Goal: Information Seeking & Learning: Learn about a topic

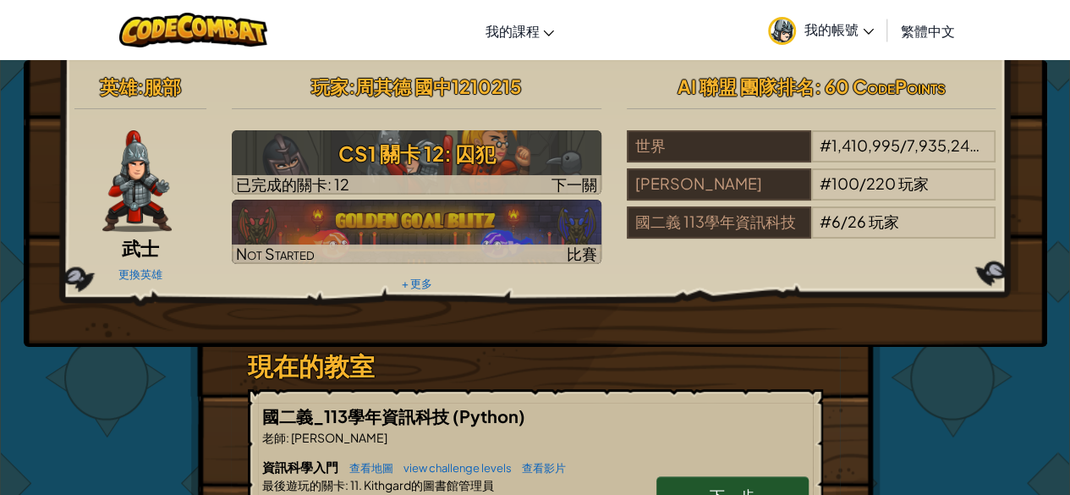
click at [379, 87] on span "周其德 國中1210215" at bounding box center [438, 86] width 167 height 24
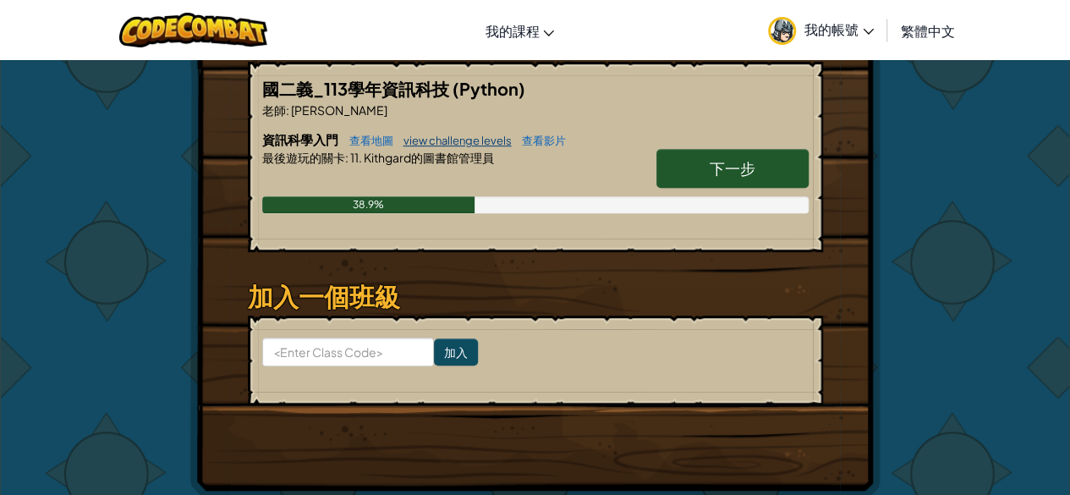
scroll to position [338, 0]
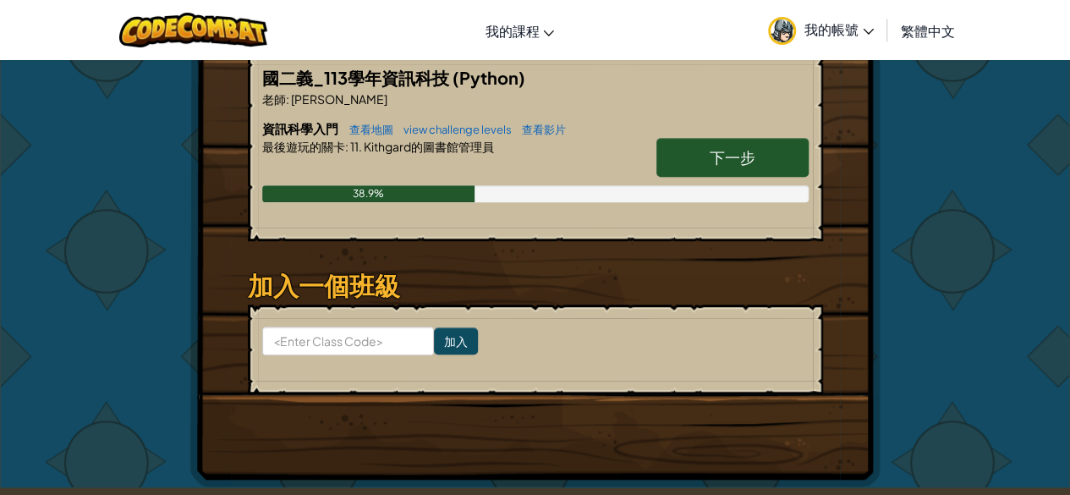
click at [722, 165] on link "下一步" at bounding box center [732, 157] width 152 height 39
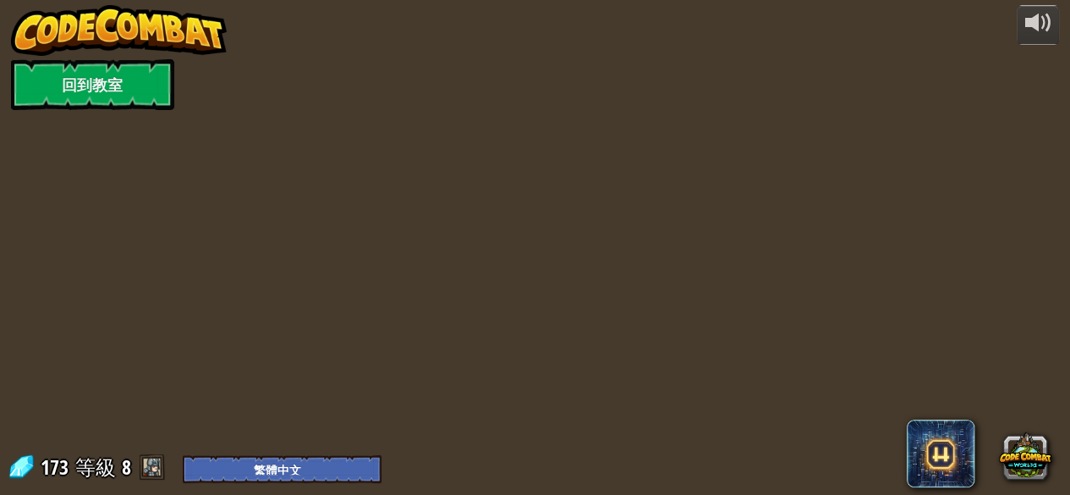
select select "zh-HANT"
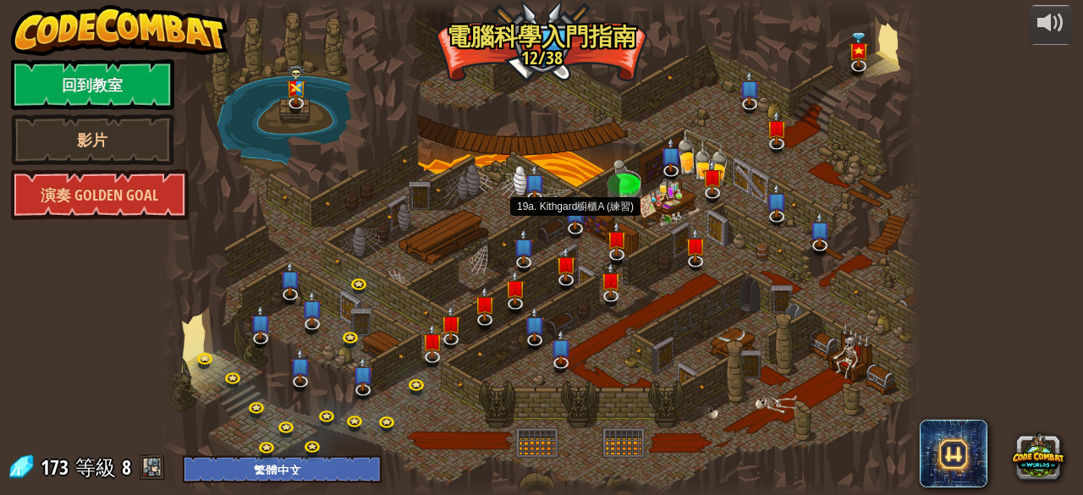
select select "zh-HANT"
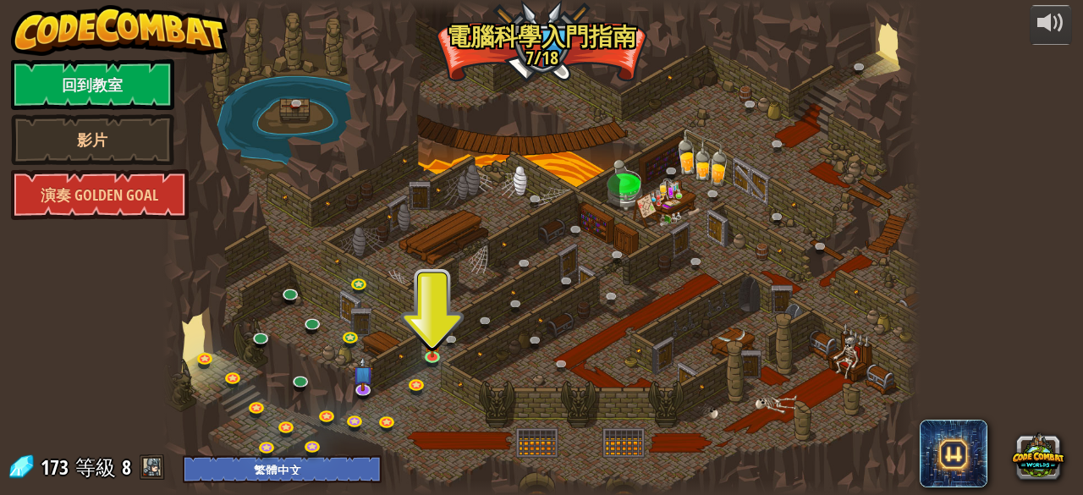
click at [436, 305] on div at bounding box center [540, 247] width 757 height 495
click at [433, 349] on img at bounding box center [432, 335] width 17 height 39
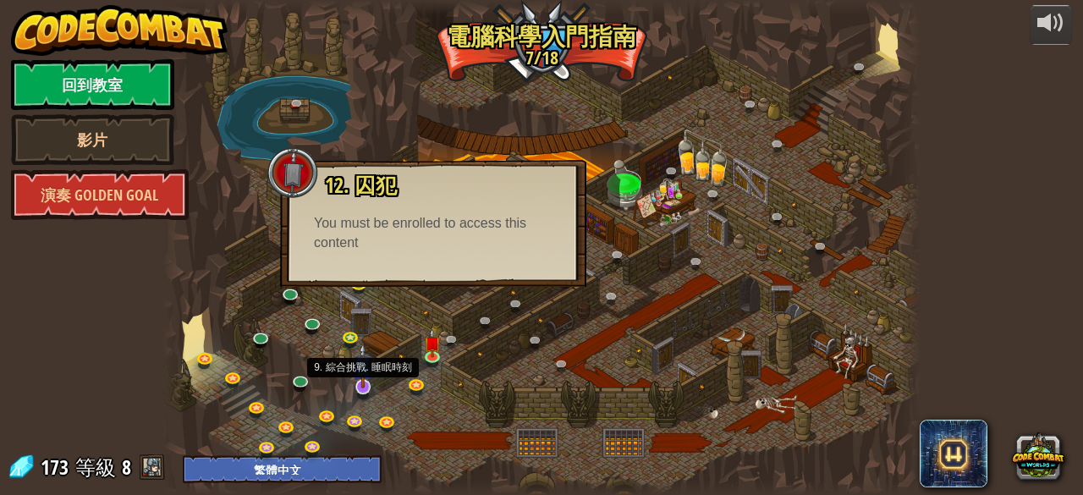
click at [372, 372] on img at bounding box center [363, 366] width 20 height 46
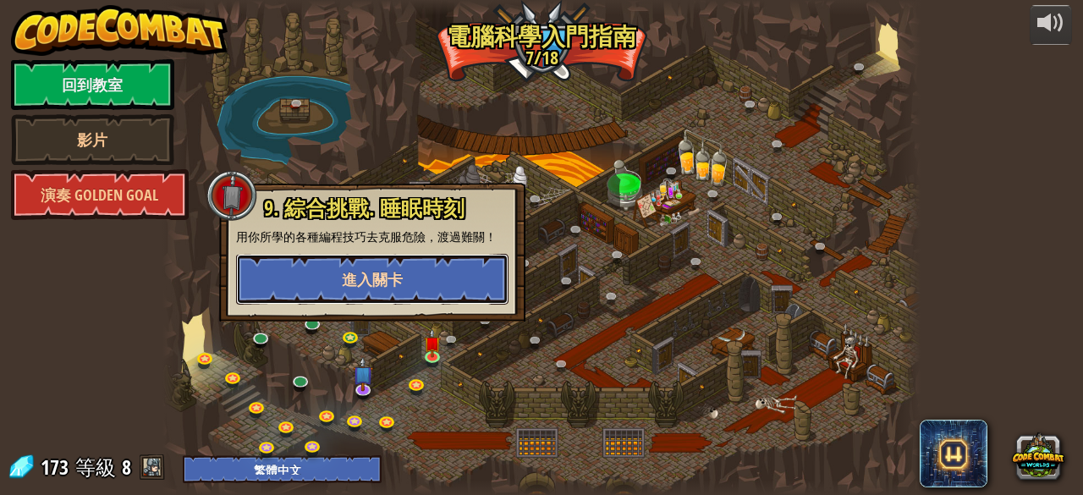
click at [373, 299] on button "進入關卡" at bounding box center [372, 279] width 272 height 51
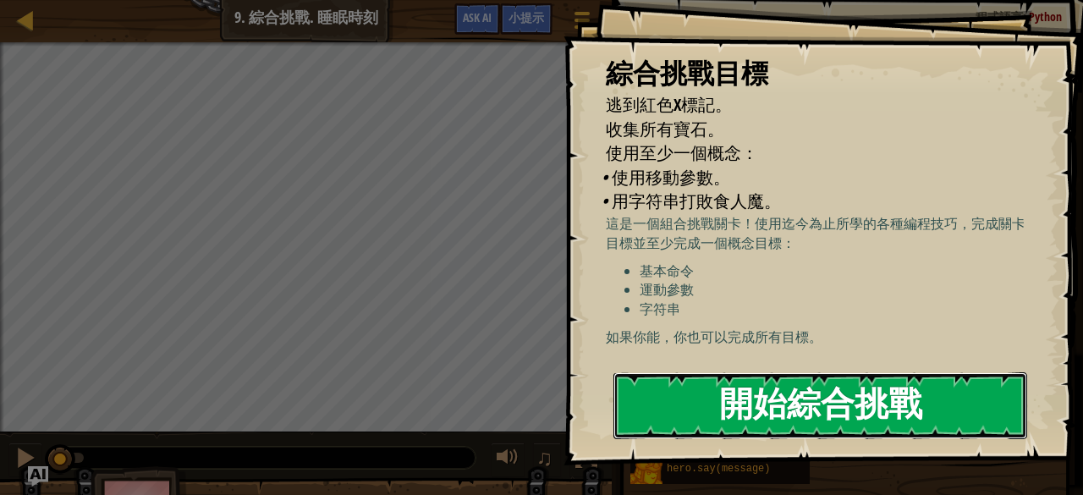
click at [662, 400] on button "開始綜合挑戰" at bounding box center [820, 405] width 414 height 67
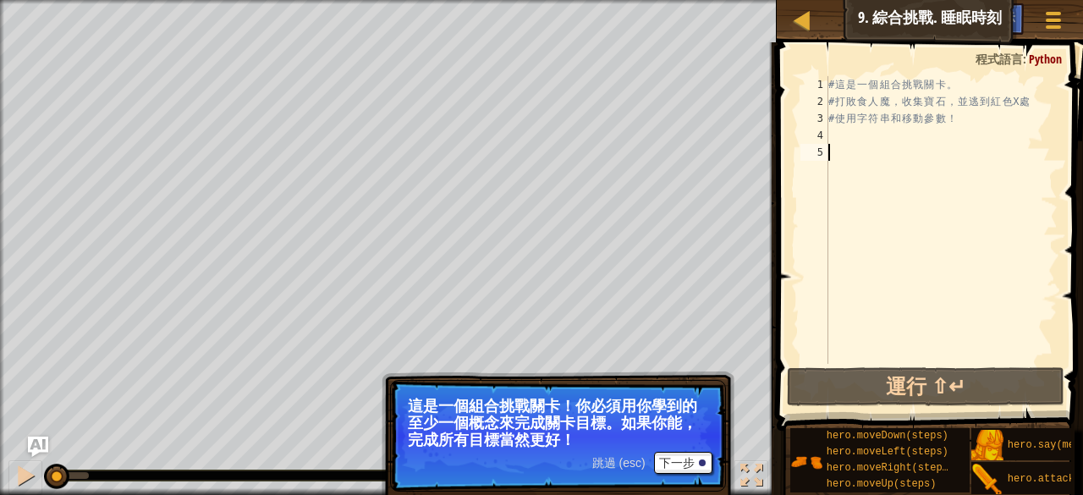
select select "zh-HANT"
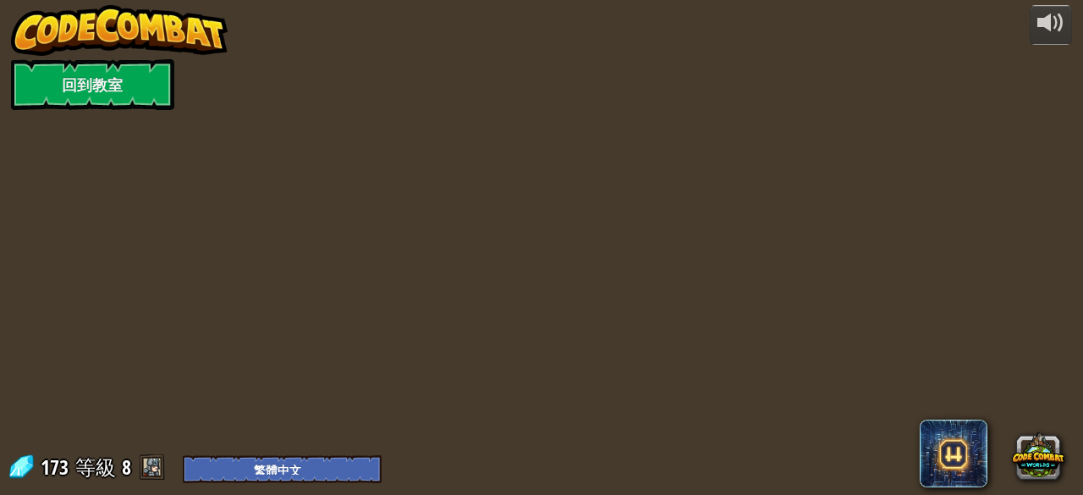
select select "zh-HANT"
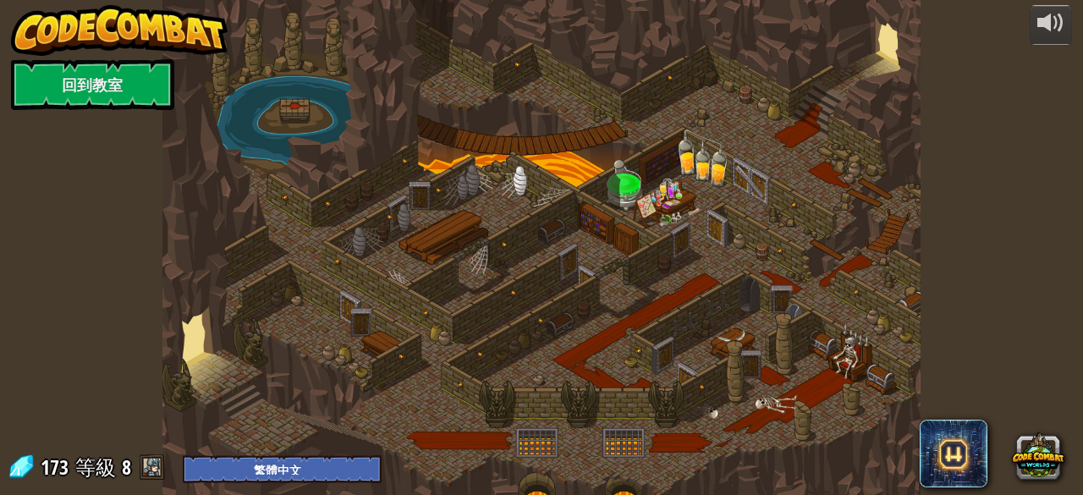
select select "zh-HANT"
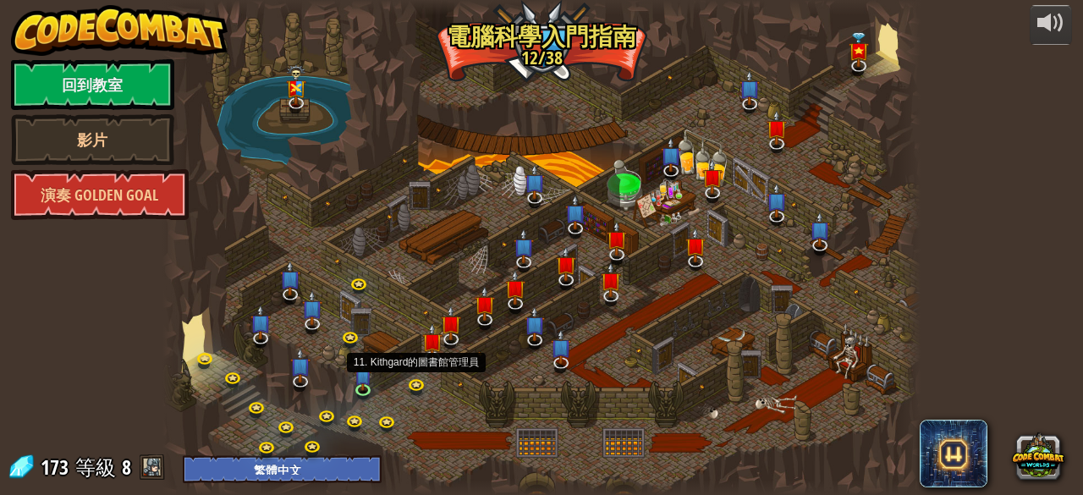
select select "zh-HANT"
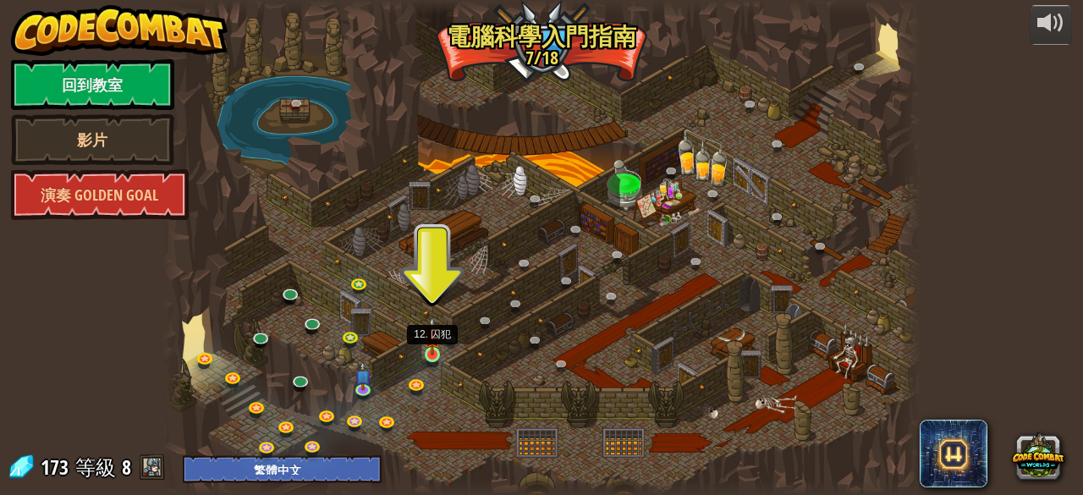
click at [436, 343] on img at bounding box center [432, 335] width 17 height 39
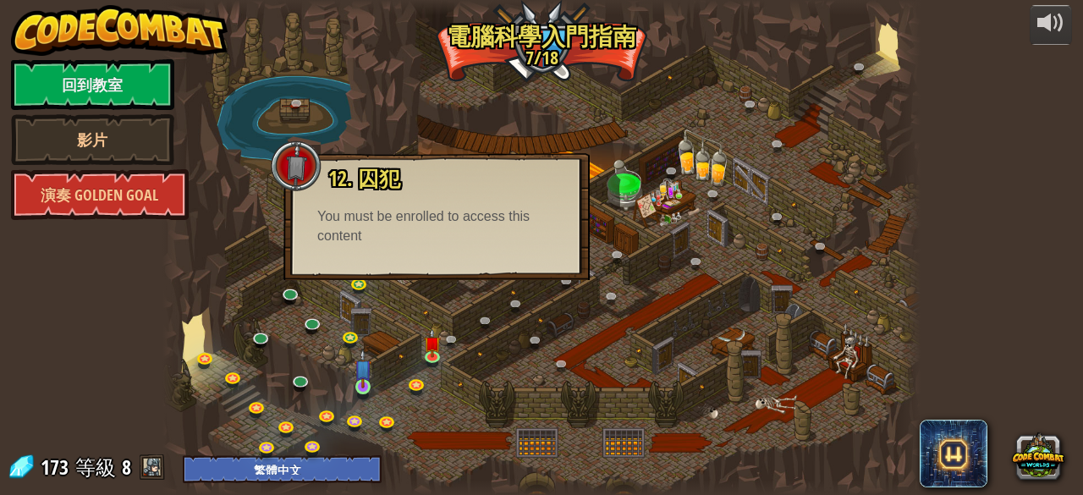
click at [369, 376] on img at bounding box center [362, 368] width 17 height 39
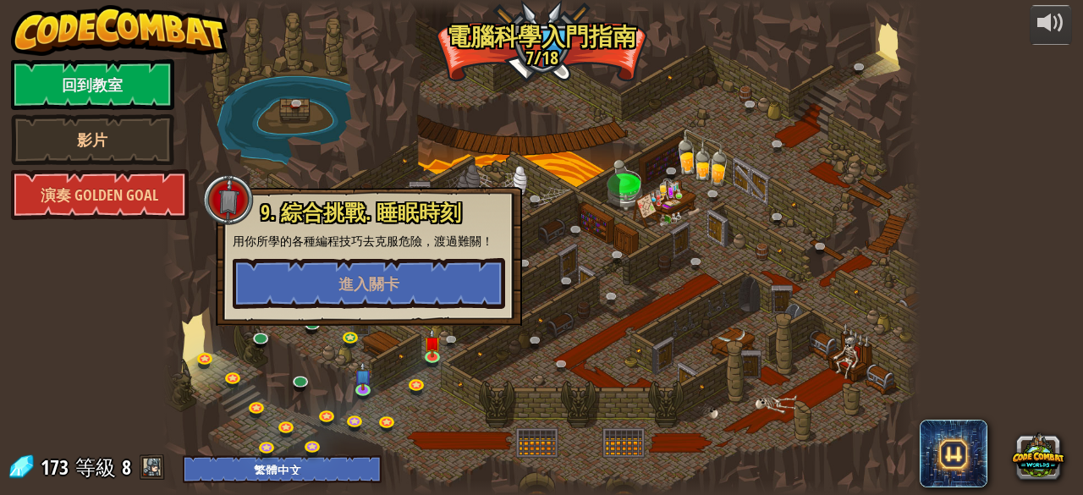
click at [369, 132] on div at bounding box center [540, 247] width 757 height 495
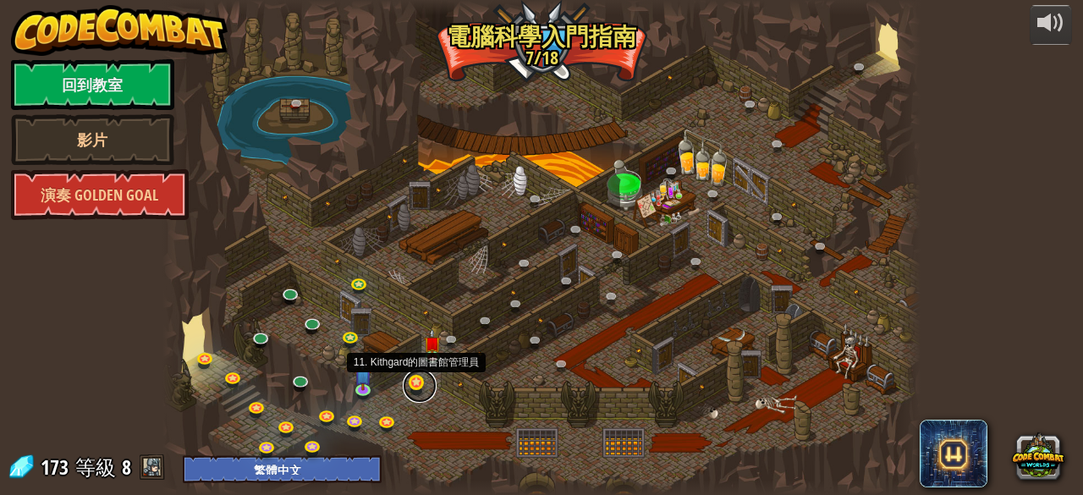
click at [415, 376] on link at bounding box center [420, 386] width 34 height 34
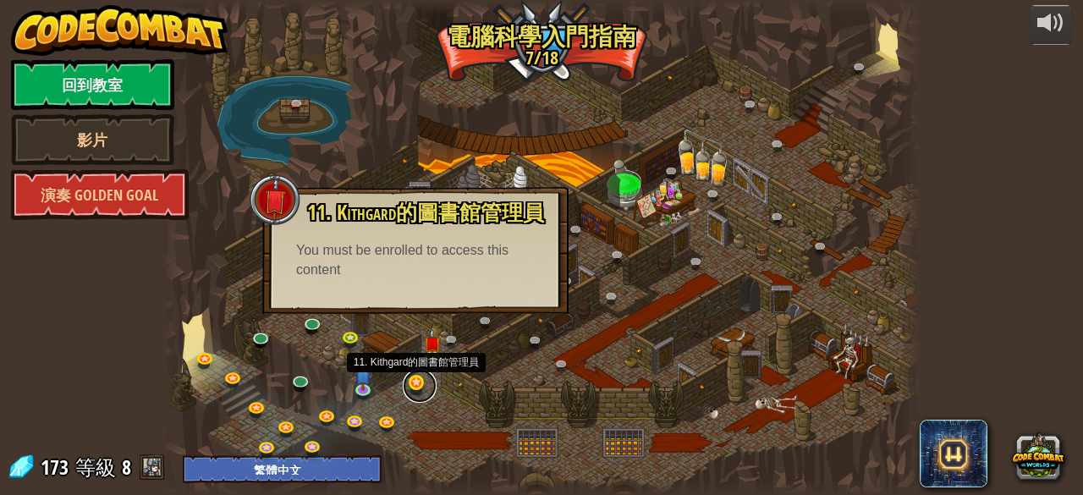
click at [431, 396] on link at bounding box center [420, 386] width 34 height 34
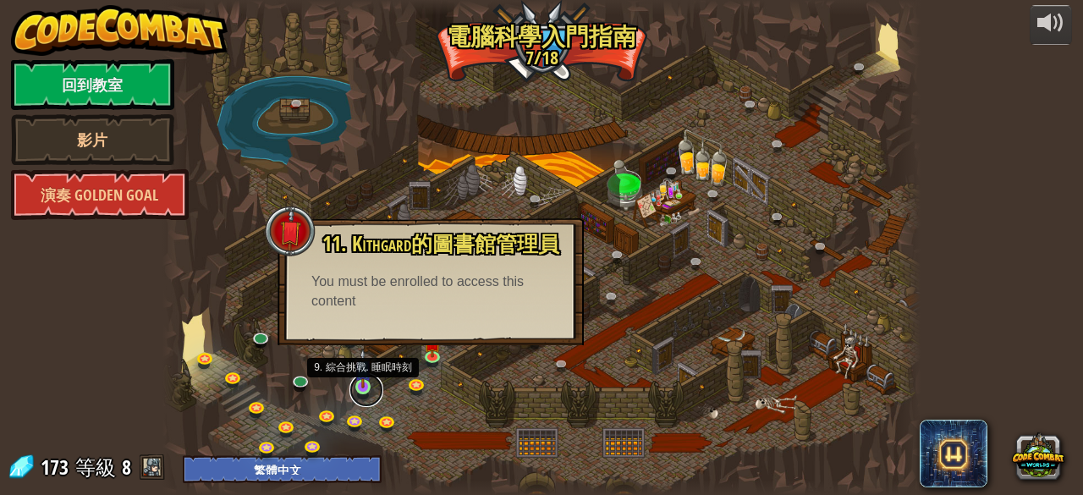
click at [363, 391] on link at bounding box center [366, 390] width 34 height 34
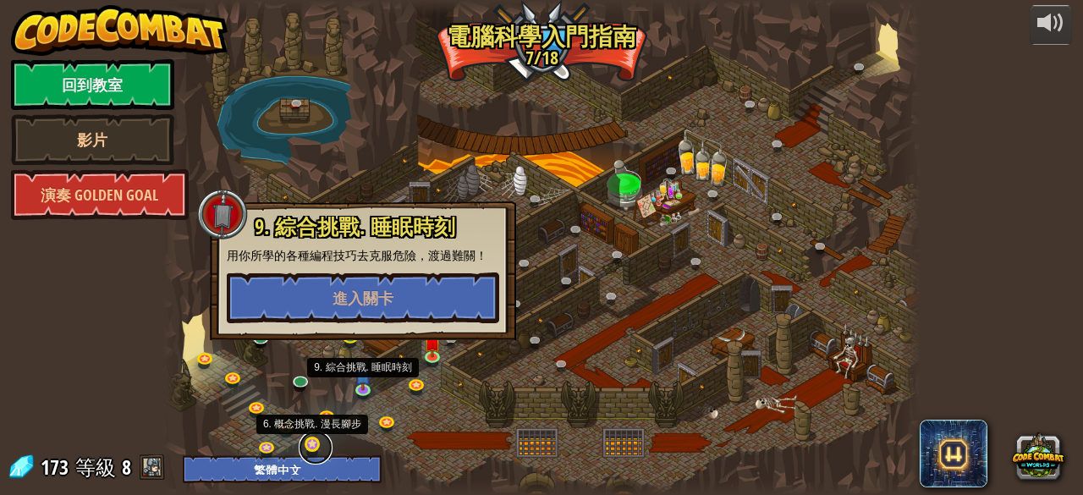
click at [330, 450] on link at bounding box center [316, 448] width 34 height 34
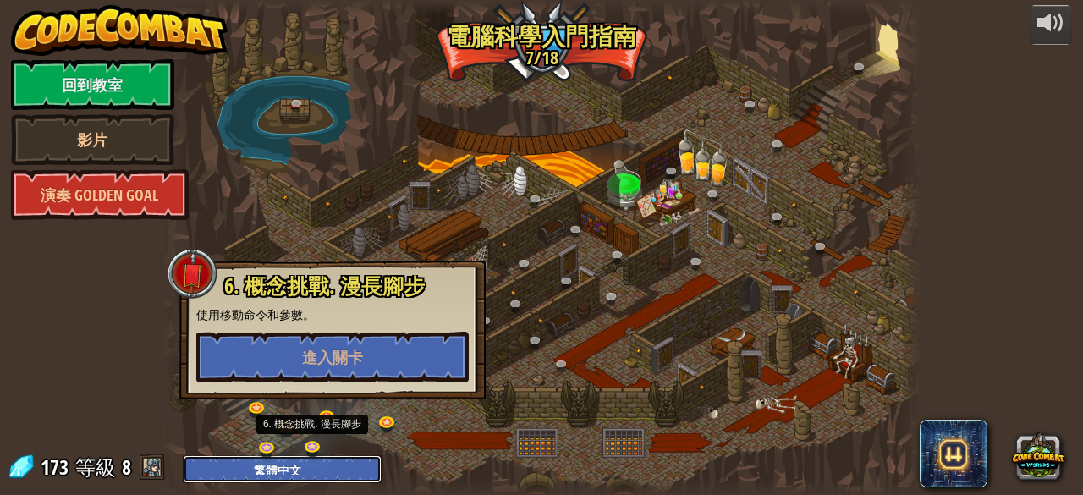
click at [325, 467] on select "English ([GEOGRAPHIC_DATA]) English ([GEOGRAPHIC_DATA]) 简体中文 繁體中文 русский españ…" at bounding box center [282, 469] width 199 height 28
drag, startPoint x: 299, startPoint y: 456, endPoint x: 298, endPoint y: 467, distance: 11.0
click at [299, 461] on select "English ([GEOGRAPHIC_DATA]) English ([GEOGRAPHIC_DATA]) 简体中文 繁體中文 русский españ…" at bounding box center [282, 469] width 199 height 28
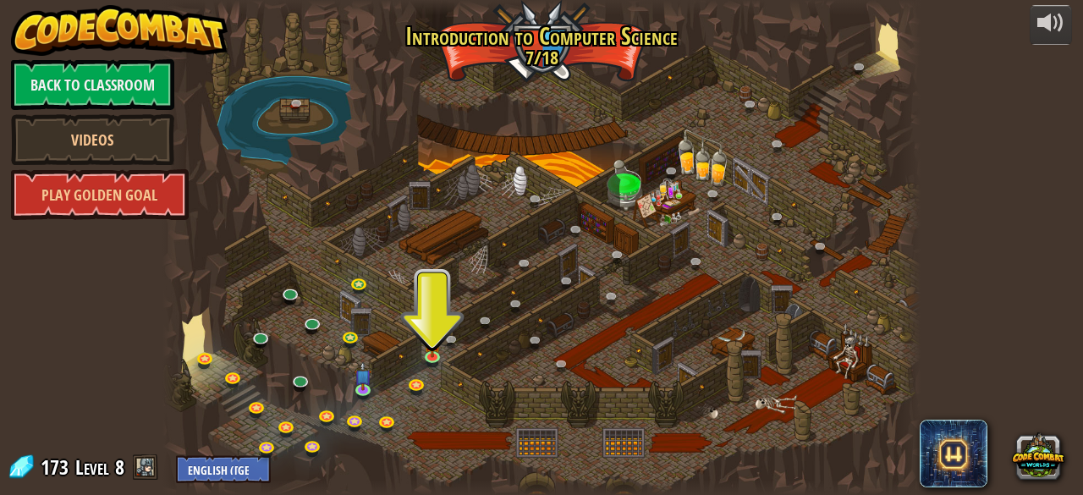
click at [432, 280] on div at bounding box center [540, 247] width 757 height 495
click at [425, 300] on div at bounding box center [540, 247] width 757 height 495
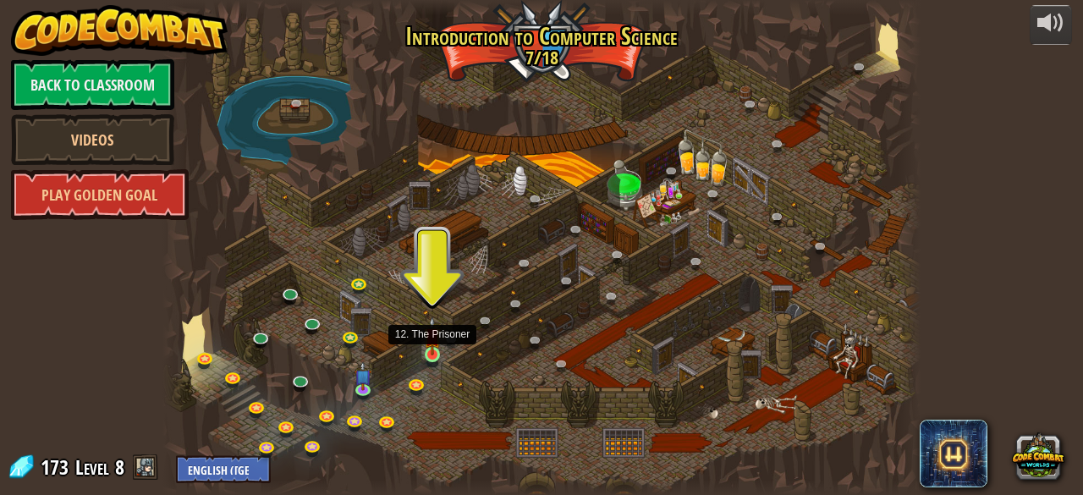
click at [438, 349] on img at bounding box center [432, 335] width 17 height 39
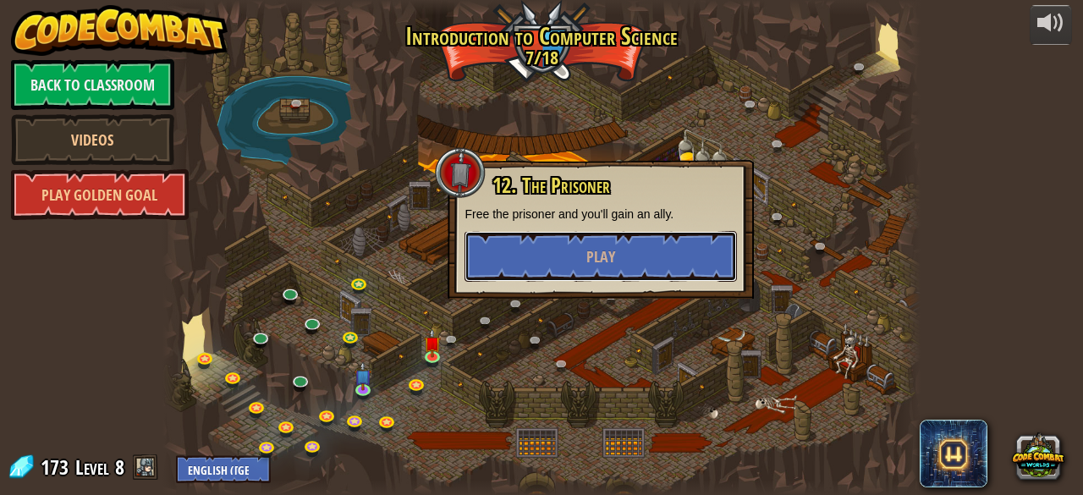
click at [513, 243] on button "Play" at bounding box center [600, 256] width 272 height 51
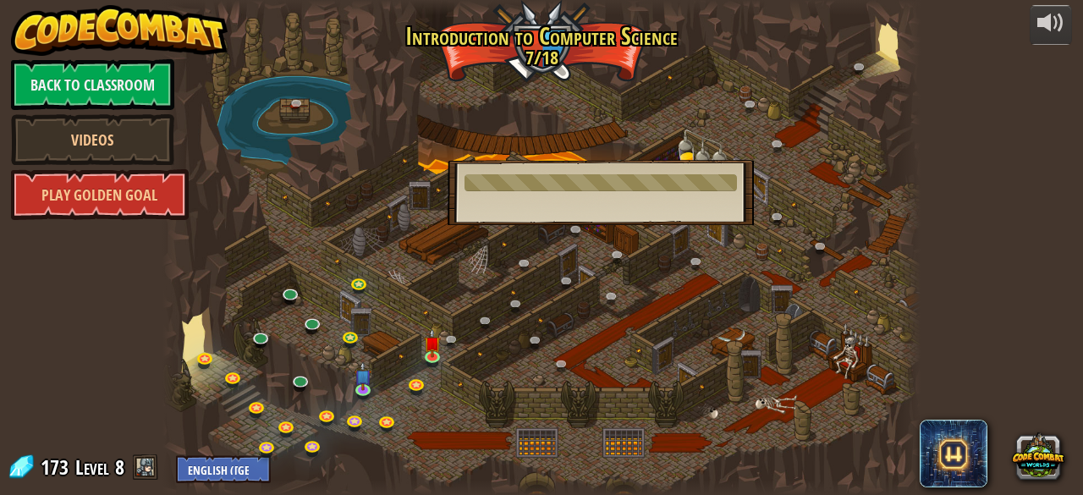
click at [672, 201] on div "12. The Prisoner Free the prisoner and you'll gain an ally. Play" at bounding box center [600, 192] width 306 height 65
click at [668, 197] on div "12. The Prisoner Free the prisoner and you'll gain an ally. Play" at bounding box center [600, 192] width 306 height 65
drag, startPoint x: 648, startPoint y: 200, endPoint x: 634, endPoint y: 218, distance: 22.9
click at [644, 204] on div "12. The Prisoner Free the prisoner and you'll gain an ally. Play" at bounding box center [600, 192] width 306 height 65
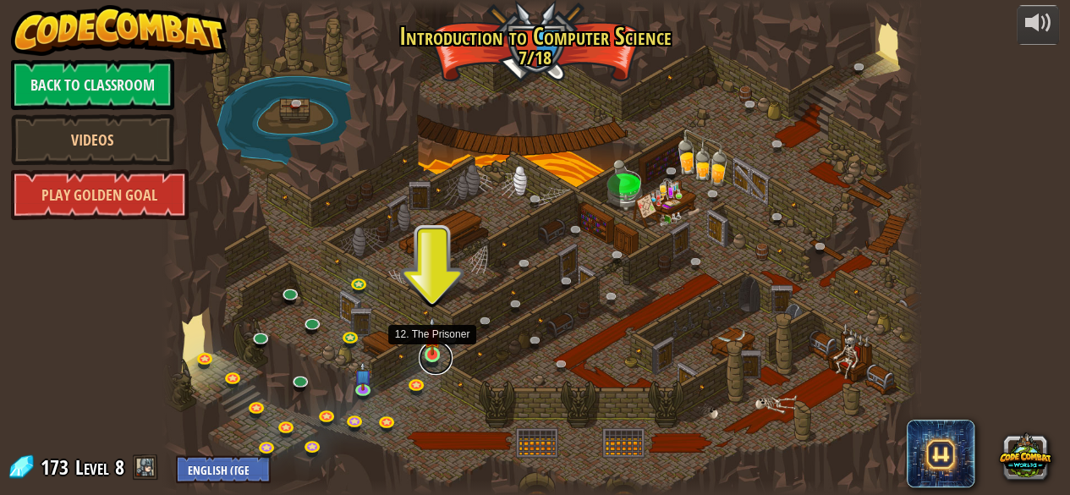
click at [436, 356] on link at bounding box center [436, 358] width 34 height 34
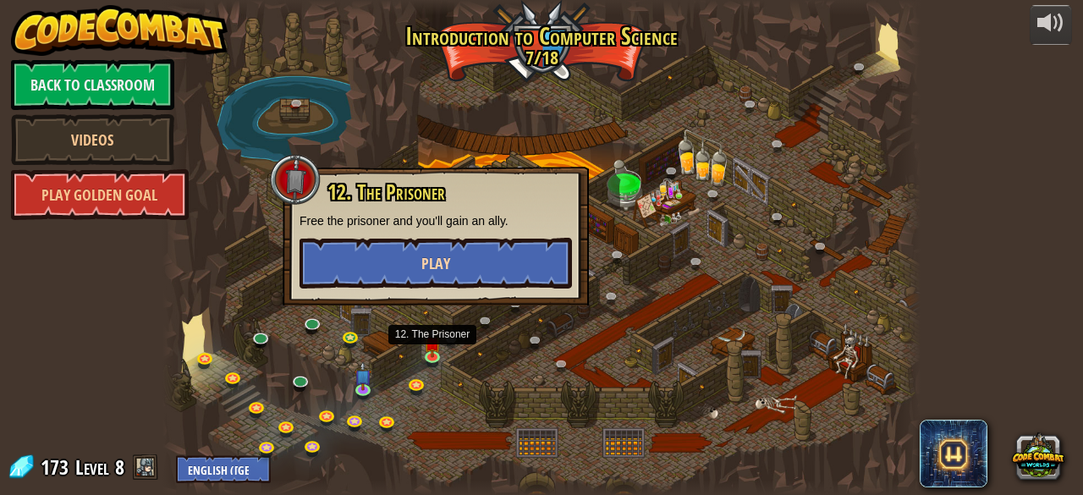
click at [451, 279] on div "12. The Prisoner Free the prisoner and you'll gain an ally. Play" at bounding box center [436, 236] width 306 height 139
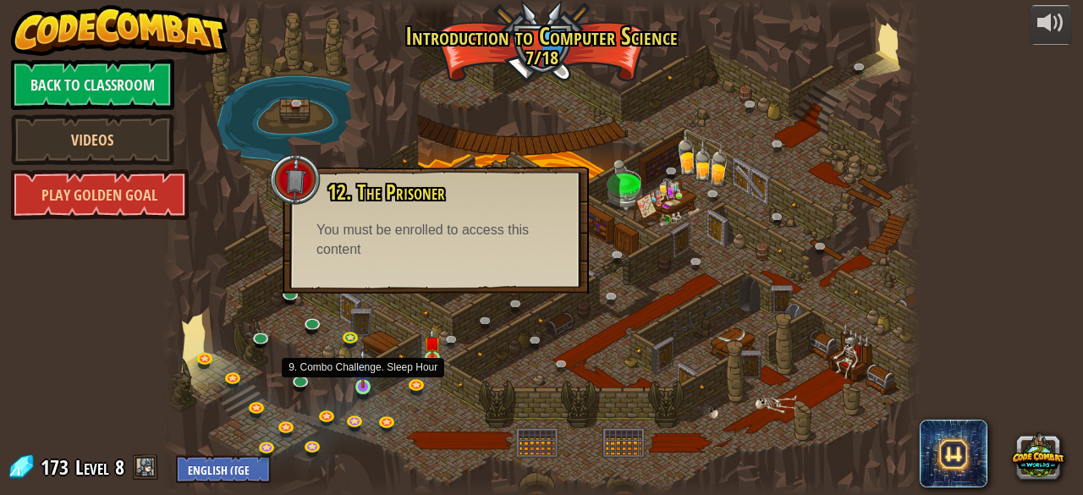
click at [360, 383] on img at bounding box center [362, 368] width 17 height 39
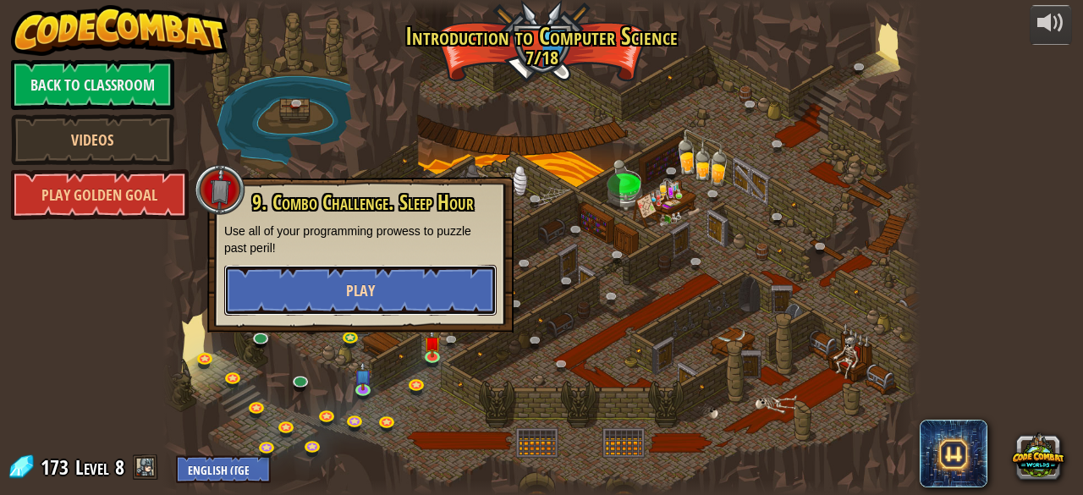
click at [368, 307] on button "Play" at bounding box center [360, 290] width 272 height 51
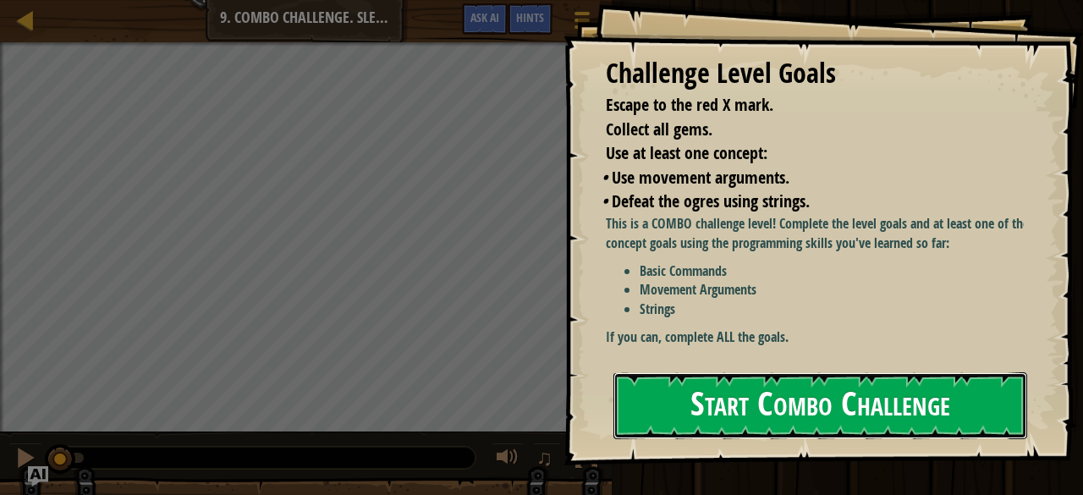
click at [730, 372] on button "Start Combo Challenge" at bounding box center [820, 405] width 414 height 67
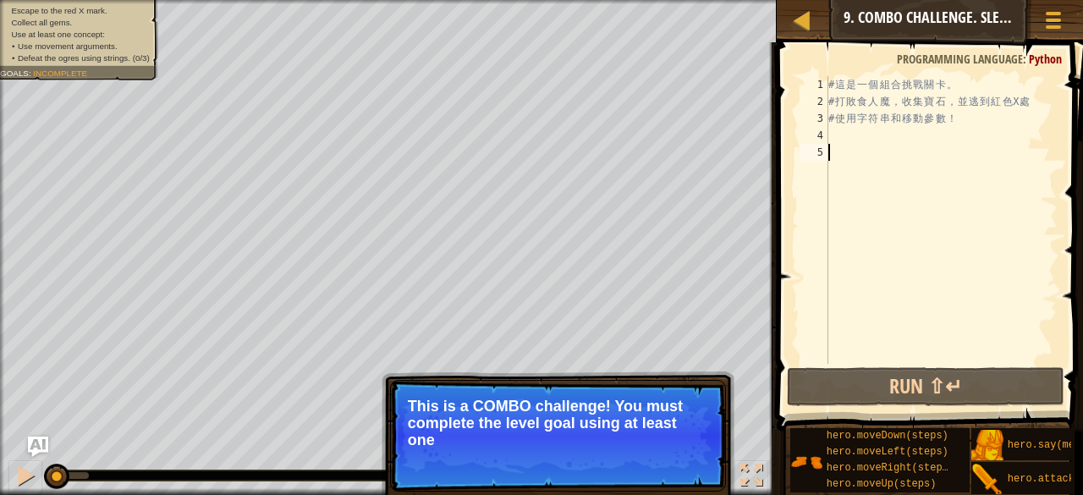
click at [870, 145] on div "# 這 是 一 個 組 合 挑 戰 關 卡 。 # 打 敗 食 人 魔 ， 收 集 寶 石 ， 並 逃 到 紅 色 X 處 # 使 用 字 符 串 和 移 動…" at bounding box center [941, 236] width 233 height 321
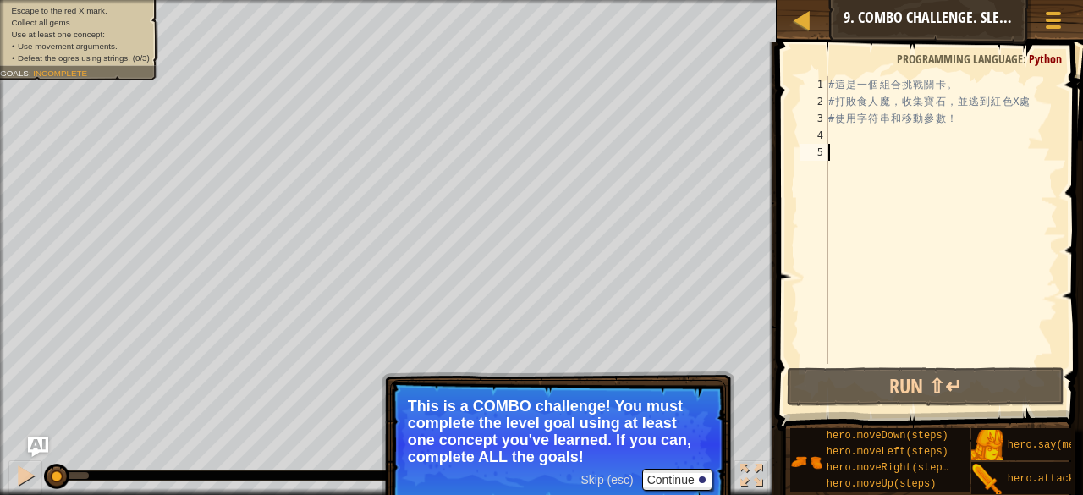
type textarea "h"
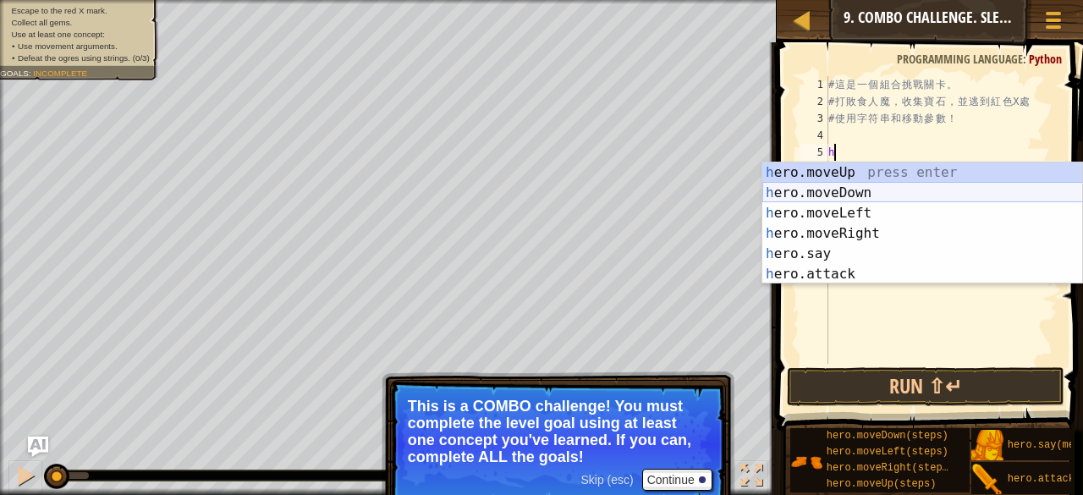
click at [850, 189] on div "h ero.moveUp press enter h ero.moveDown press enter h ero.moveLeft press enter …" at bounding box center [922, 243] width 321 height 162
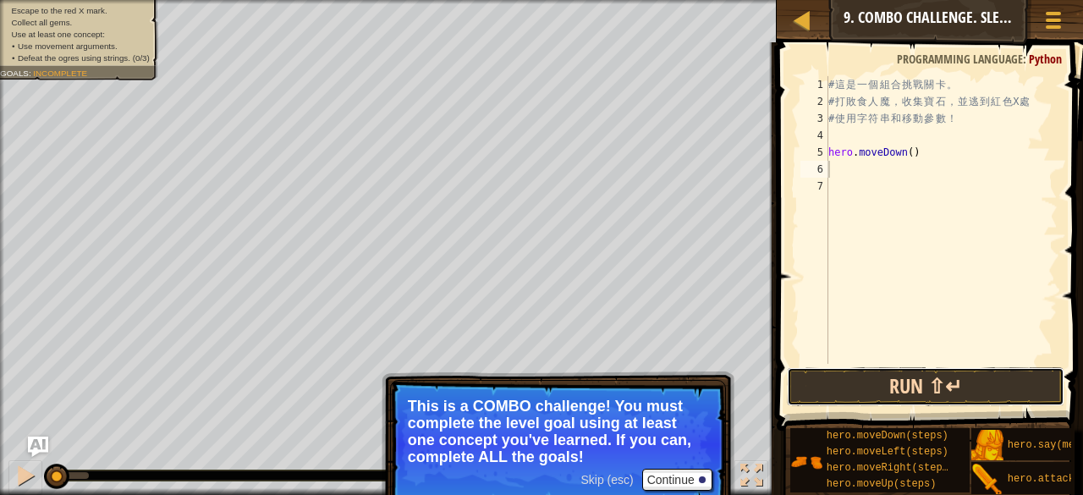
click at [891, 378] on button "Run ⇧↵" at bounding box center [925, 386] width 277 height 39
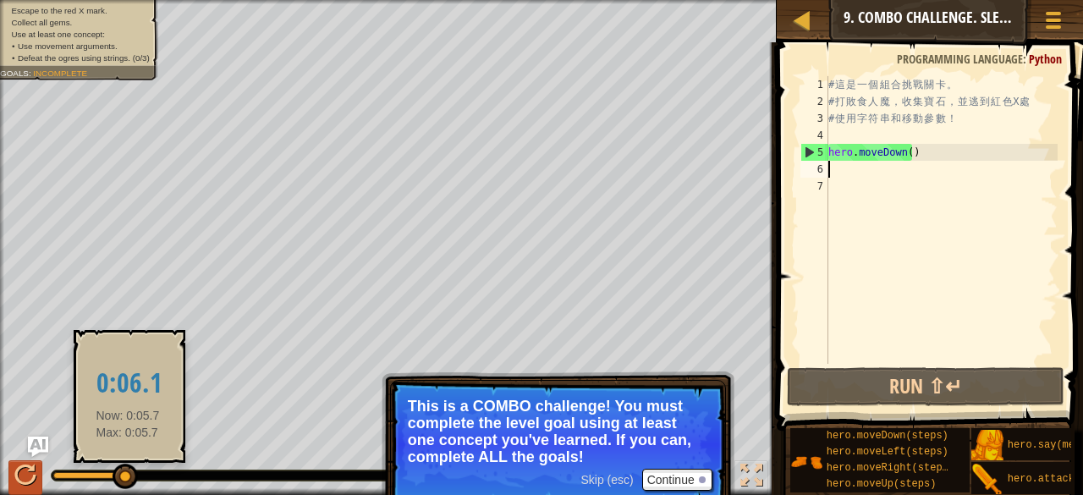
drag, startPoint x: 128, startPoint y: 468, endPoint x: 40, endPoint y: 466, distance: 88.0
click at [113, 468] on div at bounding box center [125, 476] width 25 height 25
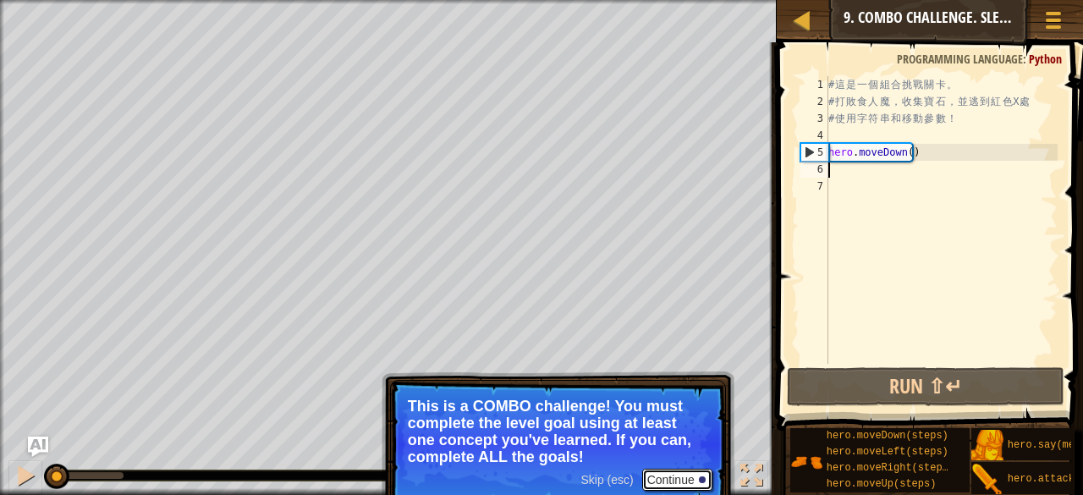
click at [665, 469] on button "Continue" at bounding box center [677, 480] width 70 height 22
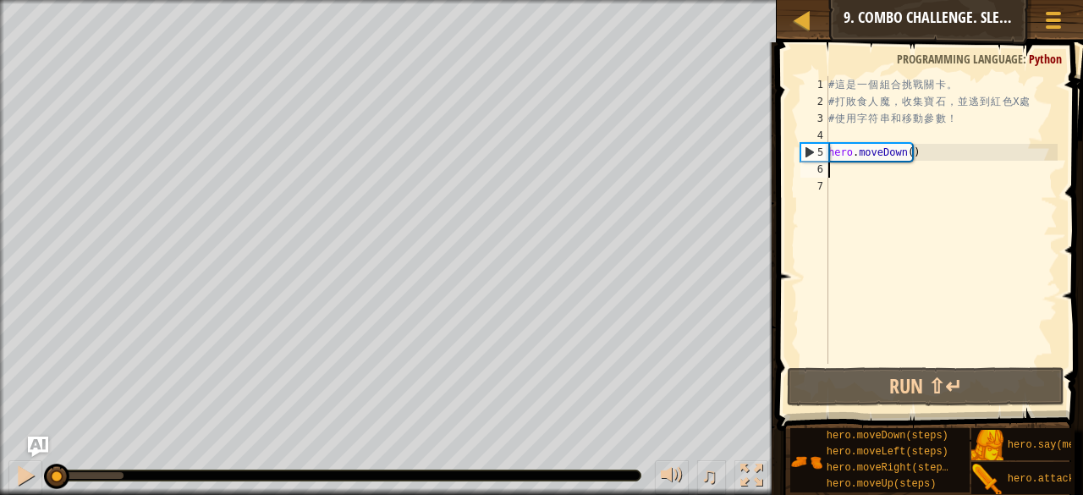
type textarea "h"
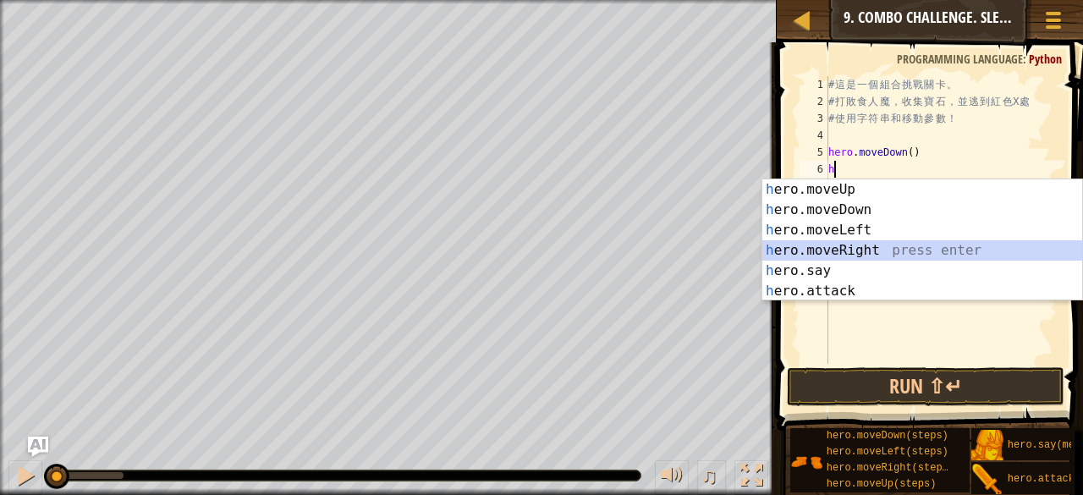
click at [862, 250] on div "h ero.moveUp press enter h ero.moveDown press enter h ero.moveLeft press enter …" at bounding box center [922, 260] width 321 height 162
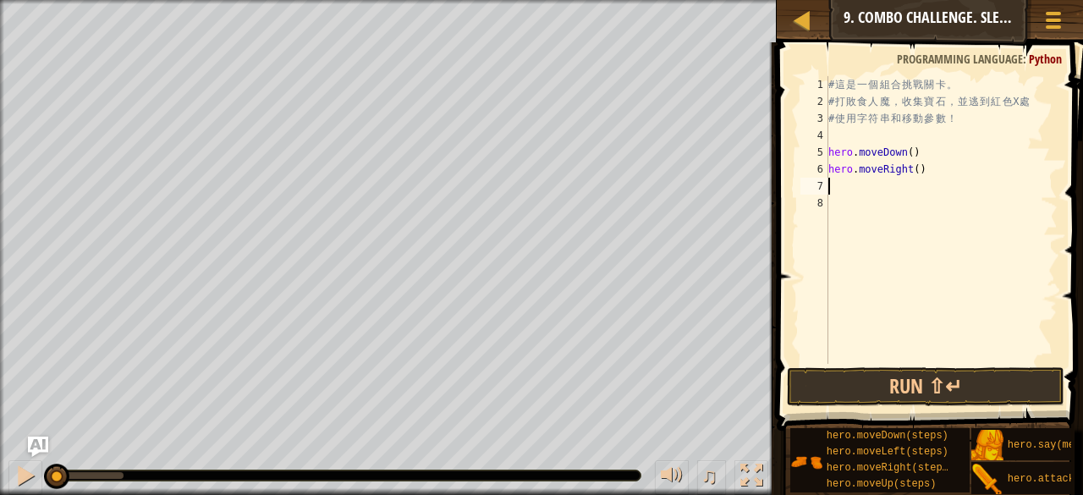
click at [906, 163] on div "# 這 是 一 個 組 合 挑 戰 關 卡 。 # 打 敗 食 人 魔 ， 收 集 寶 石 ， 並 逃 到 紅 色 X 處 # 使 用 字 符 串 和 移 動…" at bounding box center [941, 236] width 233 height 321
click at [914, 175] on div "# 這 是 一 個 組 合 挑 戰 關 卡 。 # 打 敗 食 人 魔 ， 收 集 寶 石 ， 並 逃 到 紅 色 X 處 # 使 用 字 符 串 和 移 動…" at bounding box center [941, 236] width 233 height 321
click at [902, 158] on div "# 這 是 一 個 組 合 挑 戰 關 卡 。 # 打 敗 食 人 魔 ， 收 集 寶 石 ， 並 逃 到 紅 色 X 處 # 使 用 字 符 串 和 移 動…" at bounding box center [941, 236] width 233 height 321
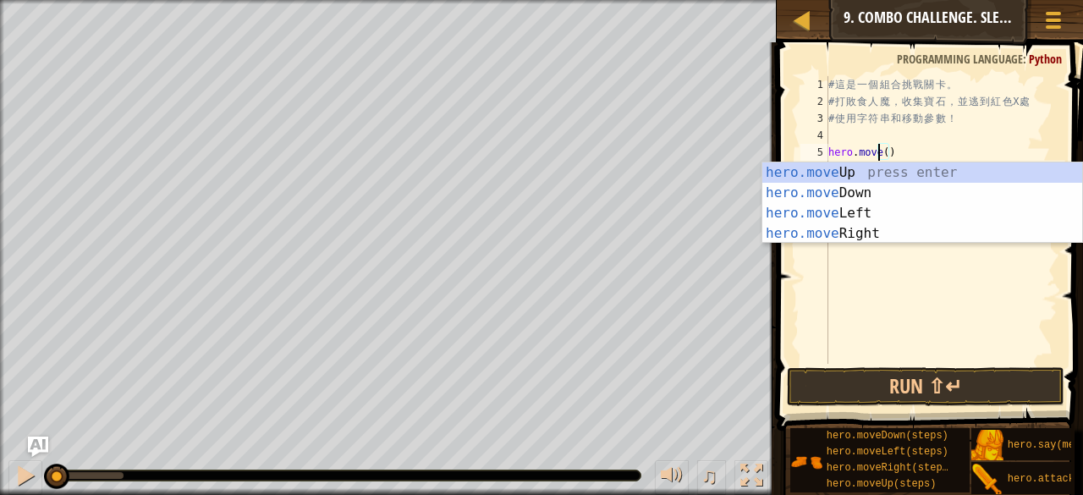
scroll to position [8, 3]
click at [908, 171] on div "hero.mov eUp press enter hero.mov eDown press enter hero.mov eLeft press enter …" at bounding box center [922, 223] width 321 height 122
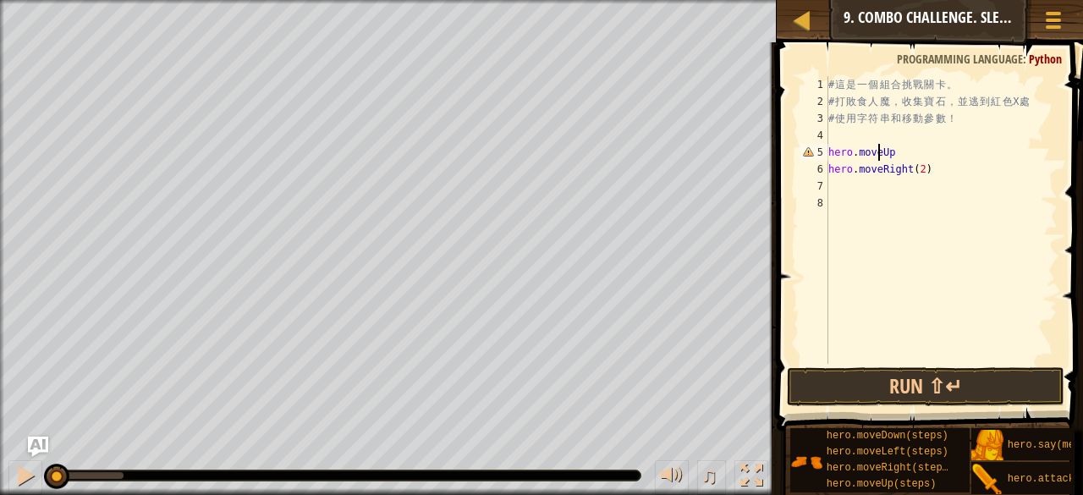
click at [876, 150] on div "# 這 是 一 個 組 合 挑 戰 關 卡 。 # 打 敗 食 人 魔 ， 收 集 寶 石 ， 並 逃 到 紅 色 X 處 # 使 用 字 符 串 和 移 動…" at bounding box center [941, 236] width 233 height 321
click at [893, 148] on div "# 這 是 一 個 組 合 挑 戰 關 卡 。 # 打 敗 食 人 魔 ， 收 集 寶 石 ， 並 逃 到 紅 色 X 處 # 使 用 字 符 串 和 移 動…" at bounding box center [941, 236] width 233 height 321
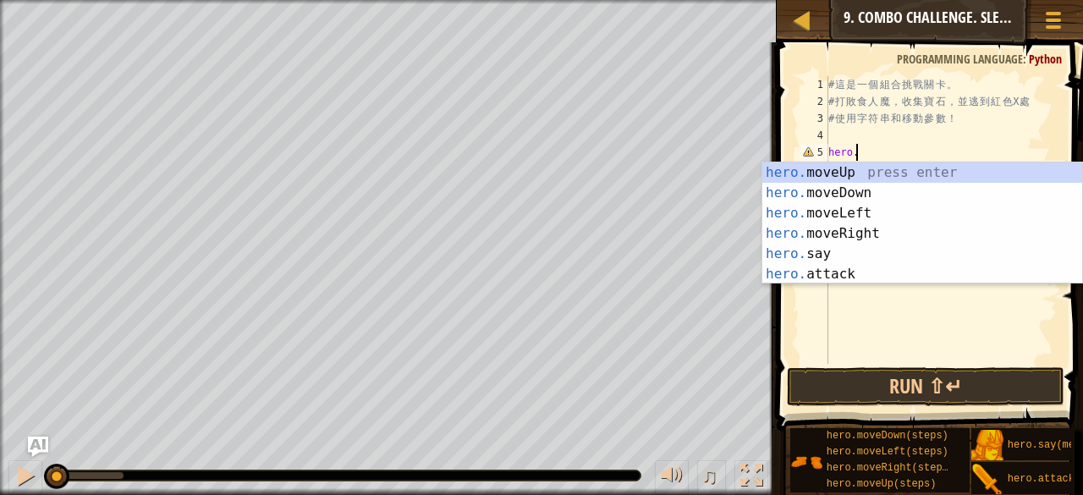
scroll to position [8, 0]
type textarea "h"
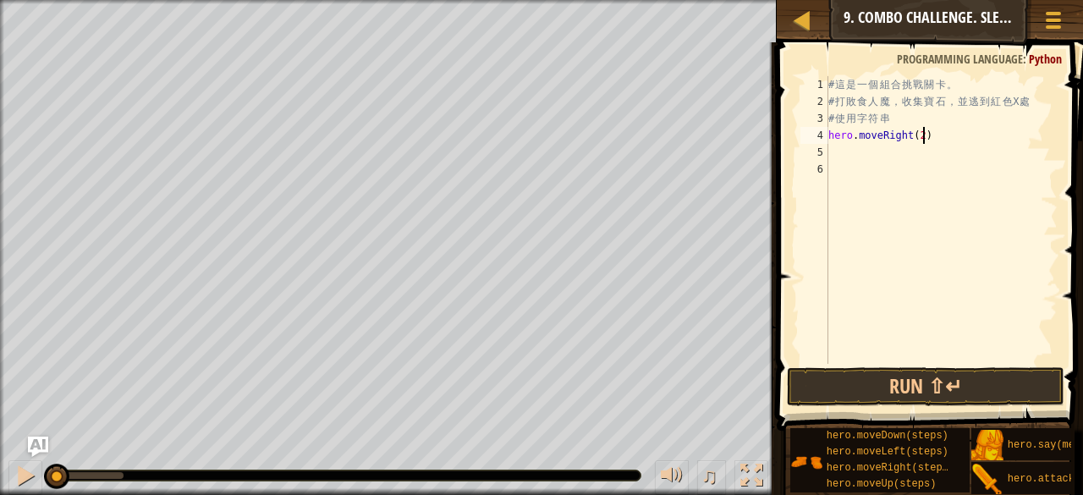
click at [920, 140] on div "# 這 是 一 個 組 合 挑 戰 關 卡 。 # 打 敗 食 人 魔 ， 收 集 寶 石 ， 並 逃 到 紅 色 X 處 # 使 用 字 符 串 hero …" at bounding box center [941, 236] width 233 height 321
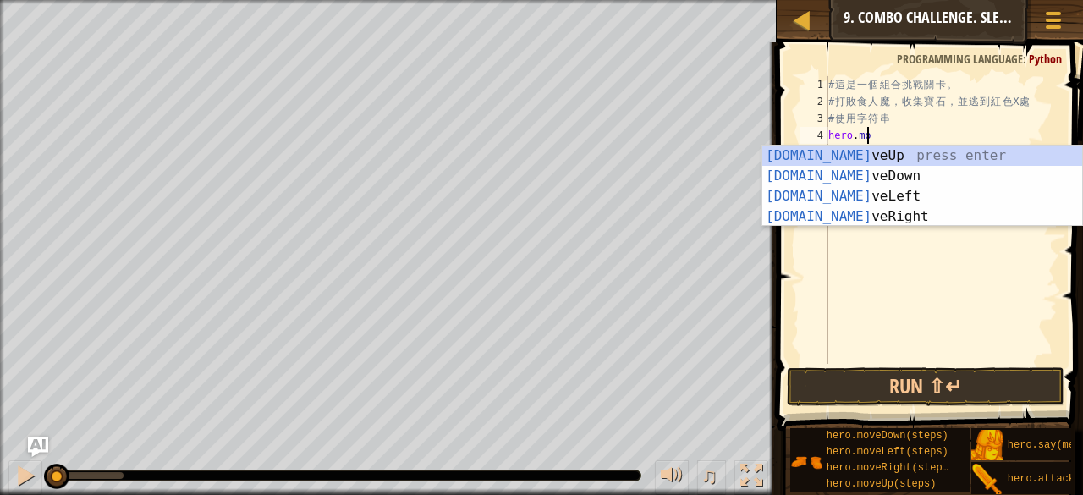
type textarea "h"
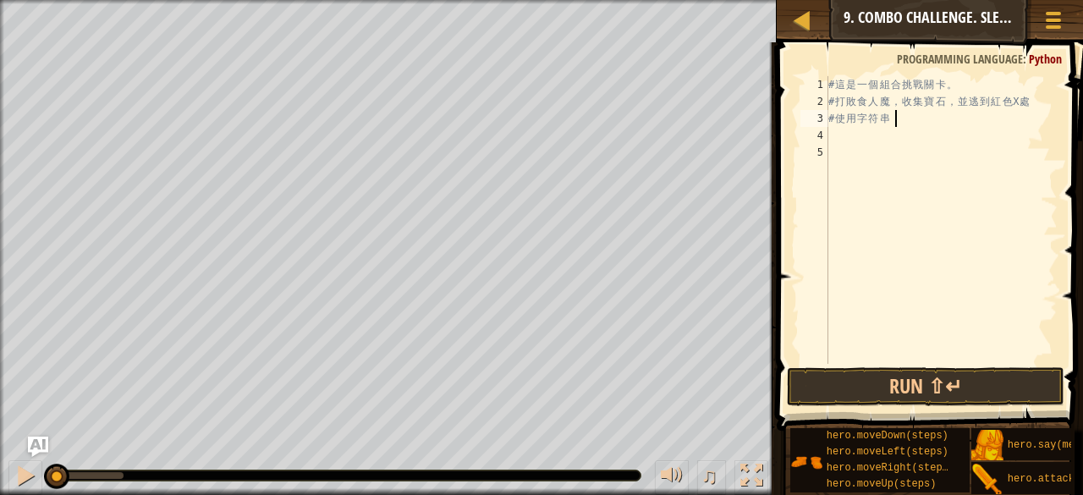
type textarea "# 使用"
click at [887, 136] on div "# 這 是 一 個 組 合 挑 戰 關 卡 。 # 打 敗 食 人 魔 ， 收 集 寶 石 ， 並 逃 到 紅 色 X 處 # 使 用" at bounding box center [941, 236] width 233 height 321
type textarea "h"
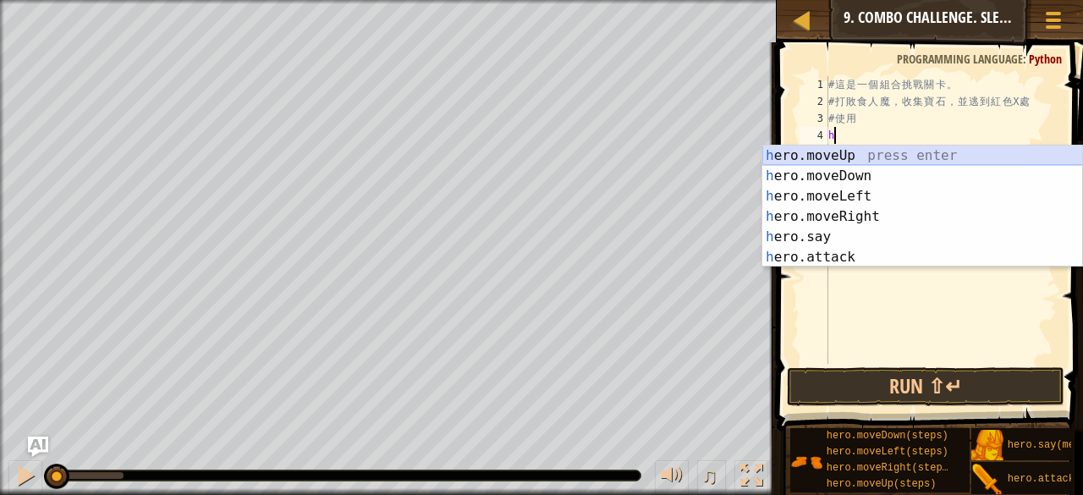
click at [834, 150] on div "h ero.moveUp press enter h ero.moveDown press enter h ero.moveLeft press enter …" at bounding box center [922, 226] width 321 height 162
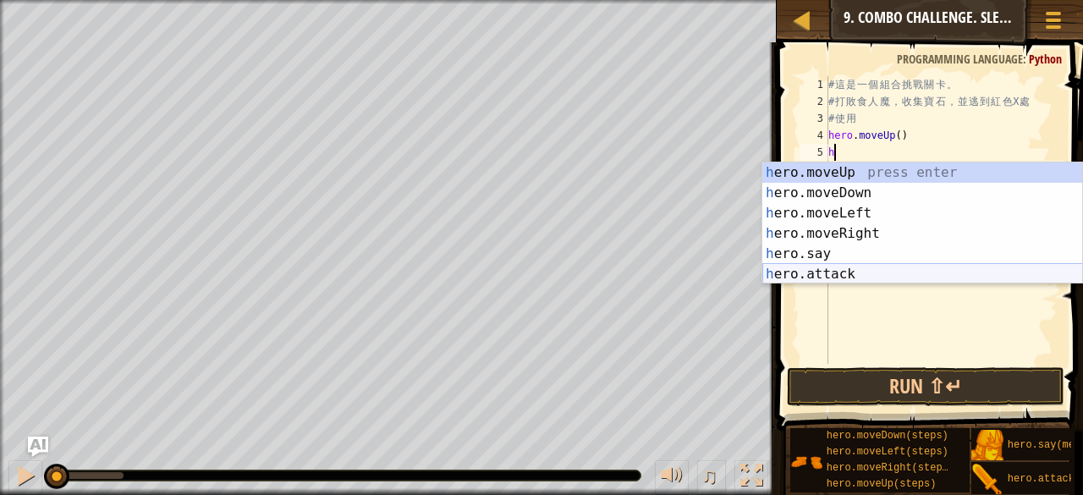
click at [853, 276] on div "h ero.moveUp press enter h ero.moveDown press enter h ero.moveLeft press enter …" at bounding box center [922, 243] width 321 height 162
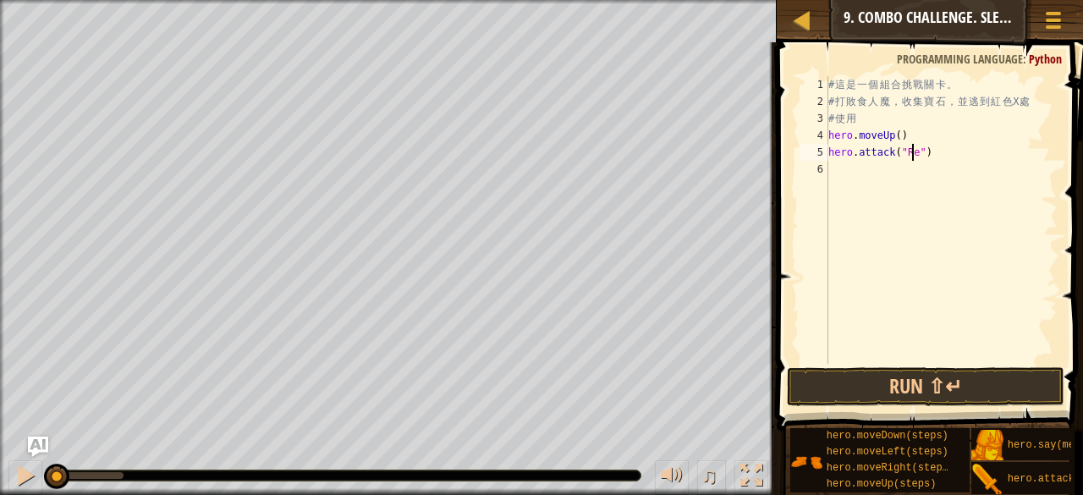
scroll to position [8, 7]
type textarea "hero.attack("Rexxar")"
click at [866, 165] on div "# 這 是 一 個 組 合 挑 戰 關 卡 。 # 打 敗 食 人 魔 ， 收 集 寶 石 ， 並 逃 到 紅 色 X 處 # 使 用 hero . move…" at bounding box center [941, 236] width 233 height 321
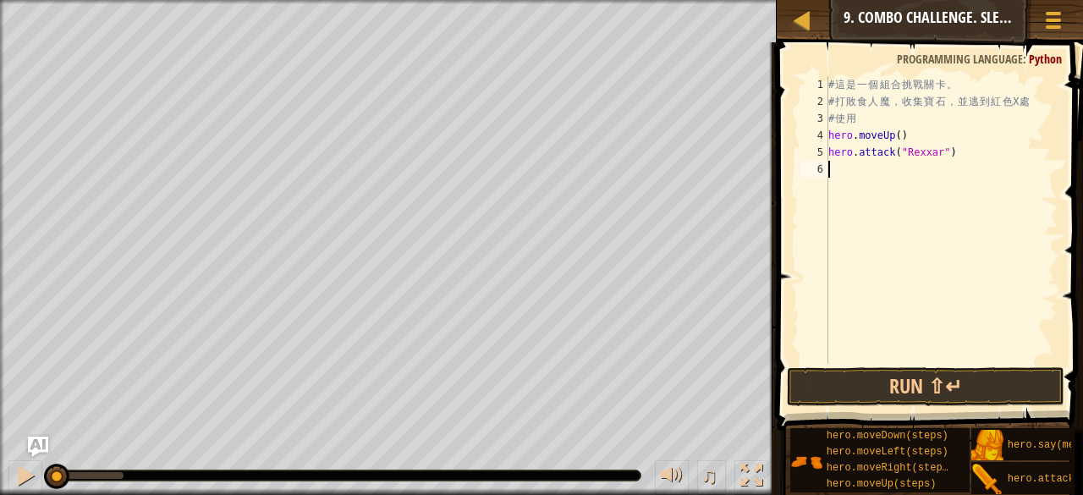
type textarea "h"
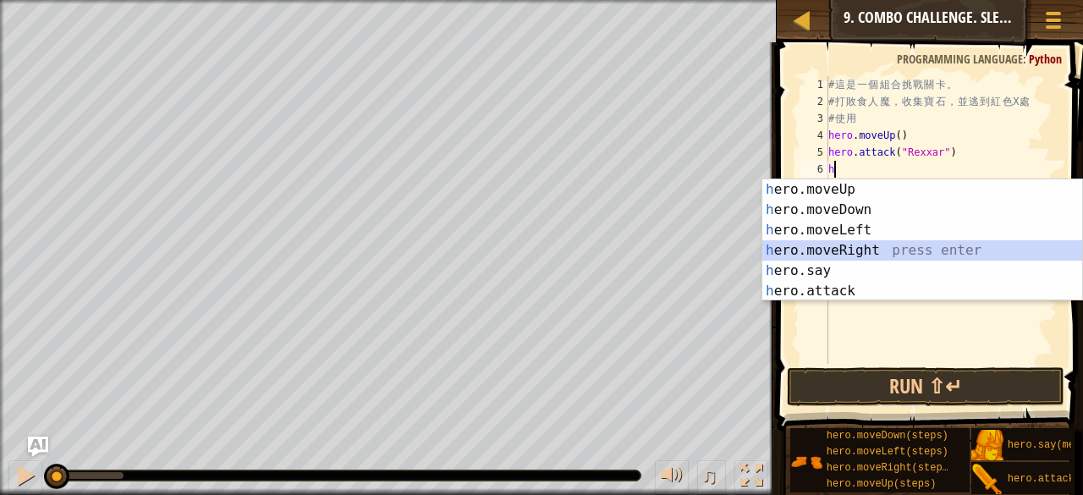
click at [881, 251] on div "h ero.moveUp press enter h ero.moveDown press enter h ero.moveLeft press enter …" at bounding box center [922, 260] width 321 height 162
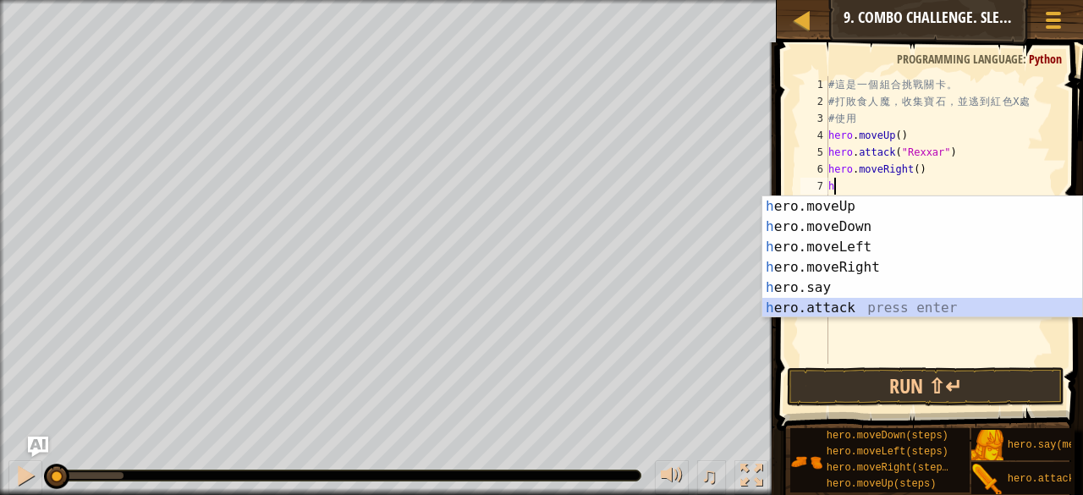
click at [875, 309] on div "h ero.moveUp press enter h ero.moveDown press enter h ero.moveLeft press enter …" at bounding box center [922, 277] width 321 height 162
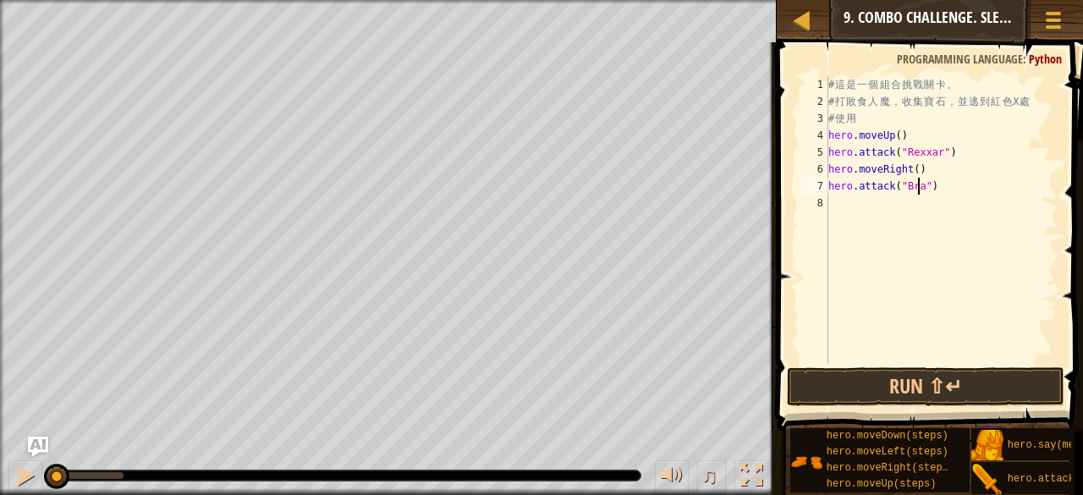
scroll to position [8, 7]
type textarea "hero.attack("Brack")"
click at [892, 197] on div "# 這 是 一 個 組 合 挑 戰 關 卡 。 # 打 敗 食 人 魔 ， 收 集 寶 石 ， 並 逃 到 紅 色 X 處 # 使 用 hero . move…" at bounding box center [941, 236] width 233 height 321
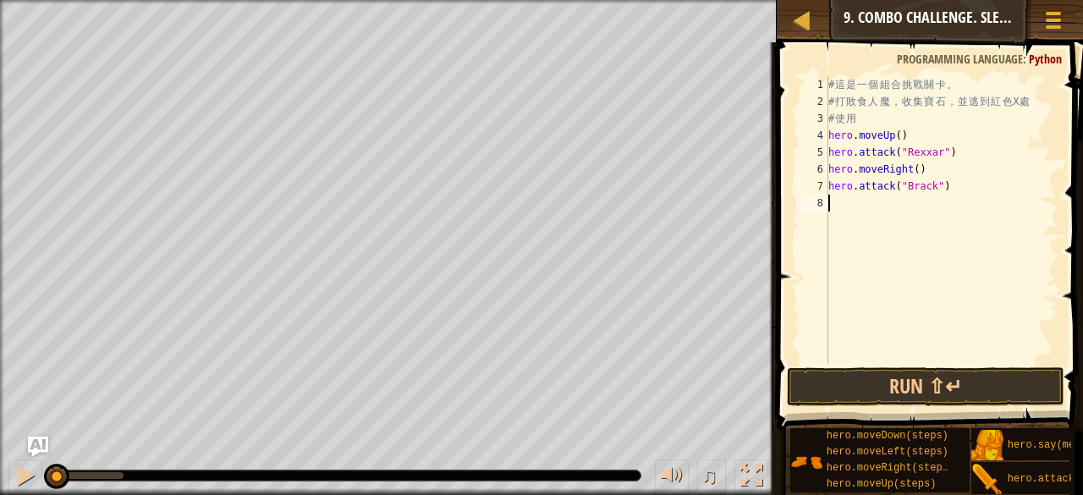
type textarea "h"
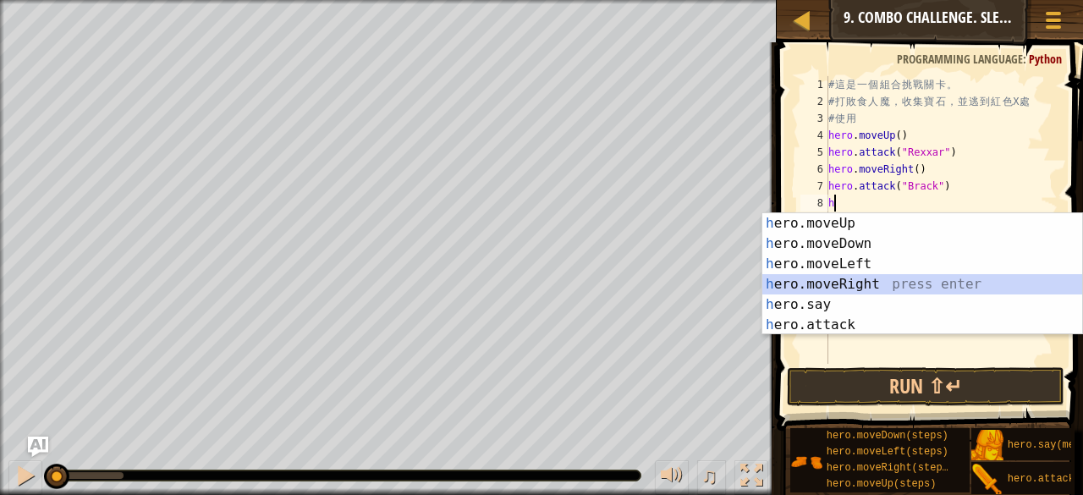
click at [825, 281] on div "h ero.moveUp press enter h ero.moveDown press enter h ero.moveLeft press enter …" at bounding box center [922, 294] width 321 height 162
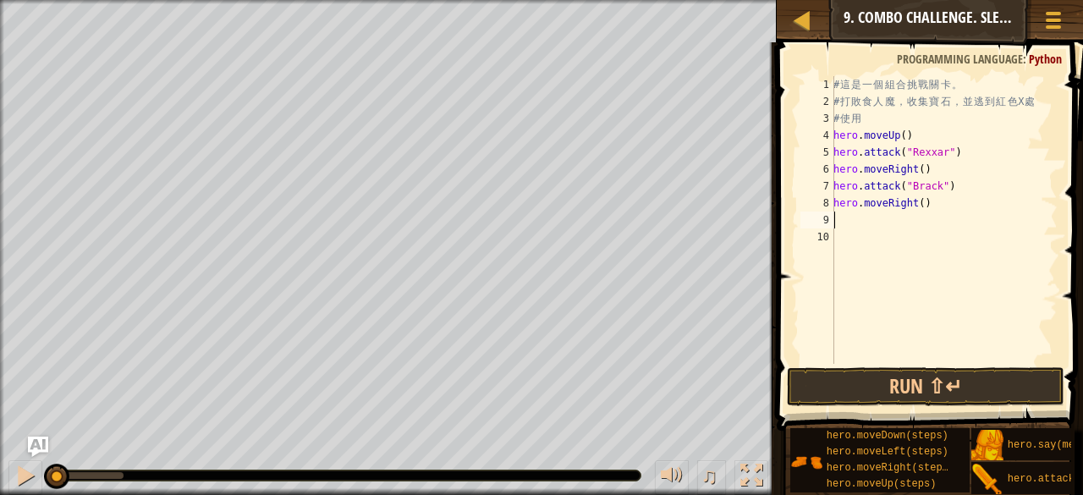
type textarea "h"
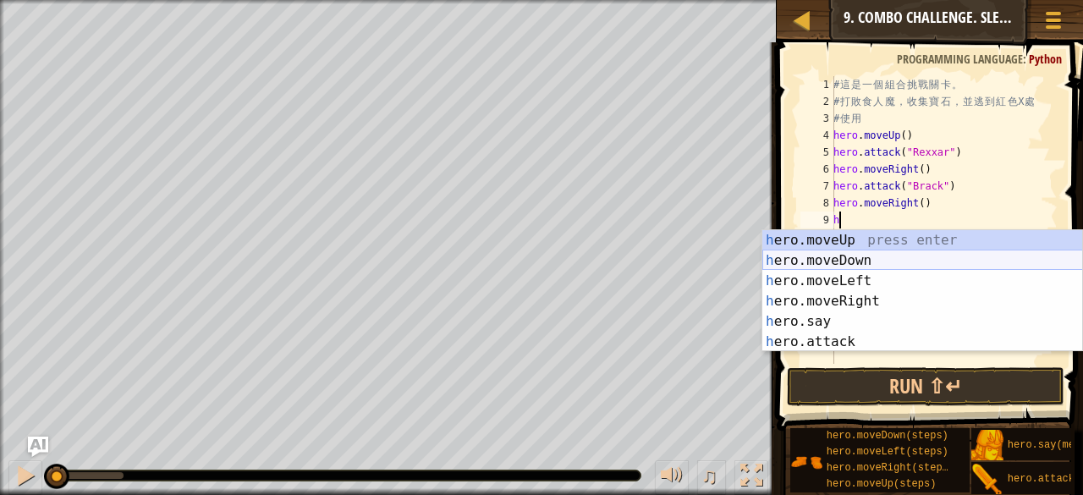
click at [848, 263] on div "h ero.moveUp press enter h ero.moveDown press enter h ero.moveLeft press enter …" at bounding box center [922, 311] width 321 height 162
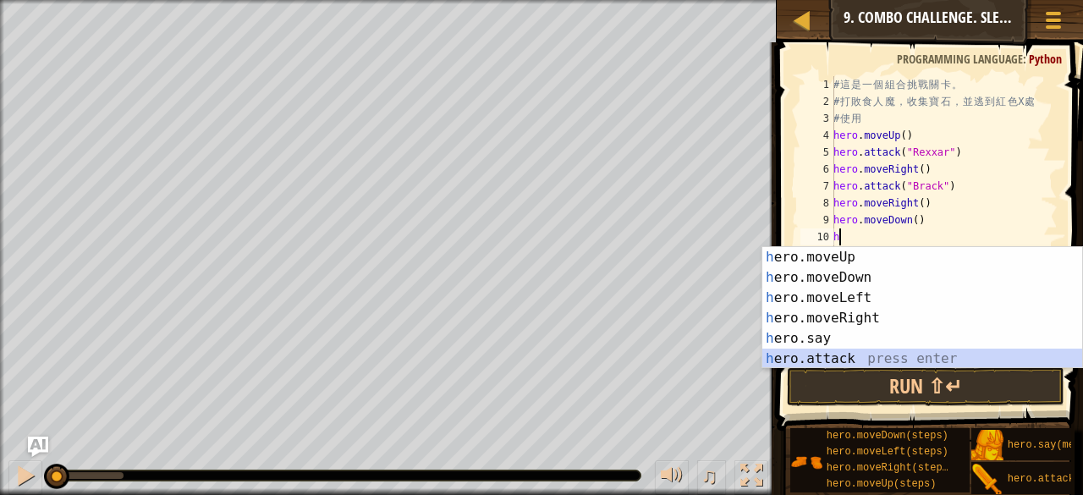
click at [832, 361] on div "h ero.moveUp press enter h ero.moveDown press enter h ero.moveLeft press enter …" at bounding box center [922, 328] width 321 height 162
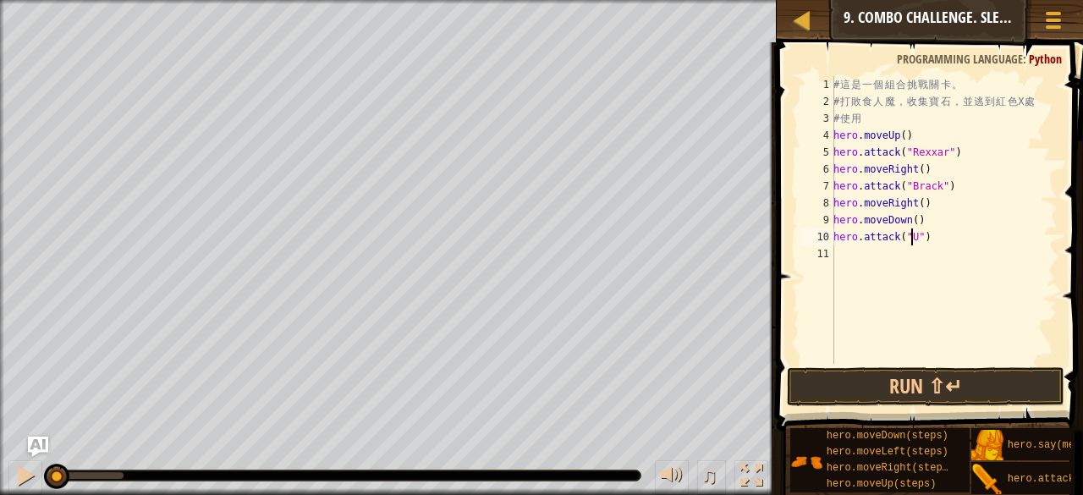
scroll to position [8, 7]
type textarea "hero.attack("Ursa")"
click at [858, 261] on div "# 這 是 一 個 組 合 挑 戰 關 卡 。 # 打 敗 食 人 魔 ， 收 集 寶 石 ， 並 逃 到 紅 色 X 處 # 使 用 hero . move…" at bounding box center [944, 236] width 228 height 321
type textarea "h"
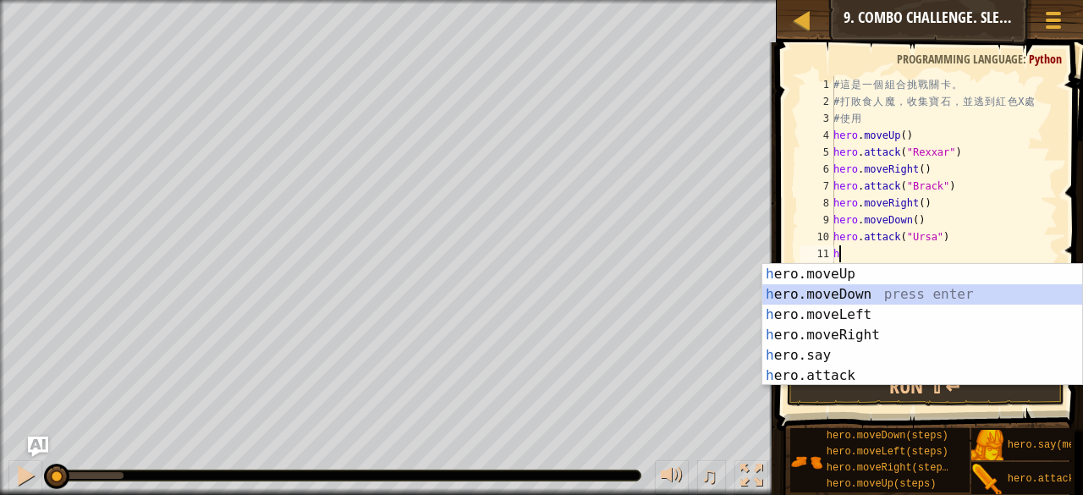
click at [866, 299] on div "h ero.moveUp press enter h ero.moveDown press enter h ero.moveLeft press enter …" at bounding box center [922, 345] width 321 height 162
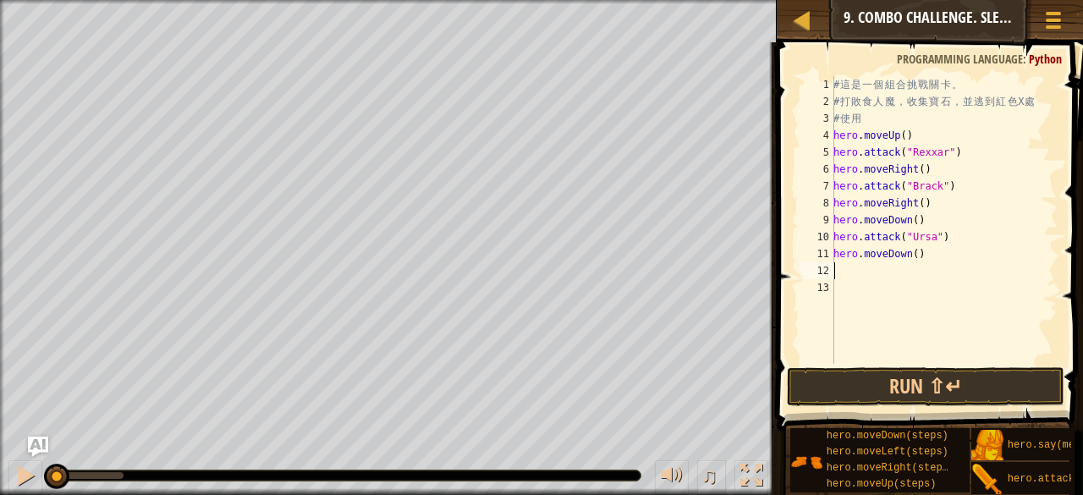
type textarea "h"
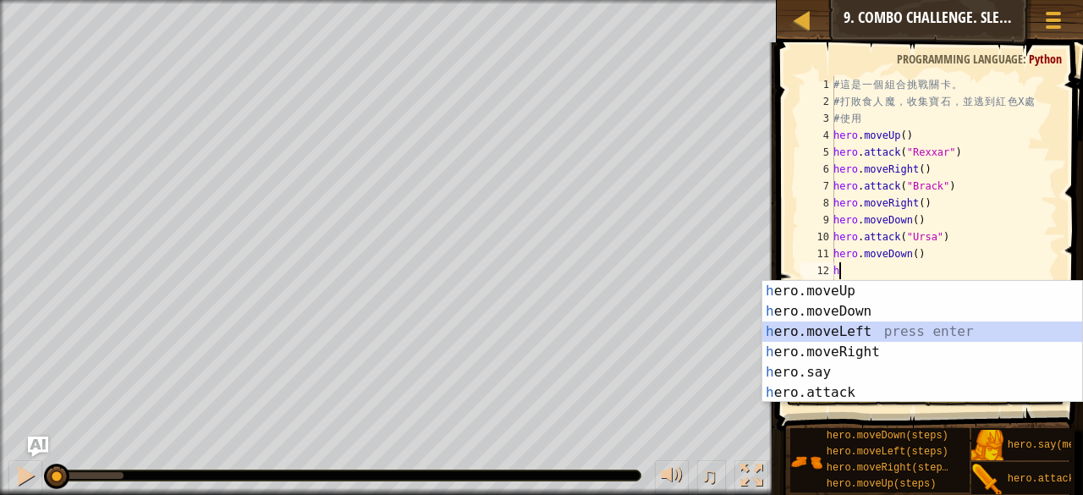
click at [873, 332] on div "h ero.moveUp press enter h ero.moveDown press enter h ero.moveLeft press enter …" at bounding box center [922, 362] width 321 height 162
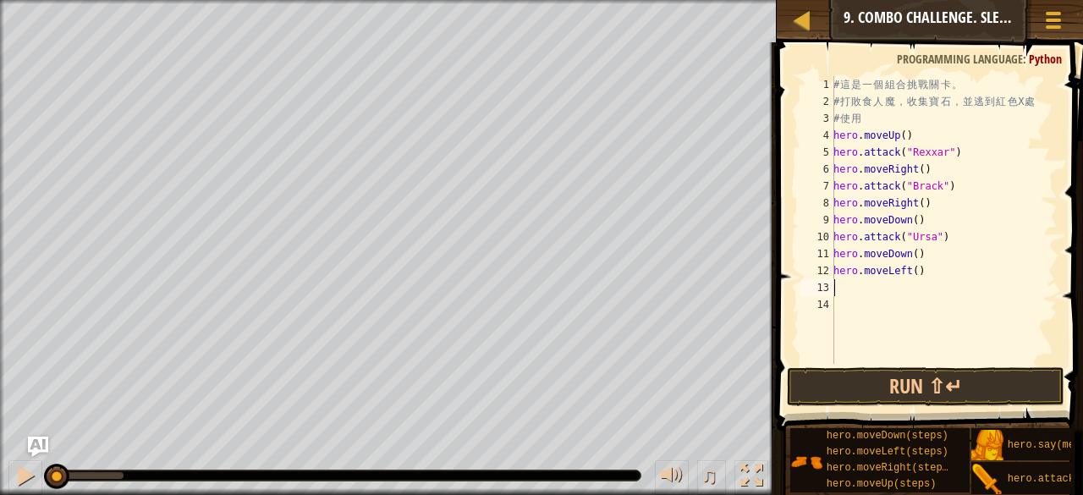
type textarea "h"
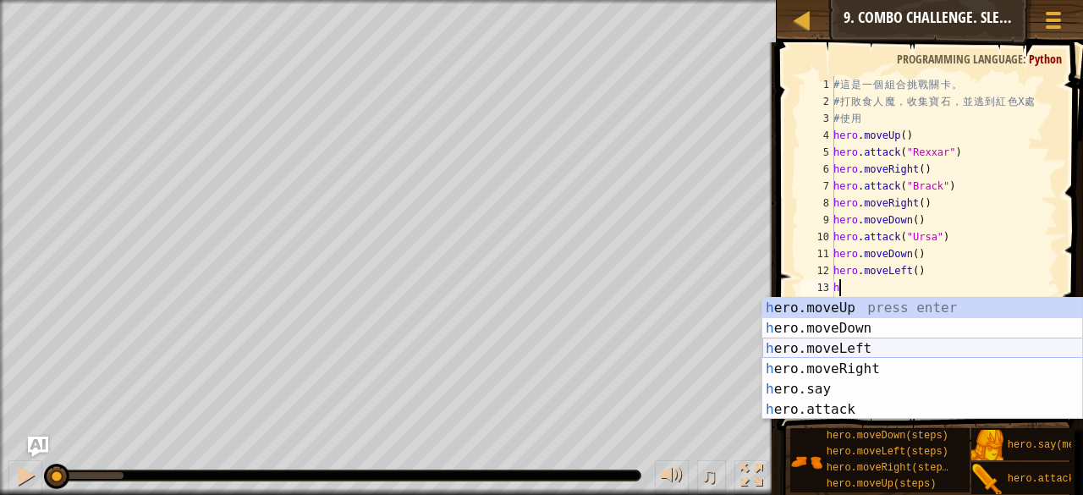
click at [868, 339] on div "h ero.moveUp press enter h ero.moveDown press enter h ero.moveLeft press enter …" at bounding box center [922, 379] width 321 height 162
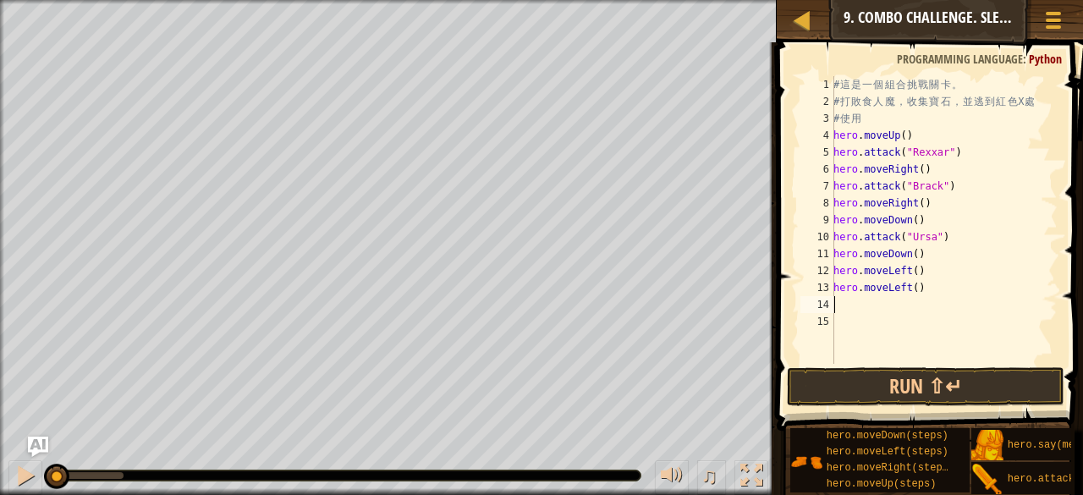
type textarea "h"
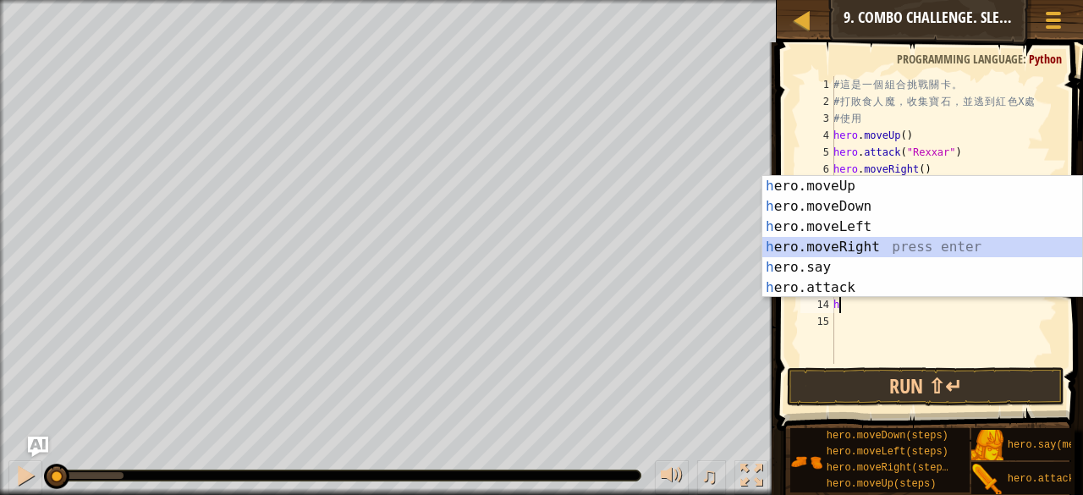
click at [883, 250] on div "h ero.moveUp press enter h ero.moveDown press enter h ero.moveLeft press enter …" at bounding box center [922, 257] width 321 height 162
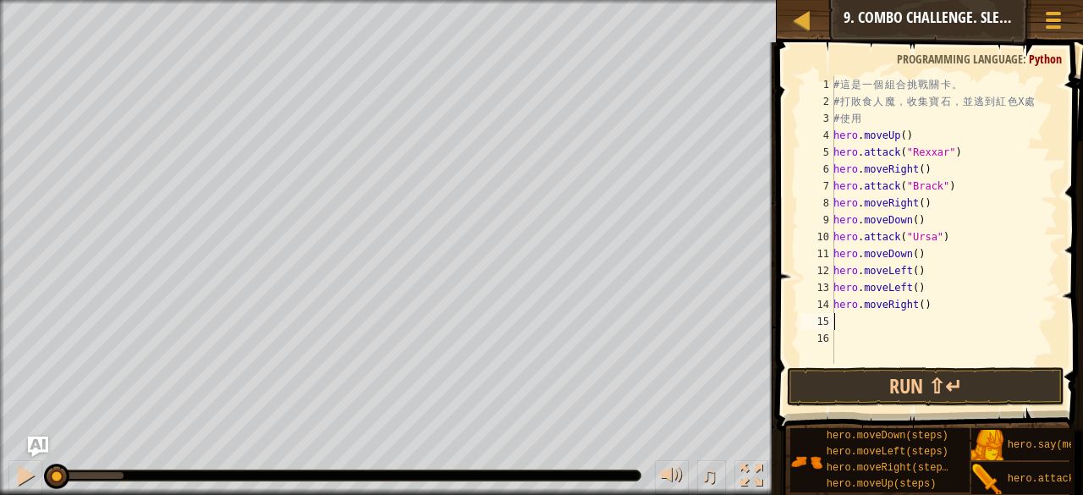
type textarea "h"
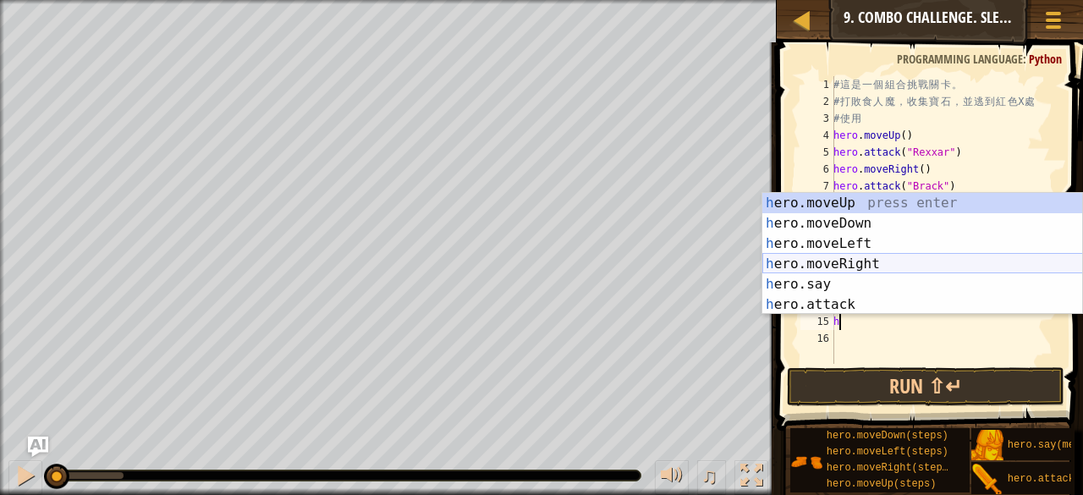
click at [863, 267] on div "h ero.moveUp press enter h ero.moveDown press enter h ero.moveLeft press enter …" at bounding box center [922, 274] width 321 height 162
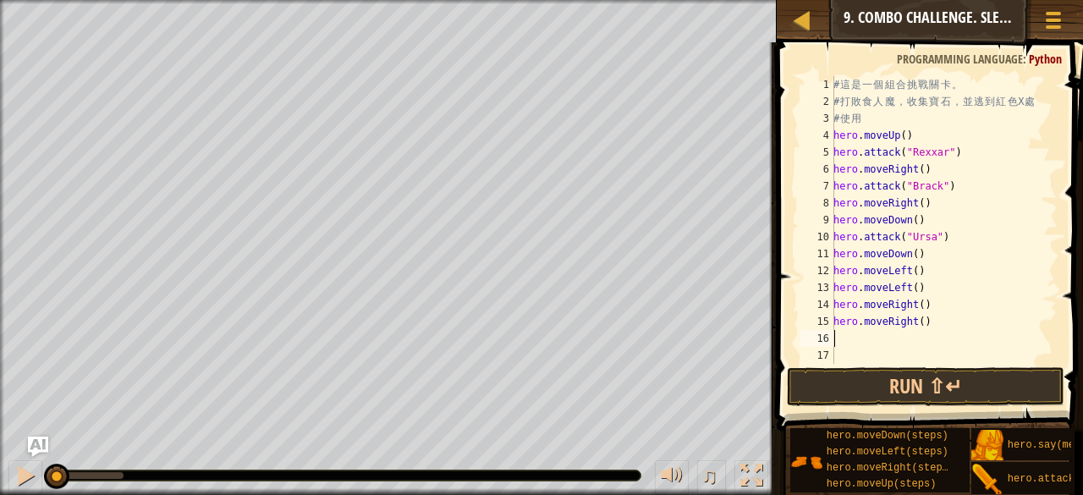
type textarea "h"
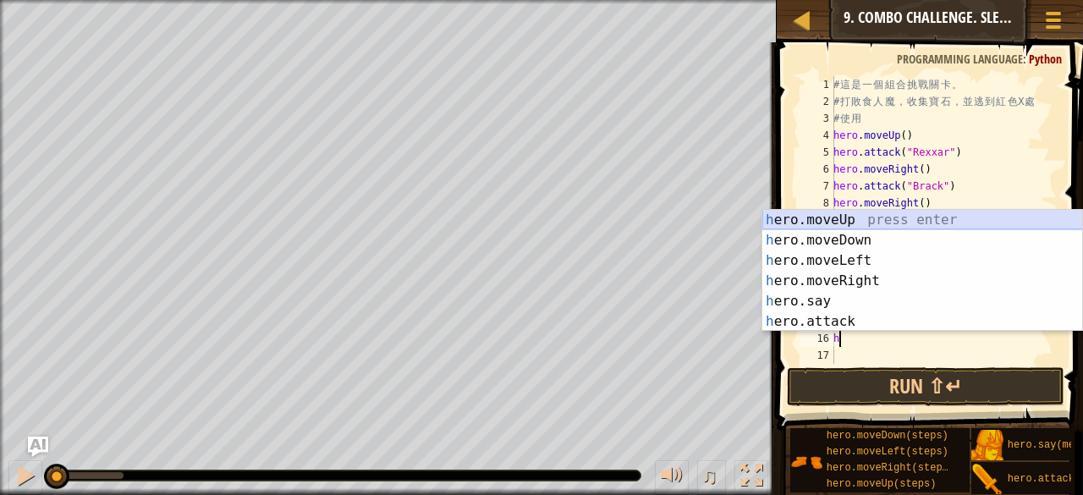
click at [829, 224] on div "h ero.moveUp press enter h ero.moveDown press enter h ero.moveLeft press enter …" at bounding box center [922, 291] width 321 height 162
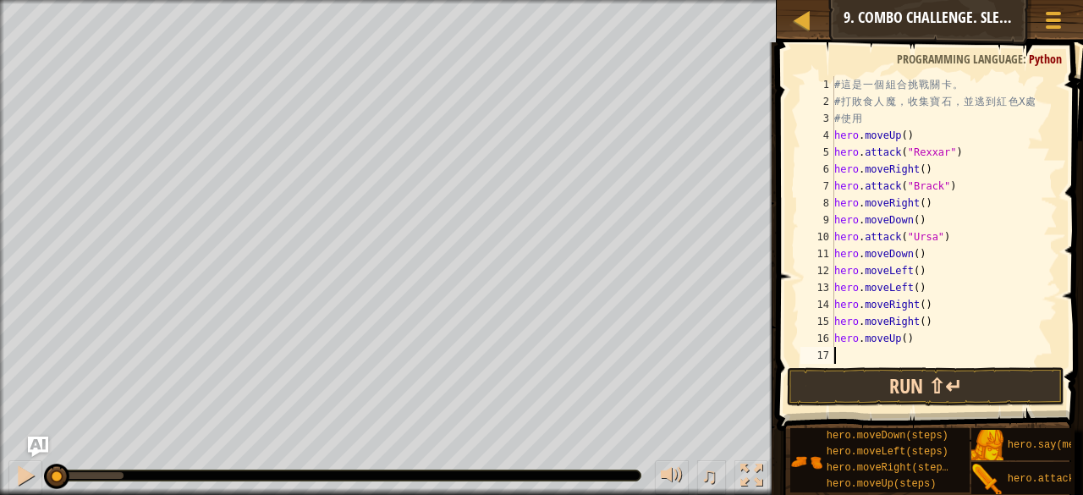
type textarea "h"
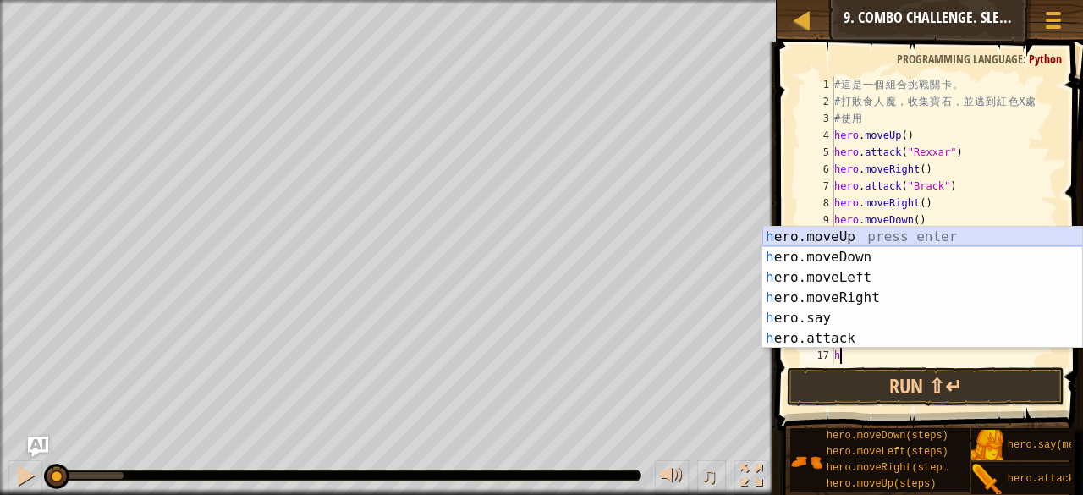
click at [862, 236] on div "h ero.moveUp press enter h ero.moveDown press enter h ero.moveLeft press enter …" at bounding box center [922, 308] width 321 height 162
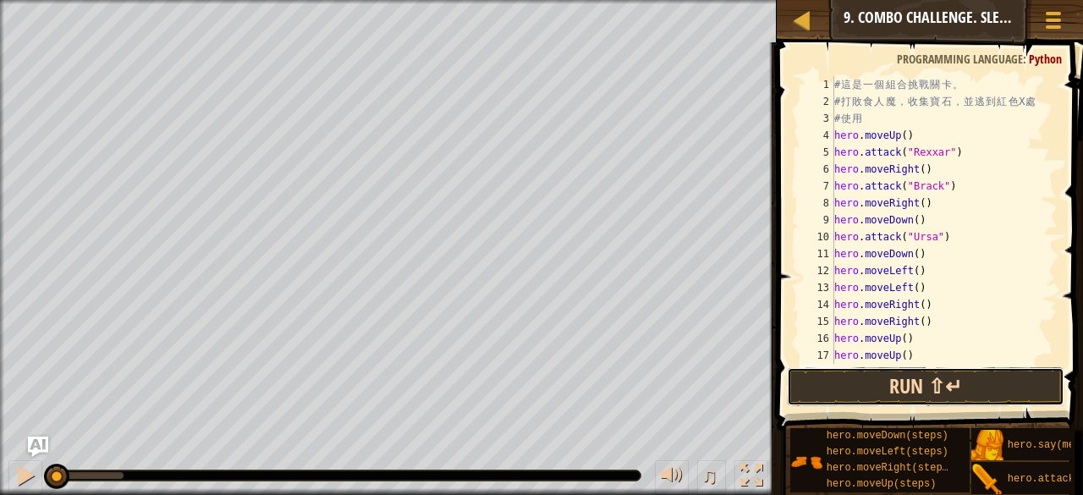
click at [926, 383] on button "Run ⇧↵" at bounding box center [925, 386] width 277 height 39
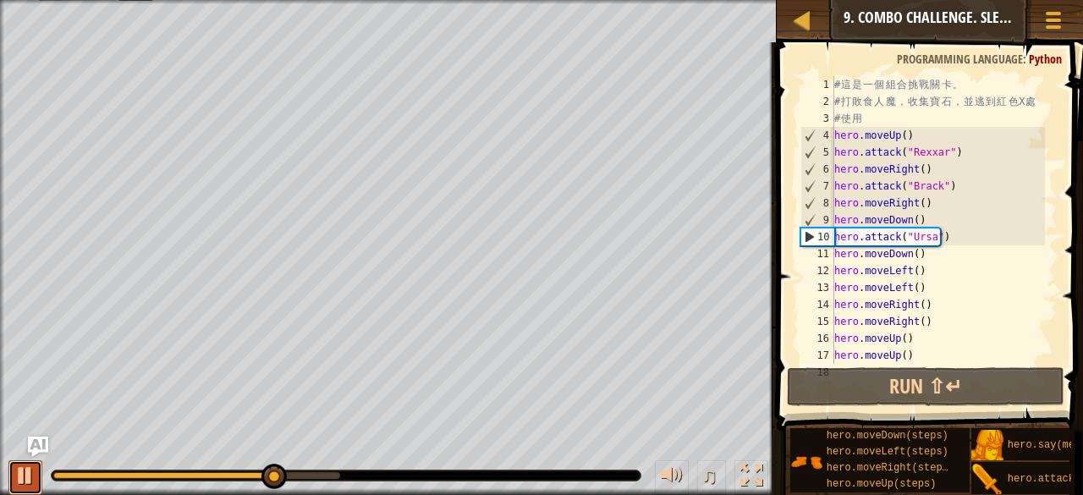
click at [18, 464] on div at bounding box center [25, 475] width 22 height 22
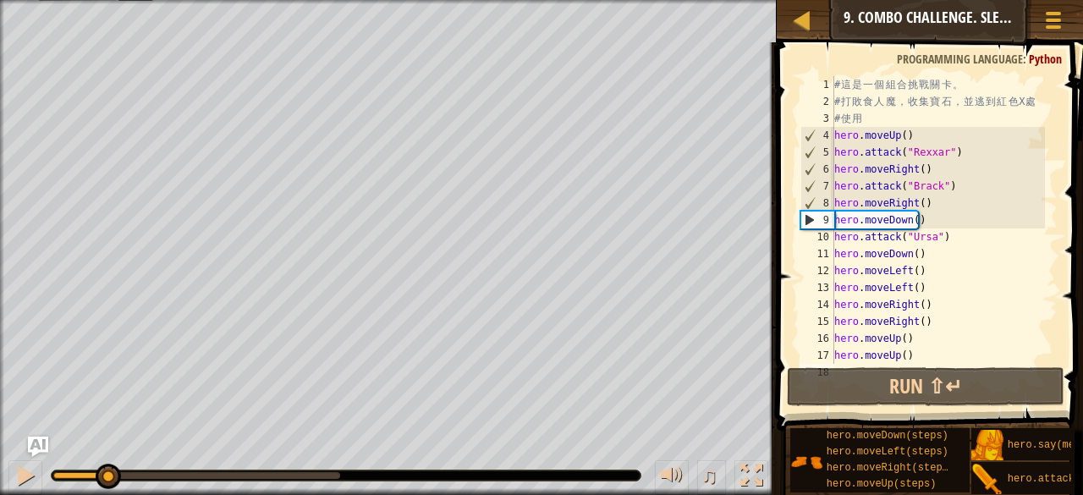
drag, startPoint x: 267, startPoint y: 472, endPoint x: 0, endPoint y: 535, distance: 274.5
click at [0, 0] on html "Map Introduction to Computer Science 9. Combo Challenge. Sleep Hour Game Menu D…" at bounding box center [541, 0] width 1083 height 0
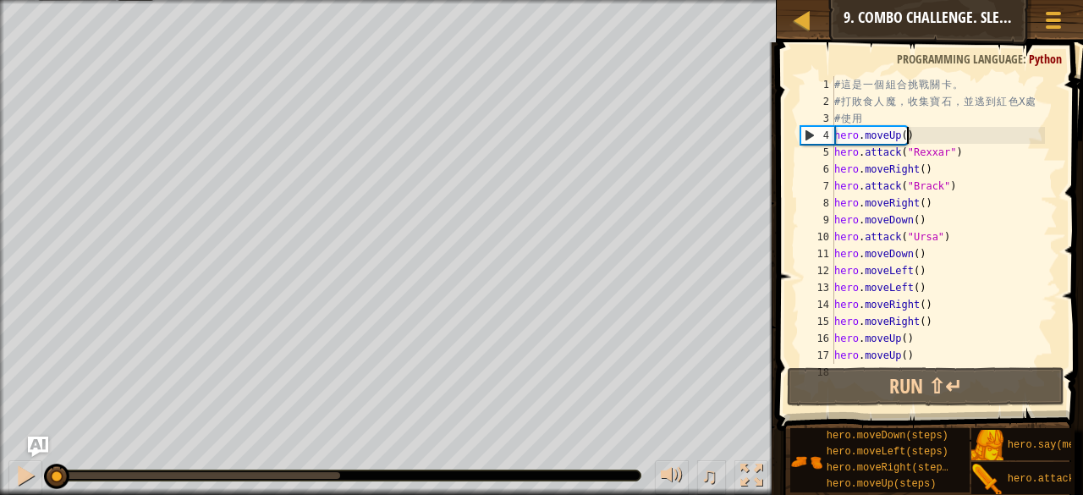
click at [909, 142] on div "# 這 是 一 個 組 合 挑 戰 關 卡 。 # 打 敗 食 人 魔 ， 收 集 寶 石 ， 並 逃 到 紅 色 X 處 # 使 用 hero . move…" at bounding box center [938, 236] width 214 height 321
click at [859, 162] on div "# 這 是 一 個 組 合 挑 戰 關 卡 。 # 打 敗 食 人 魔 ， 收 集 寶 石 ， 並 逃 到 紅 色 X 處 # 使 用 hero . move…" at bounding box center [938, 236] width 214 height 321
type textarea "hero.moveRight()"
click at [929, 170] on div "# 這 是 一 個 組 合 挑 戰 關 卡 。 # 打 敗 食 人 魔 ， 收 集 寶 石 ， 並 逃 到 紅 色 X 處 # 使 用 hero . move…" at bounding box center [938, 236] width 214 height 321
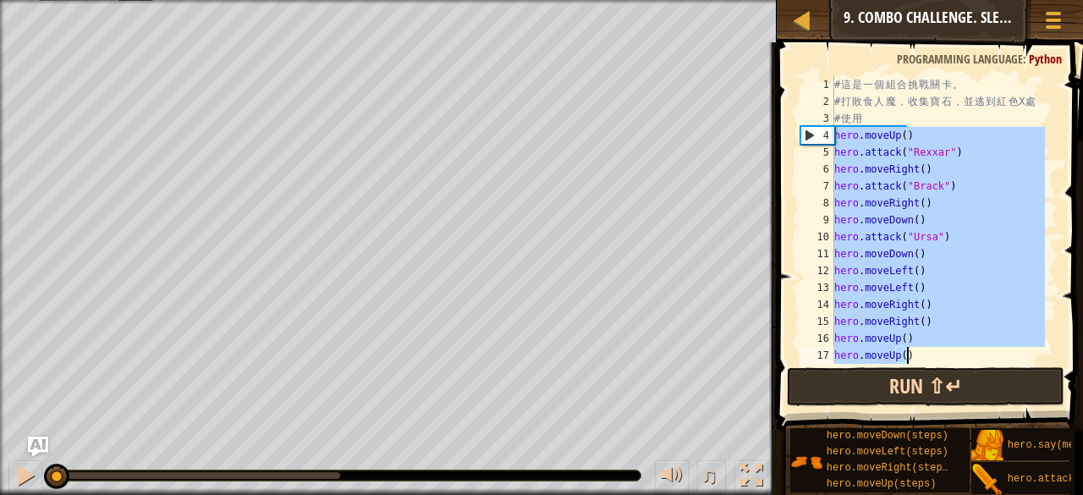
scroll to position [34, 0]
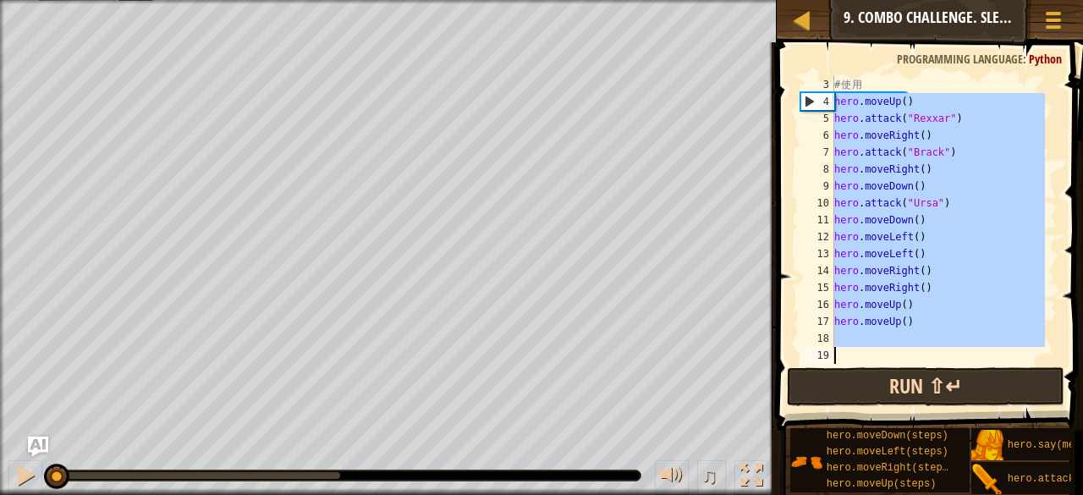
drag, startPoint x: 834, startPoint y: 135, endPoint x: 922, endPoint y: 374, distance: 255.0
click at [922, 374] on div "hero.moveRight() 3 4 5 6 7 8 9 10 11 12 13 14 15 16 17 18 19 # 使 用 hero . moveU…" at bounding box center [926, 270] width 311 height 438
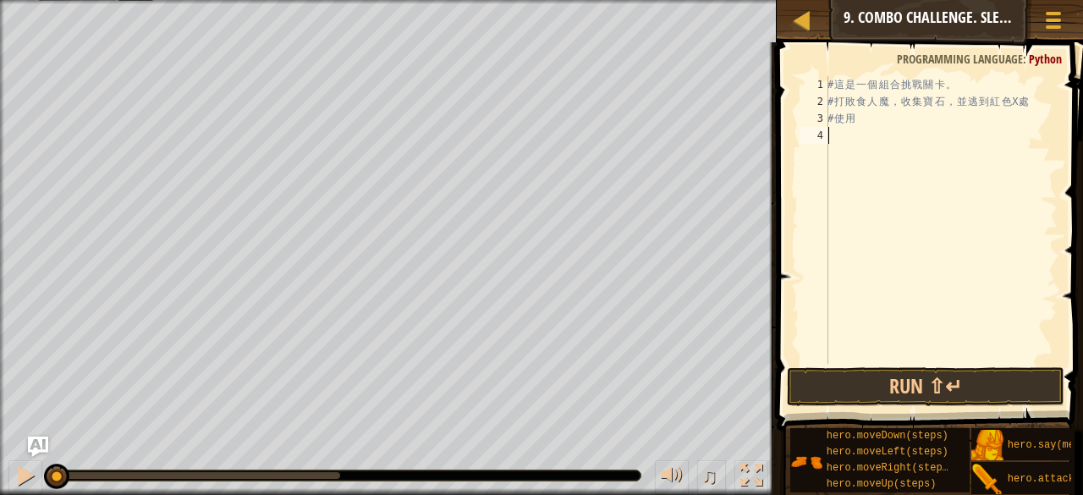
type textarea "h"
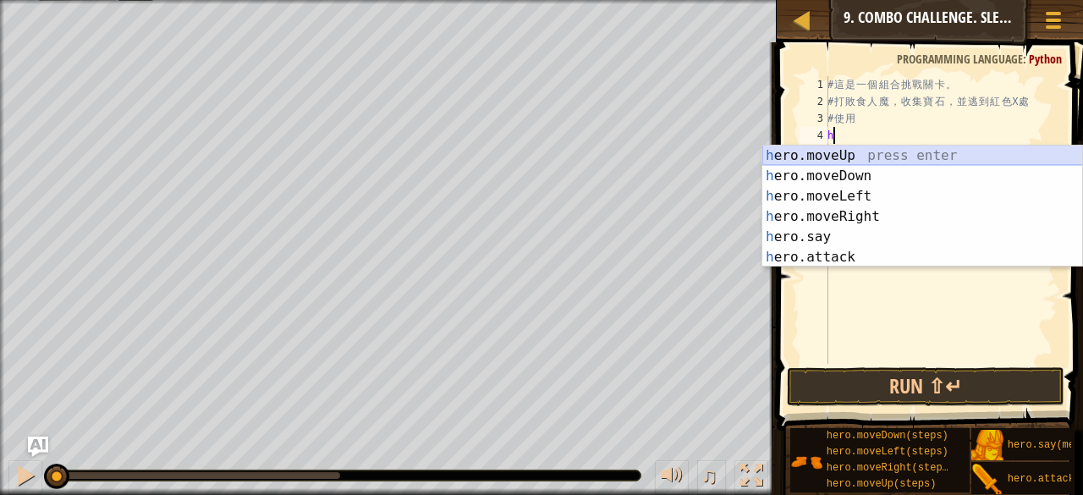
click at [857, 155] on div "h ero.moveUp press enter h ero.moveDown press enter h ero.moveLeft press enter …" at bounding box center [922, 226] width 321 height 162
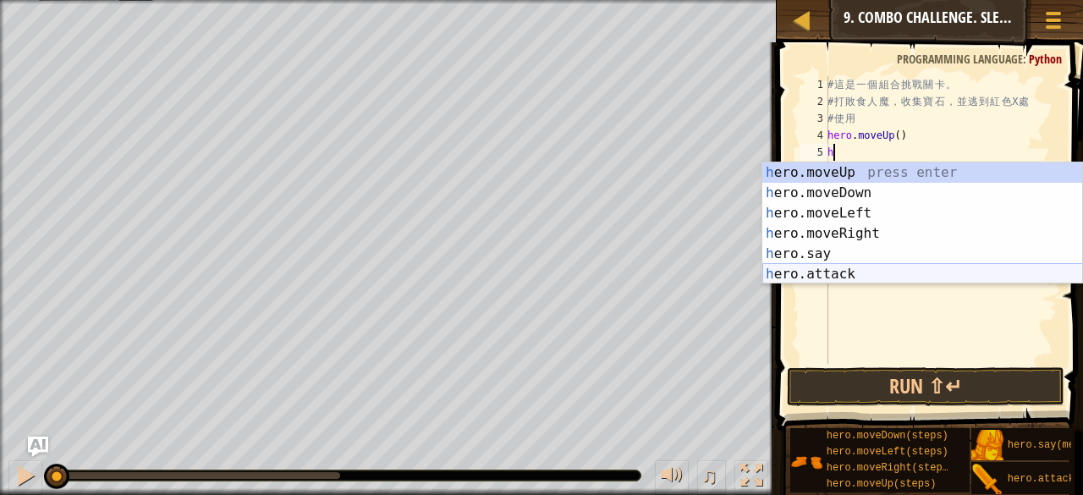
click at [841, 276] on div "h ero.moveUp press enter h ero.moveDown press enter h ero.moveLeft press enter …" at bounding box center [922, 243] width 321 height 162
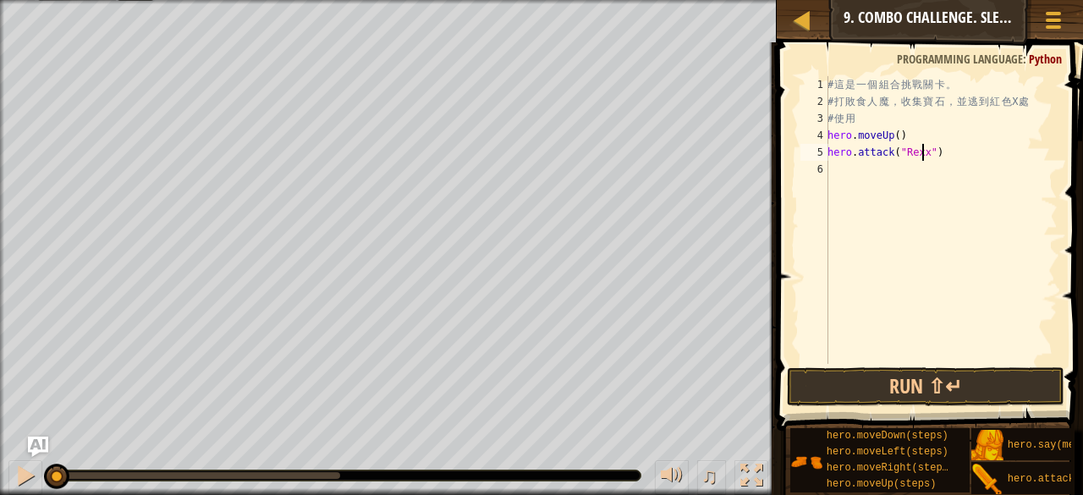
scroll to position [8, 8]
type textarea "hero.attack("Rexxar")"
click at [894, 168] on div "# 這 是 一 個 組 合 挑 戰 關 卡 。 # 打 敗 食 人 魔 ， 收 集 寶 石 ， 並 逃 到 紅 色 X 處 # 使 用 hero . move…" at bounding box center [940, 236] width 233 height 321
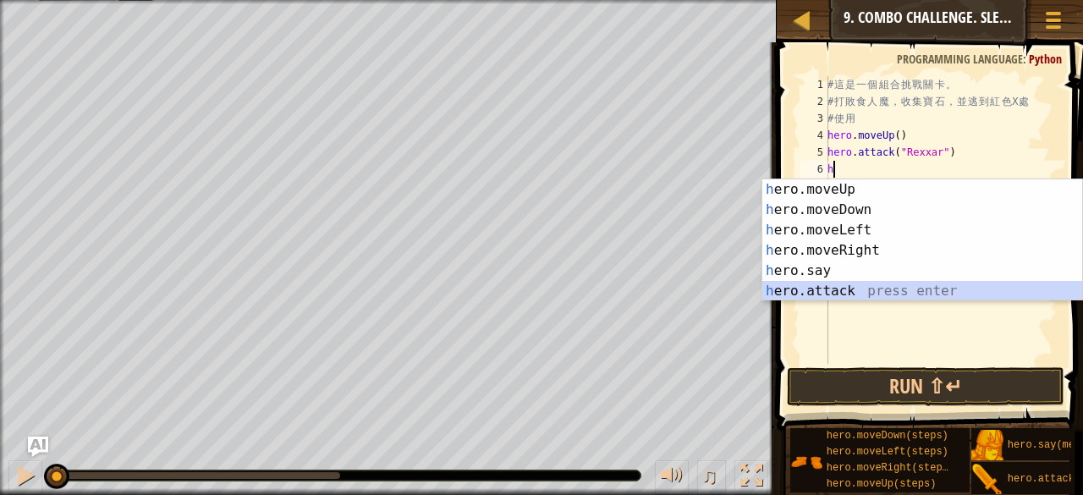
click at [879, 299] on div "h ero.moveUp press enter h ero.moveDown press enter h ero.moveLeft press enter …" at bounding box center [922, 260] width 321 height 162
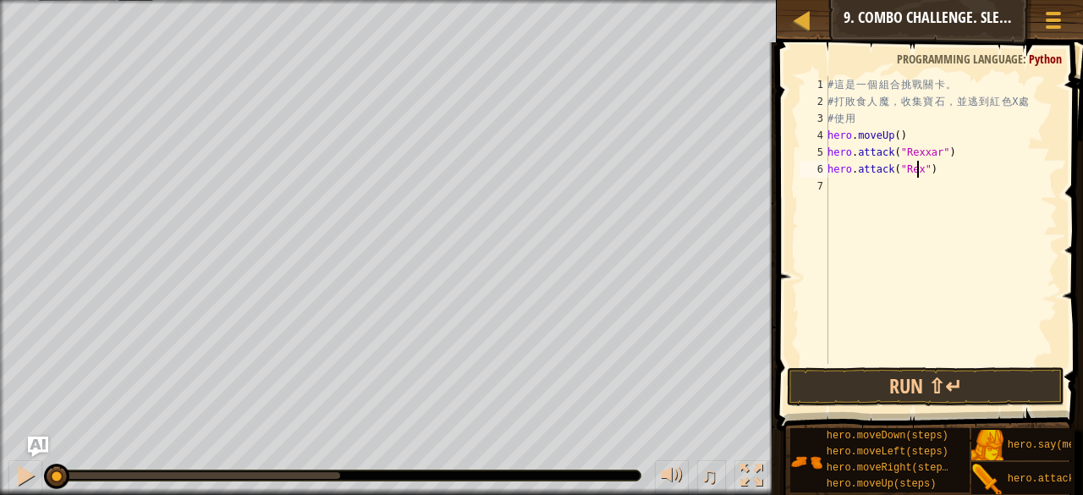
scroll to position [8, 8]
type textarea "hero.attack("Rexxar")"
click at [889, 199] on div "# 這 是 一 個 組 合 挑 戰 關 卡 。 # 打 敗 食 人 魔 ， 收 集 寶 石 ， 並 逃 到 紅 色 X 處 # 使 用 hero . move…" at bounding box center [940, 236] width 233 height 321
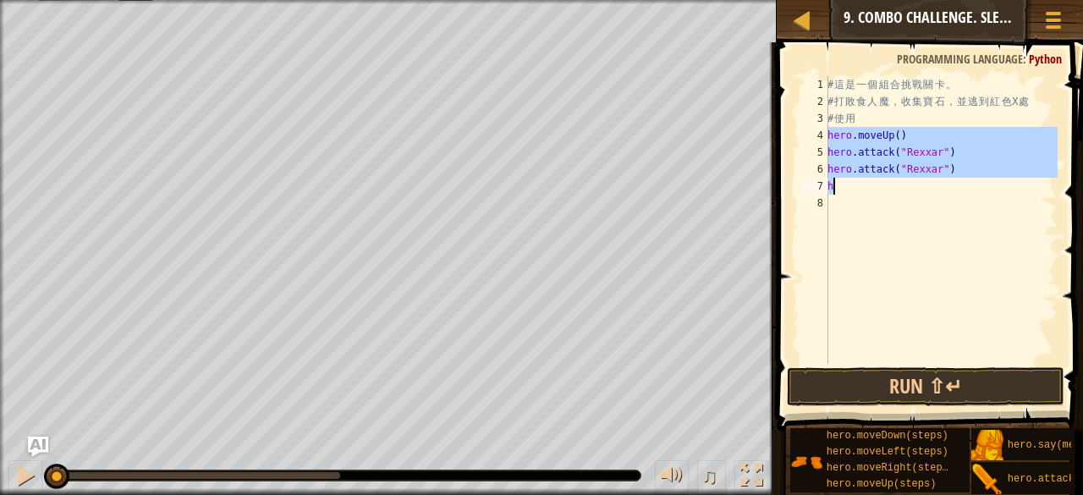
drag, startPoint x: 830, startPoint y: 133, endPoint x: 952, endPoint y: 181, distance: 131.0
click at [952, 181] on div "# 這 是 一 個 組 合 挑 戰 關 卡 。 # 打 敗 食 人 魔 ， 收 集 寶 石 ， 並 逃 到 紅 色 X 處 # 使 用 hero . move…" at bounding box center [940, 236] width 233 height 321
type textarea "hero.attack("Rexxar") h"
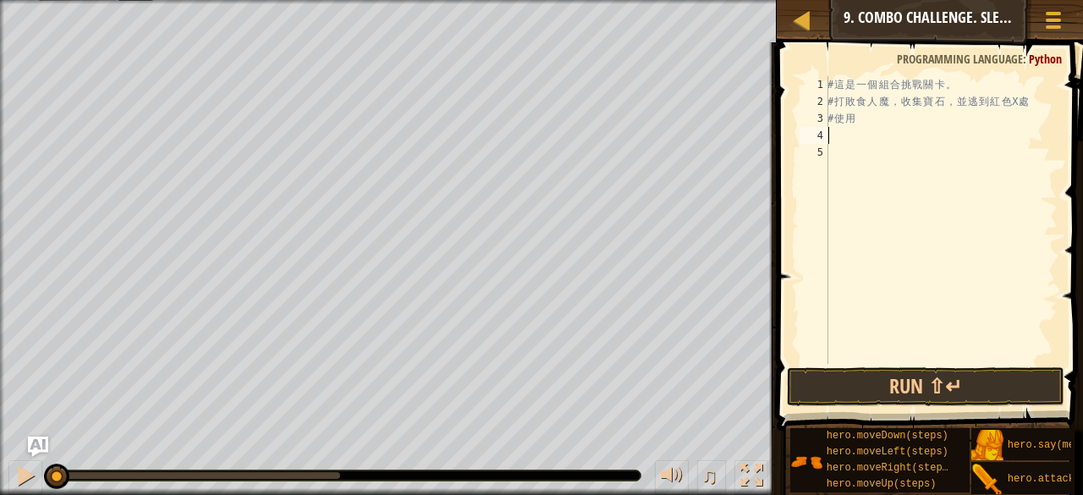
type textarea "h"
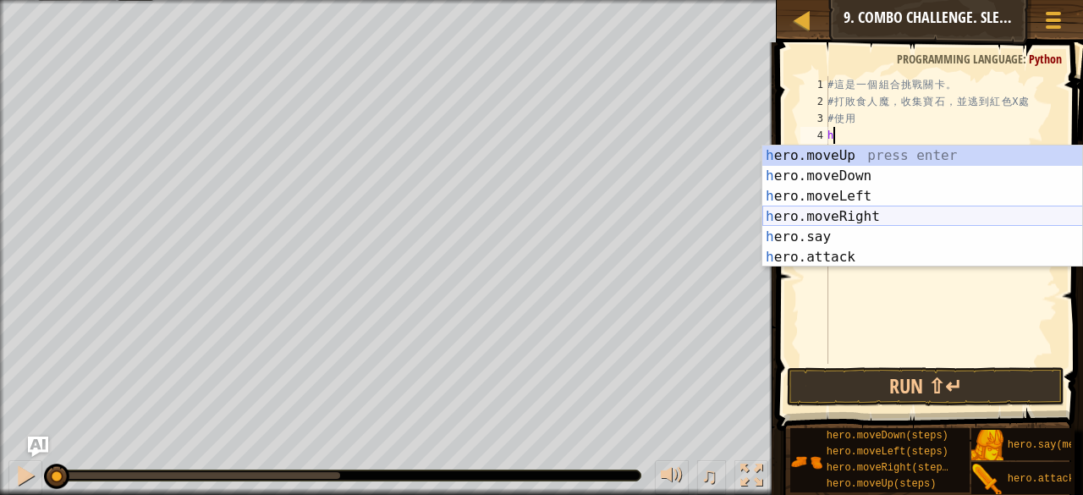
click at [861, 215] on div "h ero.moveUp press enter h ero.moveDown press enter h ero.moveLeft press enter …" at bounding box center [922, 226] width 321 height 162
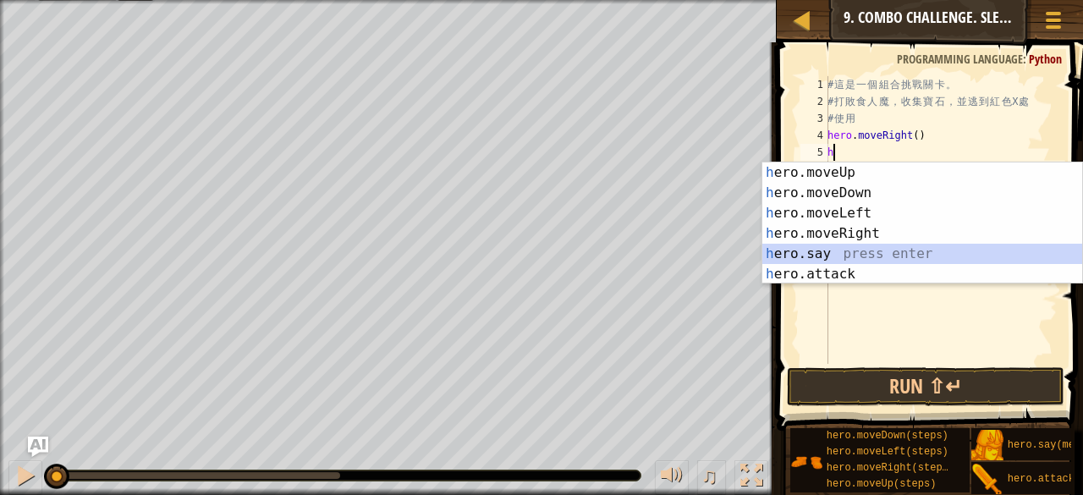
click at [893, 244] on div "h ero.moveUp press enter h ero.moveDown press enter h ero.moveLeft press enter …" at bounding box center [922, 243] width 321 height 162
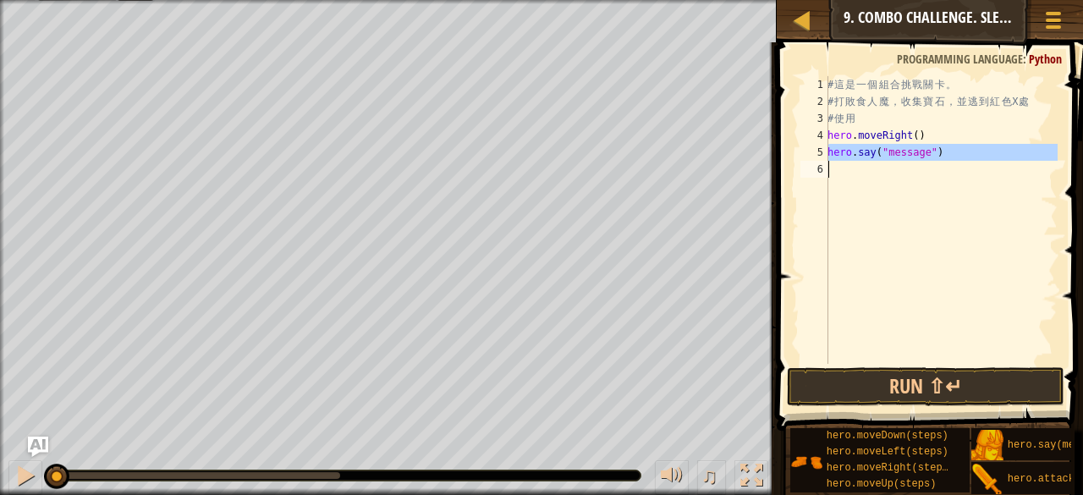
drag, startPoint x: 829, startPoint y: 154, endPoint x: 932, endPoint y: 165, distance: 103.8
click at [932, 165] on div "# 這 是 一 個 組 合 挑 戰 關 卡 。 # 打 敗 食 人 魔 ， 收 集 寶 石 ， 並 逃 到 紅 色 X 處 # 使 用 hero . move…" at bounding box center [940, 236] width 233 height 321
type textarea "hero.say("message")"
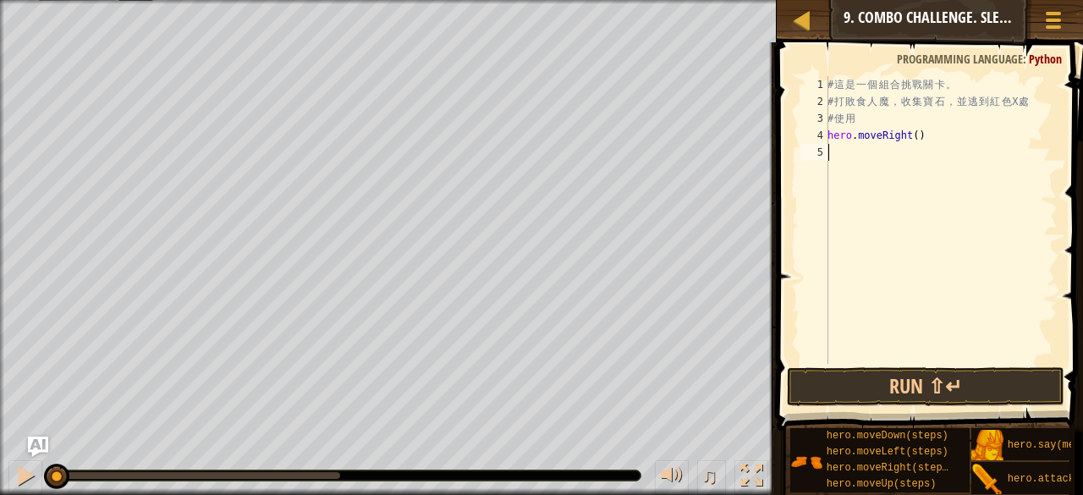
type textarea "h"
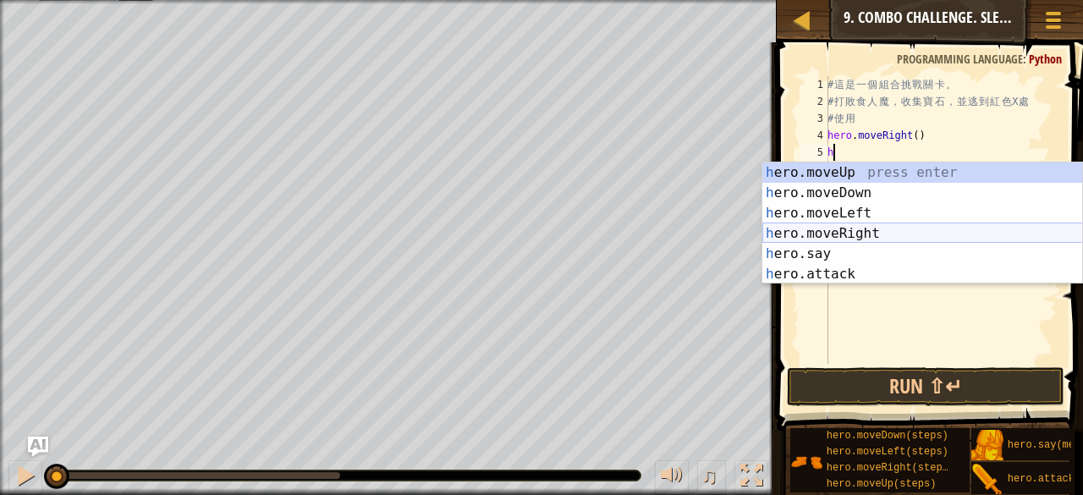
click at [896, 236] on div "h ero.moveUp press enter h ero.moveDown press enter h ero.moveLeft press enter …" at bounding box center [922, 243] width 321 height 162
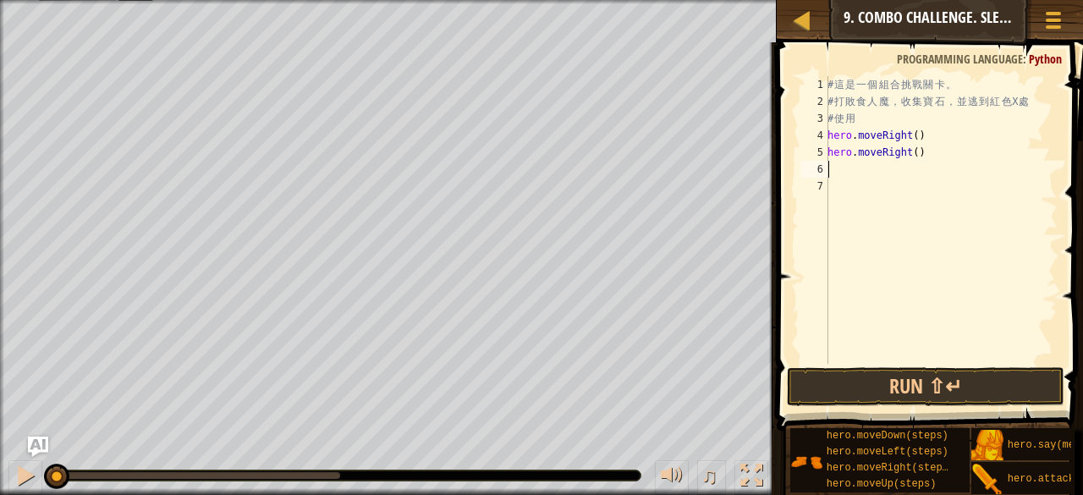
type textarea "h"
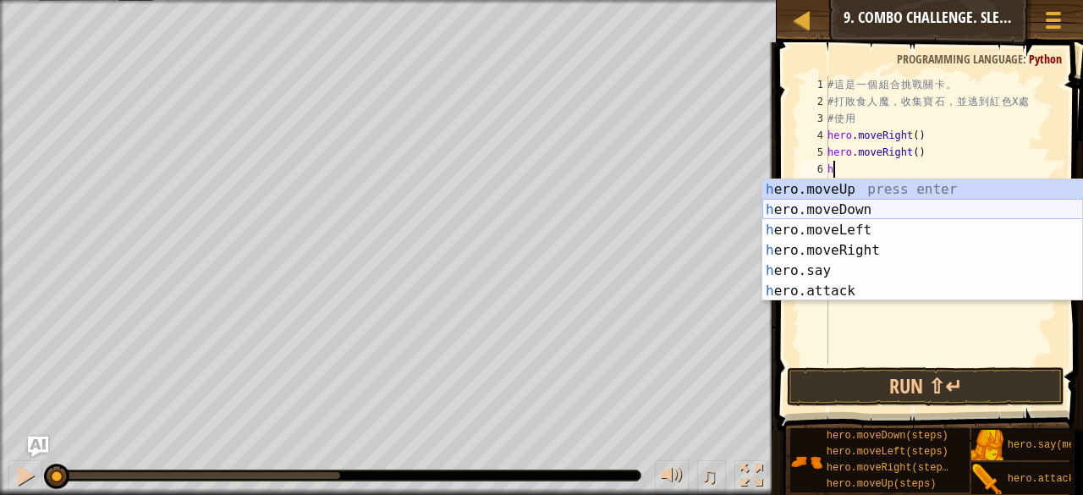
click at [825, 206] on div "h ero.moveUp press enter h ero.moveDown press enter h ero.moveLeft press enter …" at bounding box center [922, 260] width 321 height 162
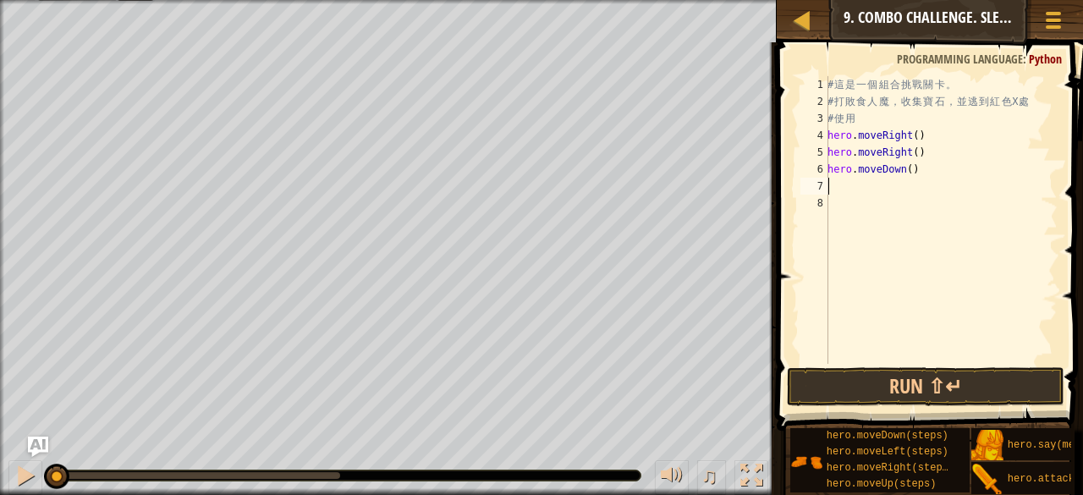
type textarea "h"
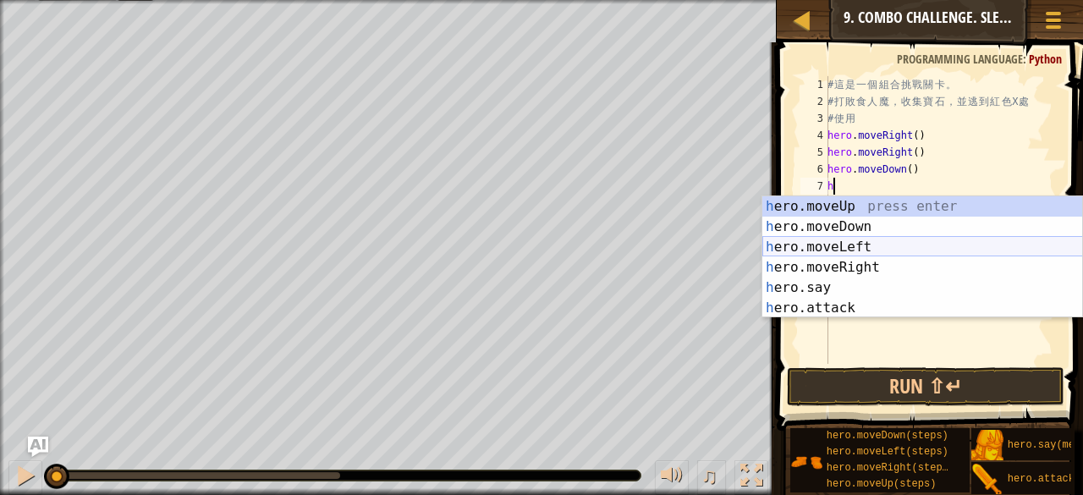
click at [836, 250] on div "h ero.moveUp press enter h ero.moveDown press enter h ero.moveLeft press enter …" at bounding box center [922, 277] width 321 height 162
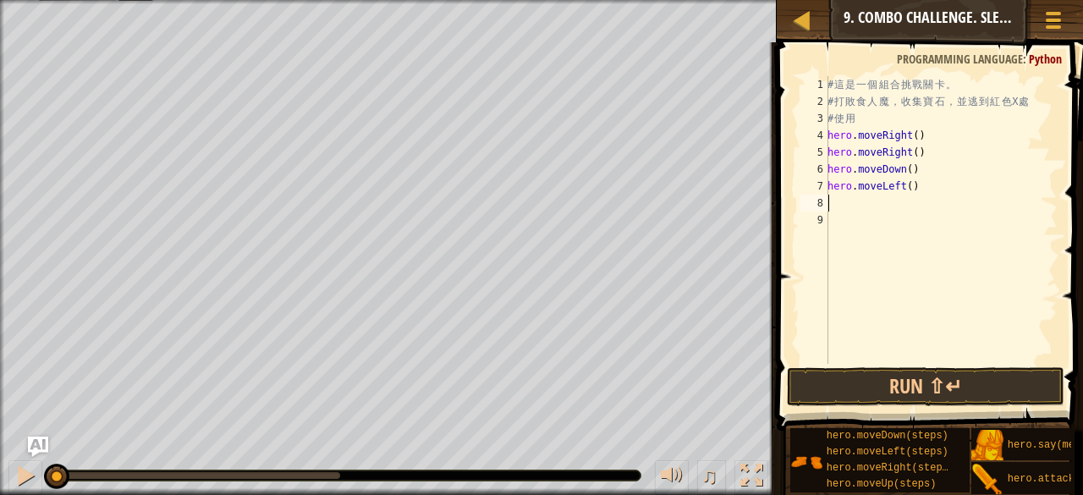
type textarea "h"
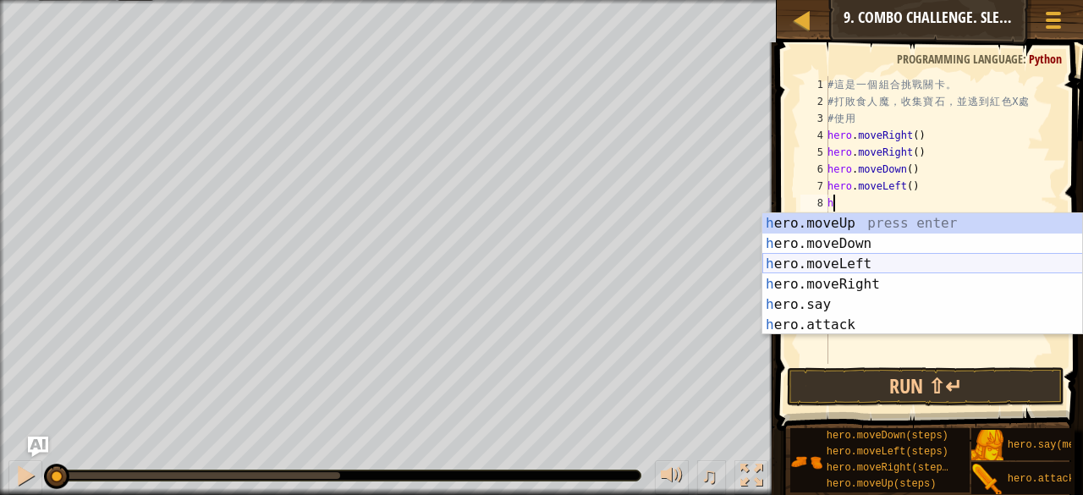
click at [898, 271] on div "h ero.moveUp press enter h ero.moveDown press enter h ero.moveLeft press enter …" at bounding box center [922, 294] width 321 height 162
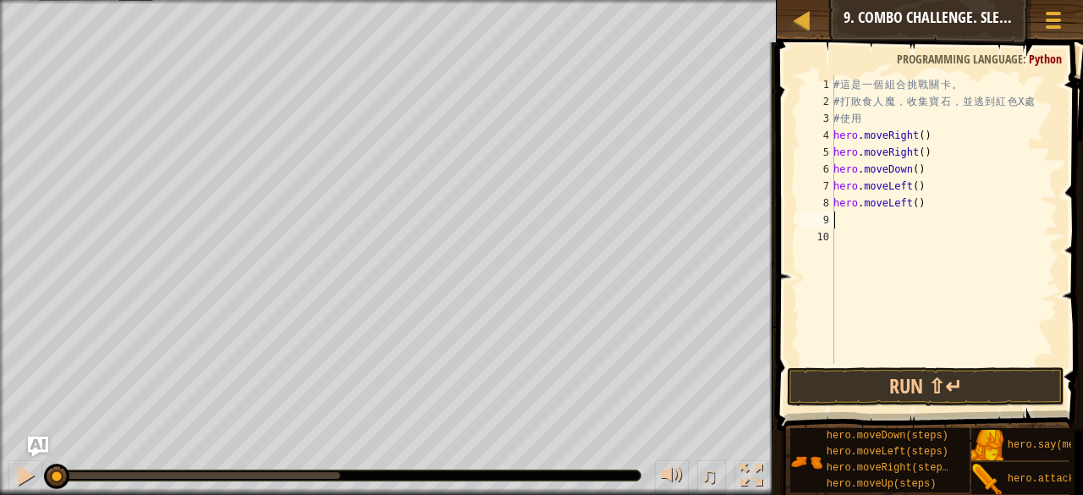
type textarea "h"
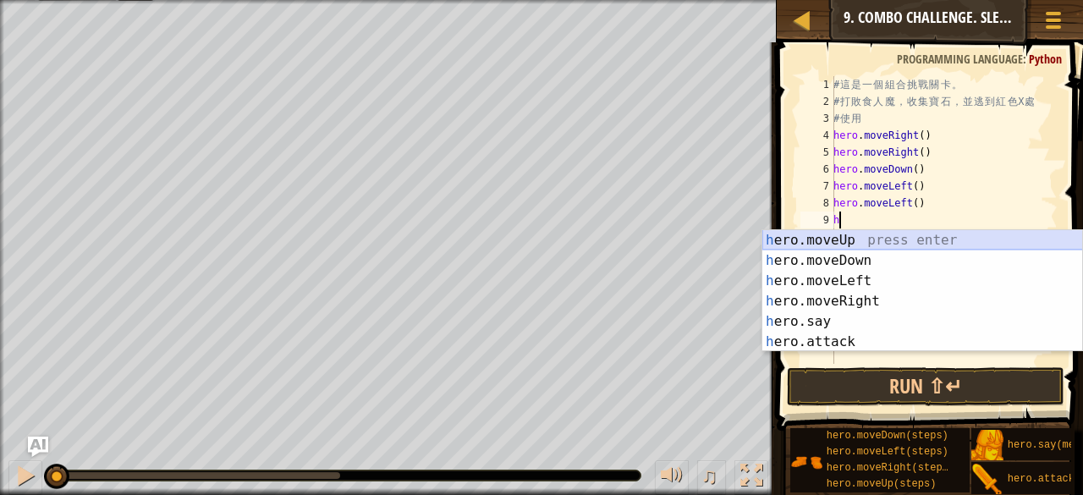
click at [773, 238] on div "h ero.moveUp press enter h ero.moveDown press enter h ero.moveLeft press enter …" at bounding box center [922, 311] width 321 height 162
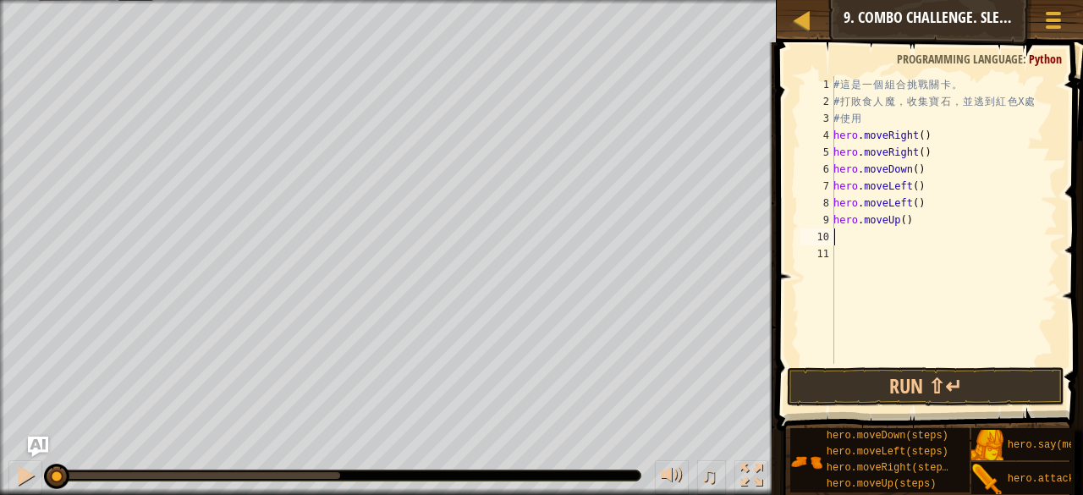
type textarea "h"
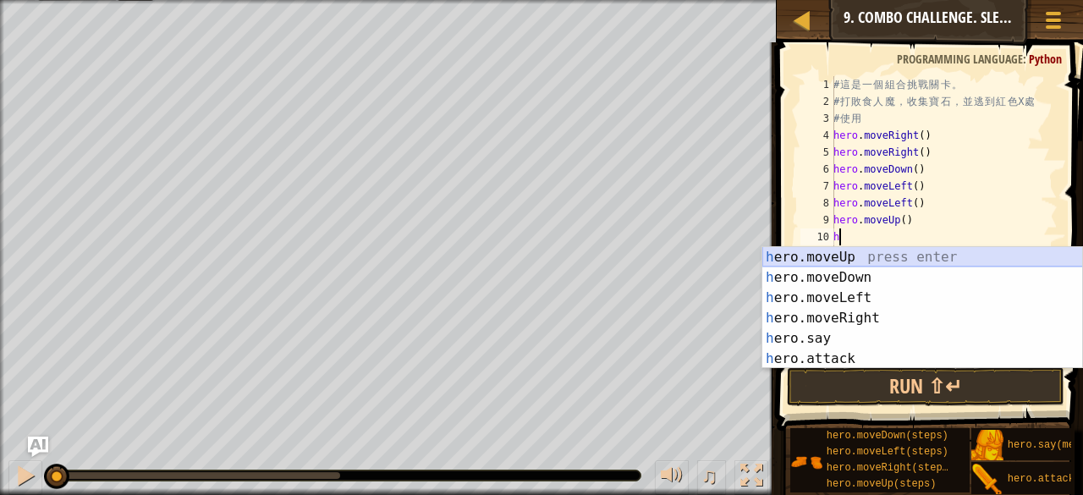
click at [878, 259] on div "h ero.moveUp press enter h ero.moveDown press enter h ero.moveLeft press enter …" at bounding box center [922, 328] width 321 height 162
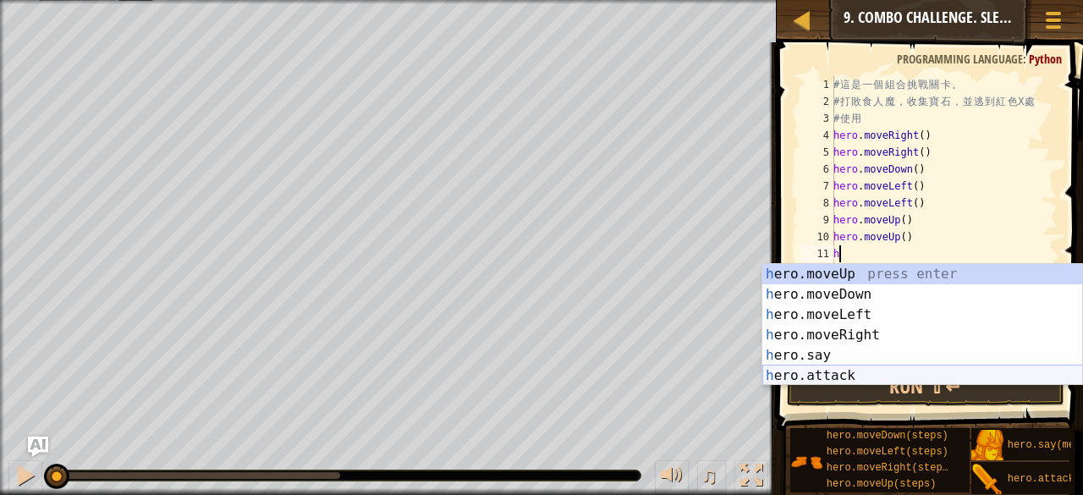
click at [854, 372] on div "h ero.moveUp press enter h ero.moveDown press enter h ero.moveLeft press enter …" at bounding box center [922, 345] width 321 height 162
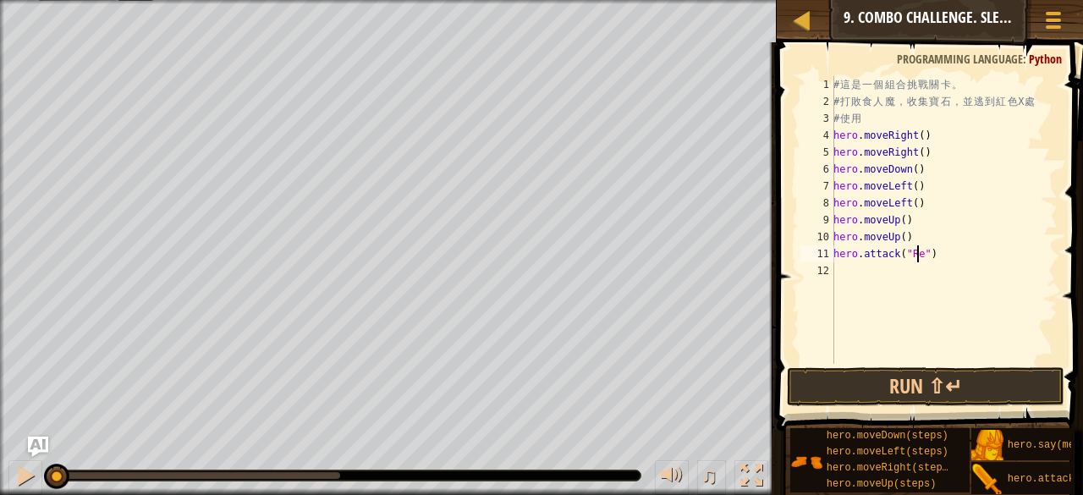
scroll to position [8, 7]
type textarea "hero.attack("Rexxar")"
click at [856, 266] on div "# 這 是 一 個 組 合 挑 戰 關 卡 。 # 打 敗 食 人 魔 ， 收 集 寶 石 ， 並 逃 到 紅 色 X 處 # 使 用 hero . move…" at bounding box center [944, 236] width 228 height 321
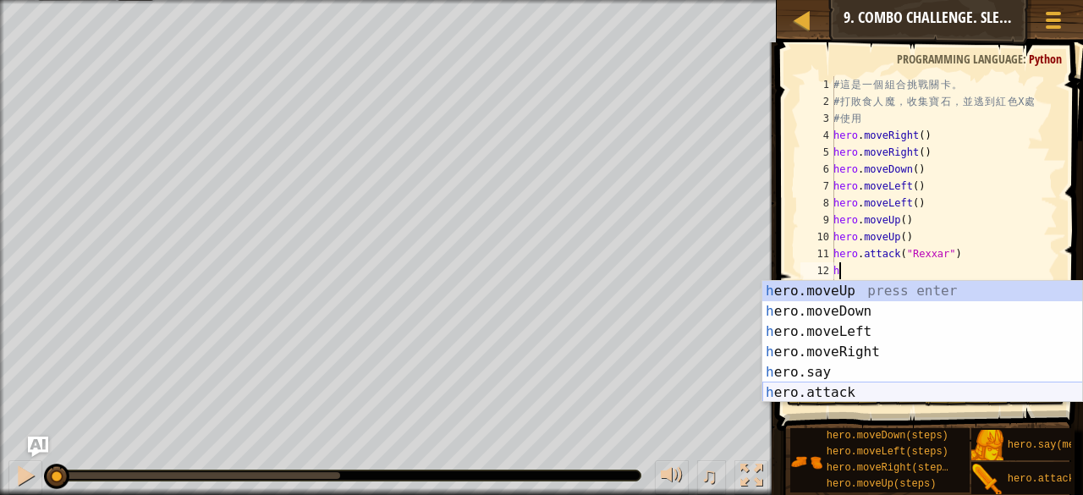
click at [947, 392] on div "h ero.moveUp press enter h ero.moveDown press enter h ero.moveLeft press enter …" at bounding box center [922, 362] width 321 height 162
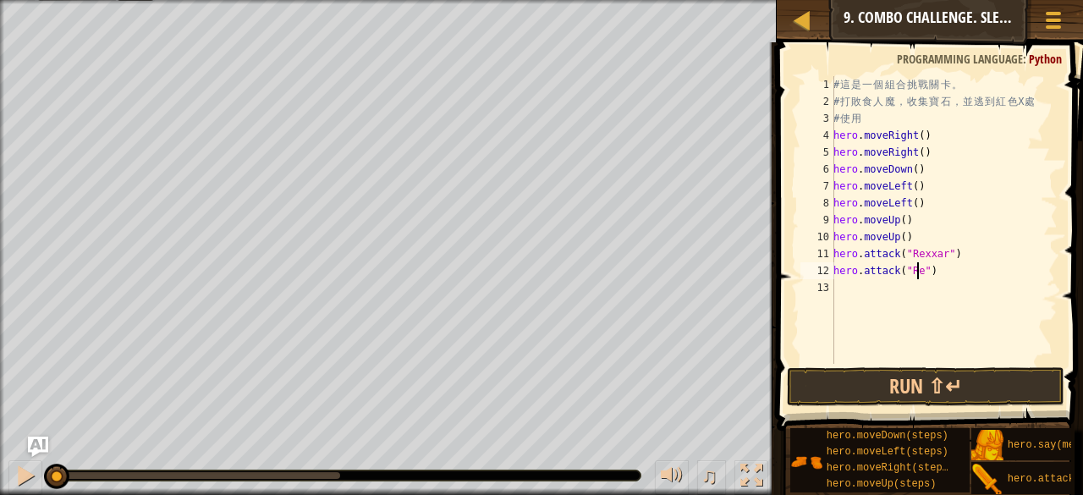
scroll to position [8, 7]
type textarea "hero.attack("Rexxar")"
click at [868, 293] on div "# 這 是 一 個 組 合 挑 戰 關 卡 。 # 打 敗 食 人 魔 ， 收 集 寶 石 ， 並 逃 到 紅 色 X 處 # 使 用 hero . move…" at bounding box center [944, 236] width 228 height 321
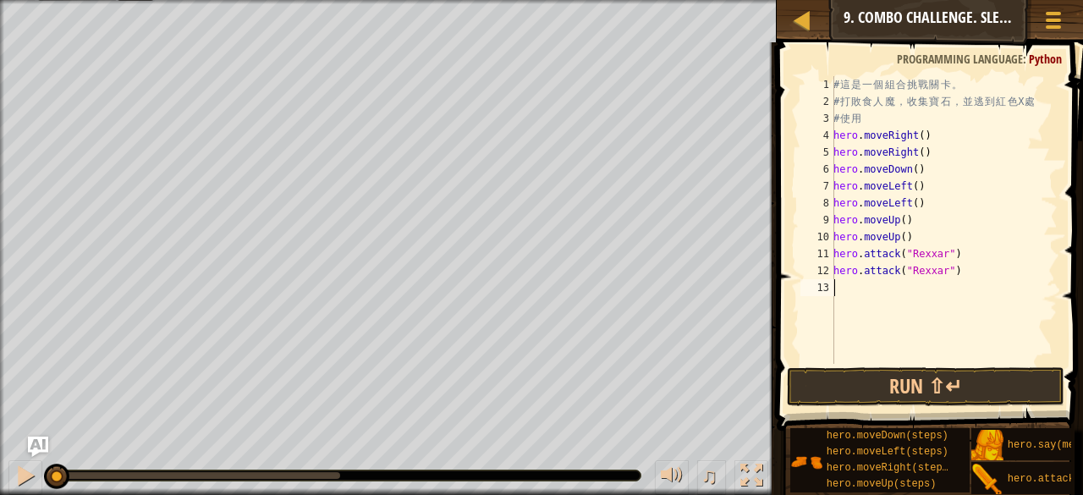
type textarea "h"
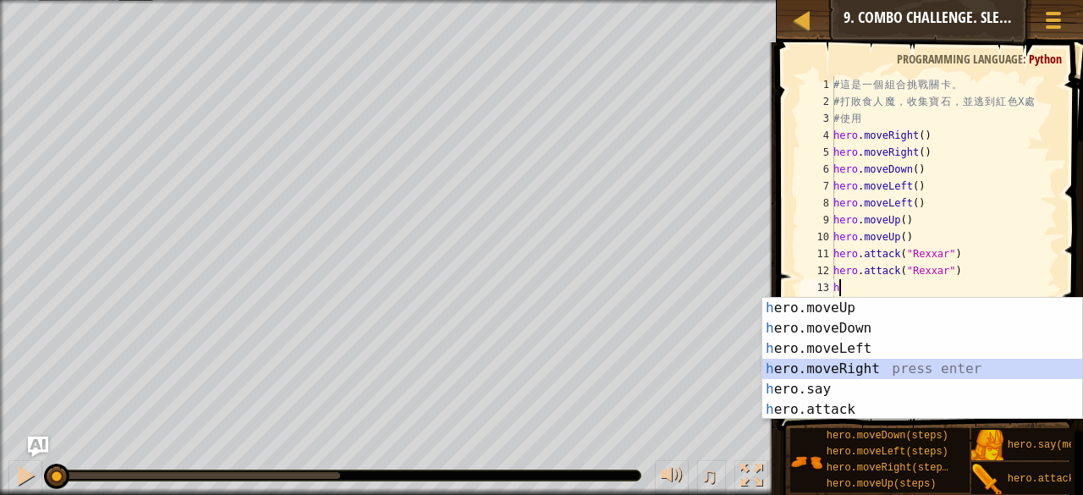
click at [859, 368] on div "h ero.moveUp press enter h ero.moveDown press enter h ero.moveLeft press enter …" at bounding box center [922, 379] width 321 height 162
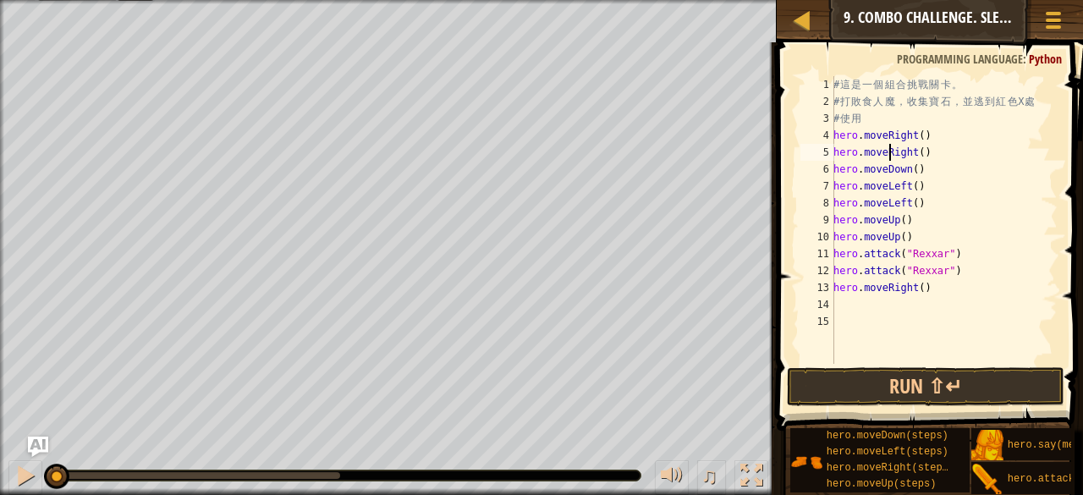
click at [892, 160] on div "# 這 是 一 個 組 合 挑 戰 關 卡 。 # 打 敗 食 人 魔 ， 收 集 寶 石 ， 並 逃 到 紅 色 X 處 # 使 用 hero . move…" at bounding box center [944, 236] width 228 height 321
click at [903, 162] on div "# 這 是 一 個 組 合 挑 戰 關 卡 。 # 打 敗 食 人 魔 ， 收 集 寶 石 ， 並 逃 到 紅 色 X 處 # 使 用 hero . move…" at bounding box center [944, 236] width 228 height 321
click at [837, 165] on div "# 這 是 一 個 組 合 挑 戰 關 卡 。 # 打 敗 食 人 魔 ， 收 集 寶 石 ， 並 逃 到 紅 色 X 處 # 使 用 hero . move…" at bounding box center [944, 236] width 228 height 321
type textarea "hero.moveDown()"
click at [883, 302] on div "# 這 是 一 個 組 合 挑 戰 關 卡 。 # 打 敗 食 人 魔 ， 收 集 寶 石 ， 並 逃 到 紅 色 X 處 # 使 用 hero . move…" at bounding box center [944, 236] width 228 height 321
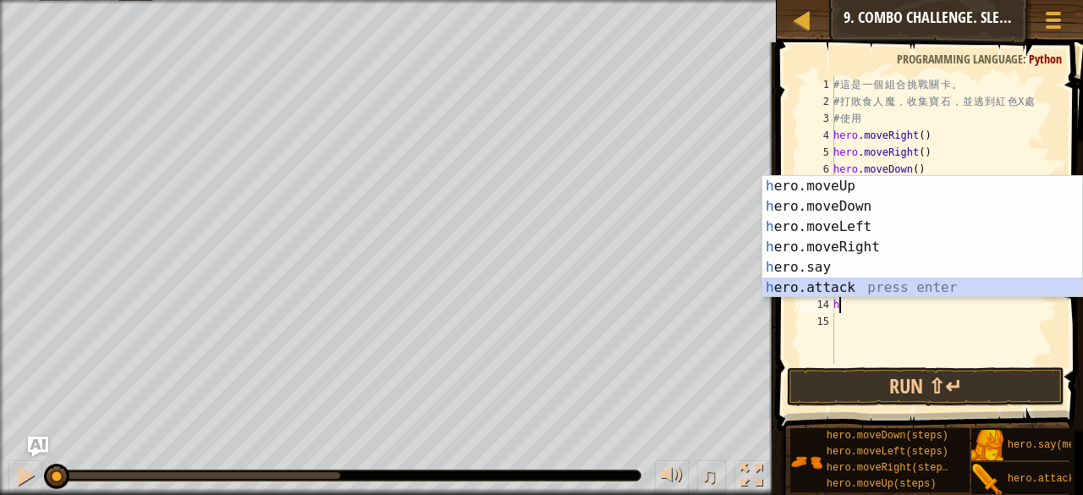
click at [876, 288] on div "h ero.moveUp press enter h ero.moveDown press enter h ero.moveLeft press enter …" at bounding box center [922, 257] width 321 height 162
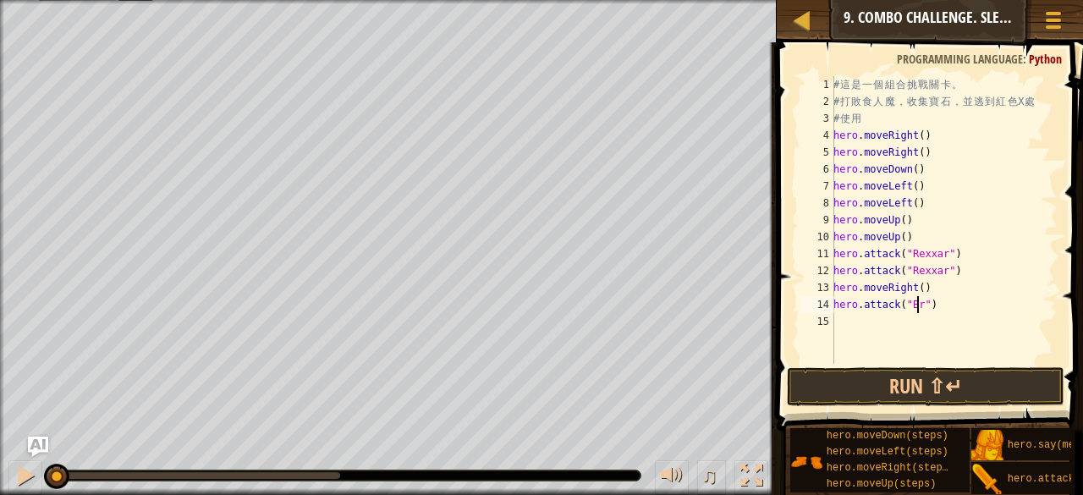
scroll to position [8, 7]
type textarea "hero.attack("Brack")"
click at [917, 323] on div "# 這 是 一 個 組 合 挑 戰 關 卡 。 # 打 敗 食 人 魔 ， 收 集 寶 石 ， 並 逃 到 紅 色 X 處 # 使 用 hero . move…" at bounding box center [944, 236] width 228 height 321
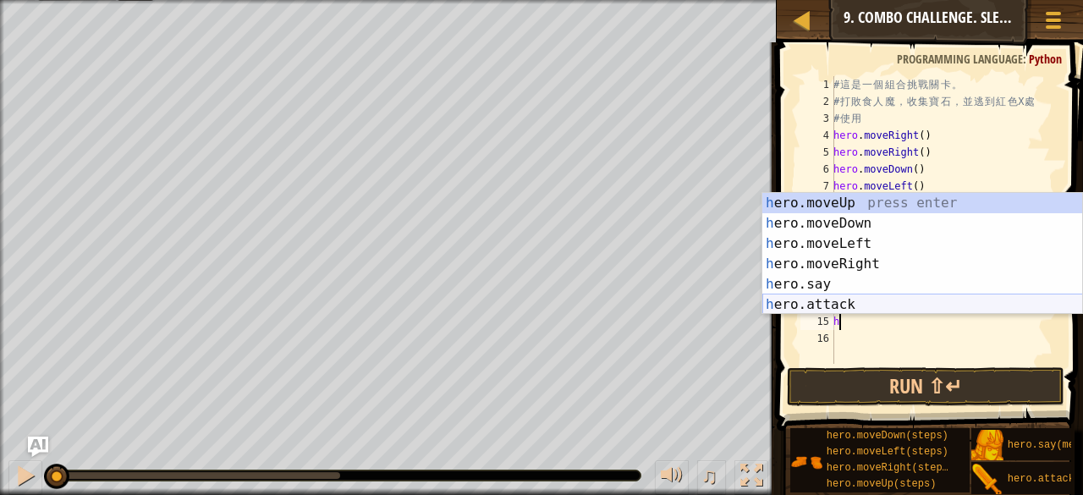
click at [853, 306] on div "h ero.moveUp press enter h ero.moveDown press enter h ero.moveLeft press enter …" at bounding box center [922, 274] width 321 height 162
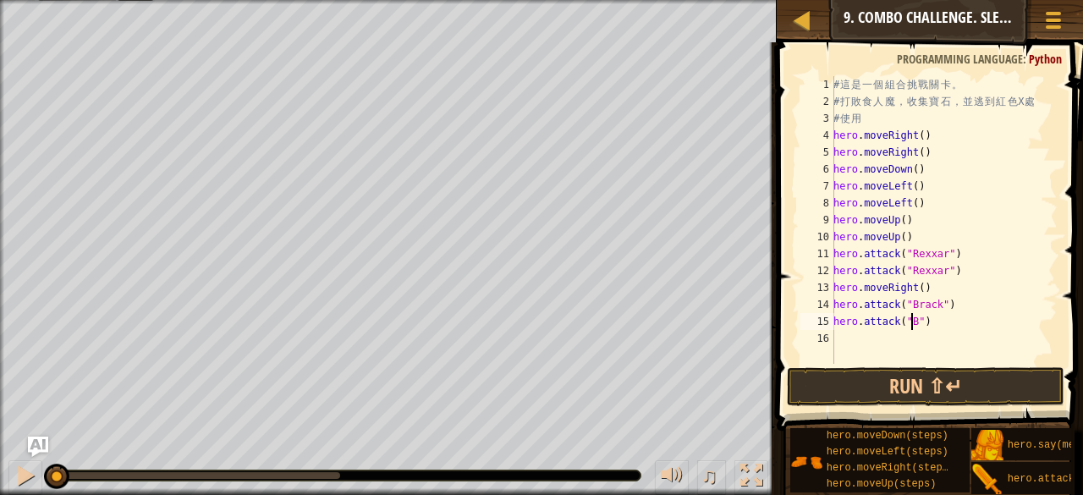
scroll to position [8, 7]
type textarea "hero.attack("Brack")"
click at [874, 337] on div "# 這 是 一 個 組 合 挑 戰 關 卡 。 # 打 敗 食 人 魔 ， 收 集 寶 石 ， 並 逃 到 紅 色 X 處 # 使 用 hero . move…" at bounding box center [944, 236] width 228 height 321
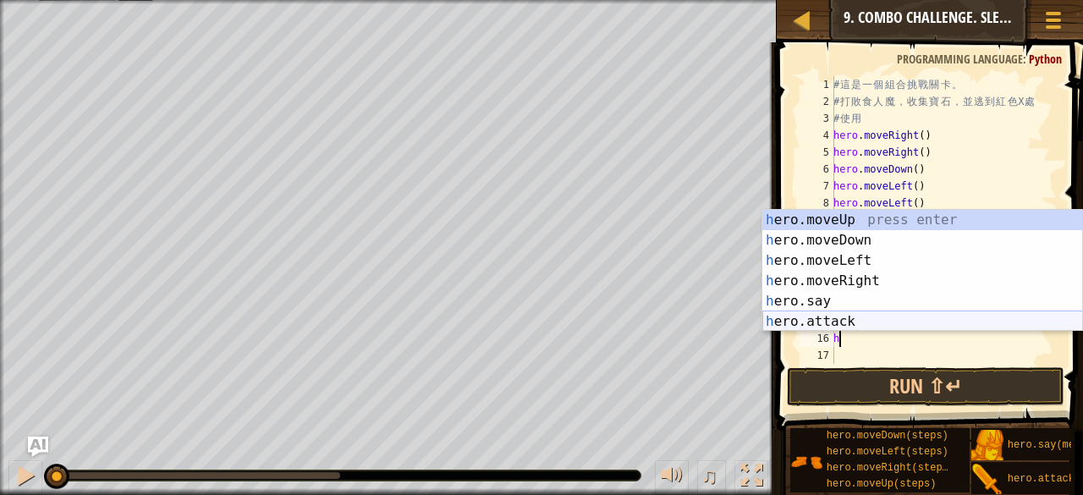
click at [860, 319] on div "h ero.moveUp press enter h ero.moveDown press enter h ero.moveLeft press enter …" at bounding box center [922, 291] width 321 height 162
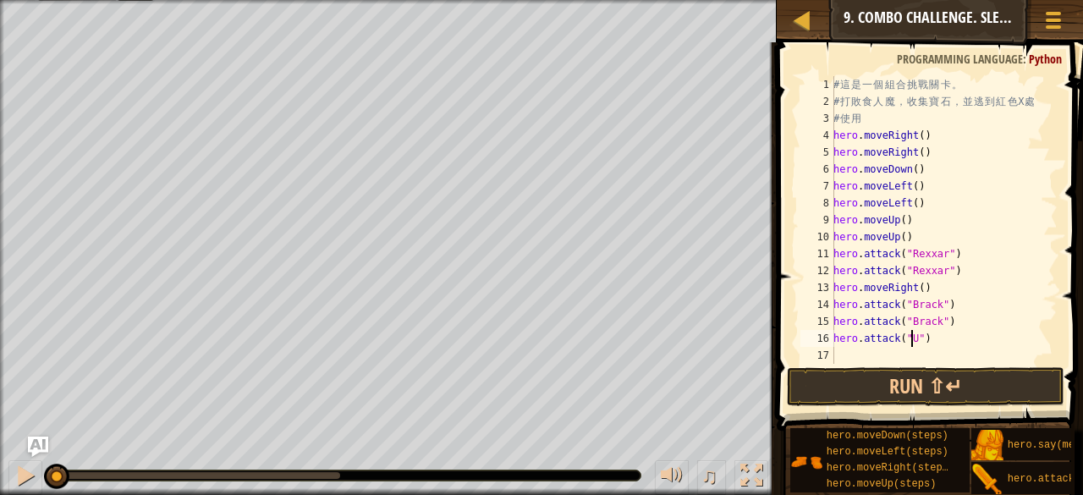
scroll to position [8, 7]
type textarea "hero.attack("Ursa")"
click at [876, 347] on div "# 這 是 一 個 組 合 挑 戰 關 卡 。 # 打 敗 食 人 魔 ， 收 集 寶 石 ， 並 逃 到 紅 色 X 處 # 使 用 hero . move…" at bounding box center [944, 236] width 228 height 321
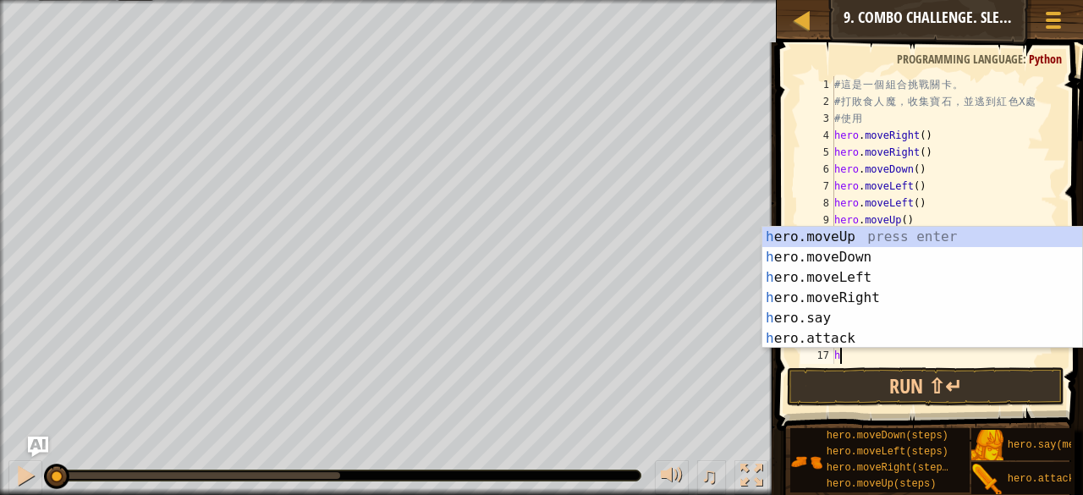
scroll to position [0, 0]
click at [835, 330] on div "h ero.moveUp press enter h ero.moveDown press enter h ero.moveLeft press enter …" at bounding box center [922, 308] width 321 height 162
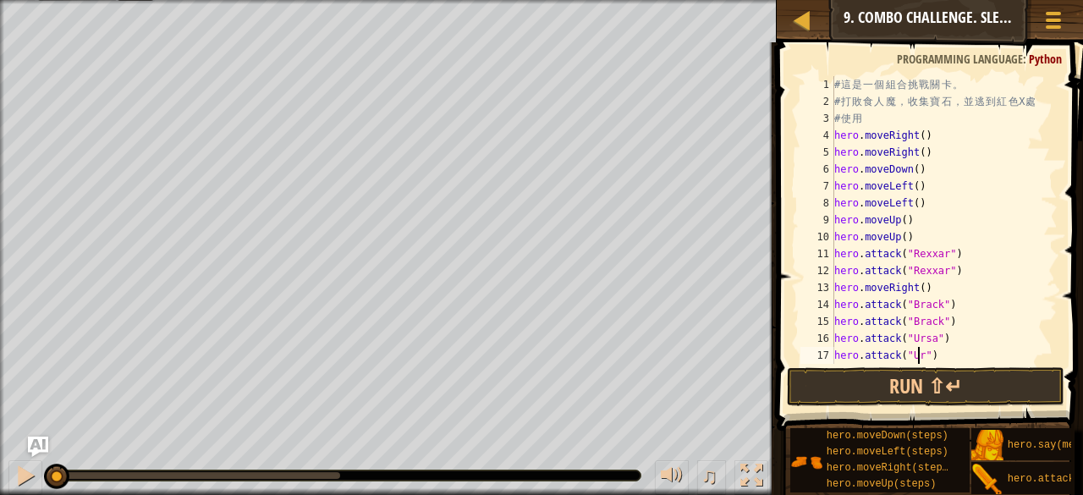
scroll to position [8, 7]
type textarea "hero.attack("Ursa")"
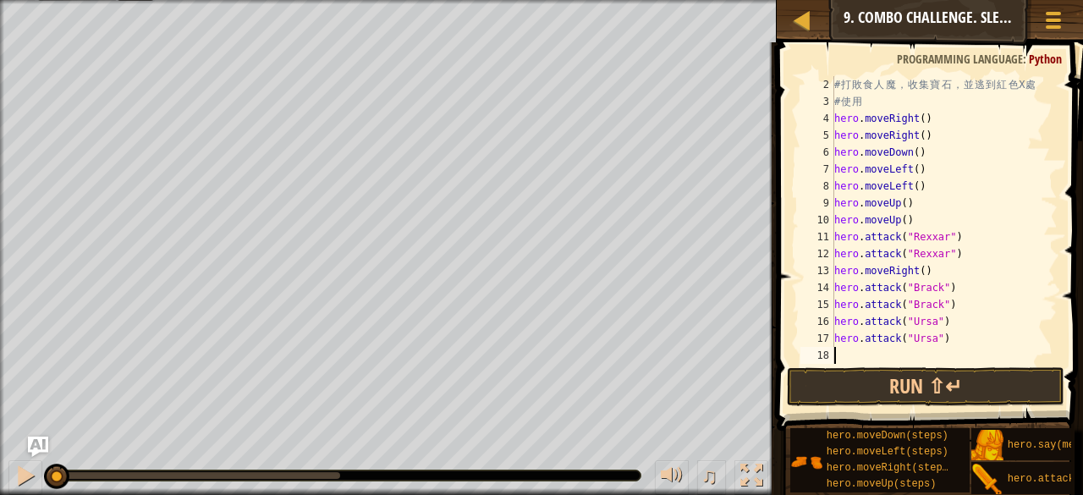
click at [872, 354] on div "# 打 敗 食 人 魔 ， 收 集 寶 石 ， 並 逃 到 紅 色 X 處 # 使 用 hero . moveRight ( ) hero . moveRig…" at bounding box center [938, 236] width 214 height 321
type textarea "h"
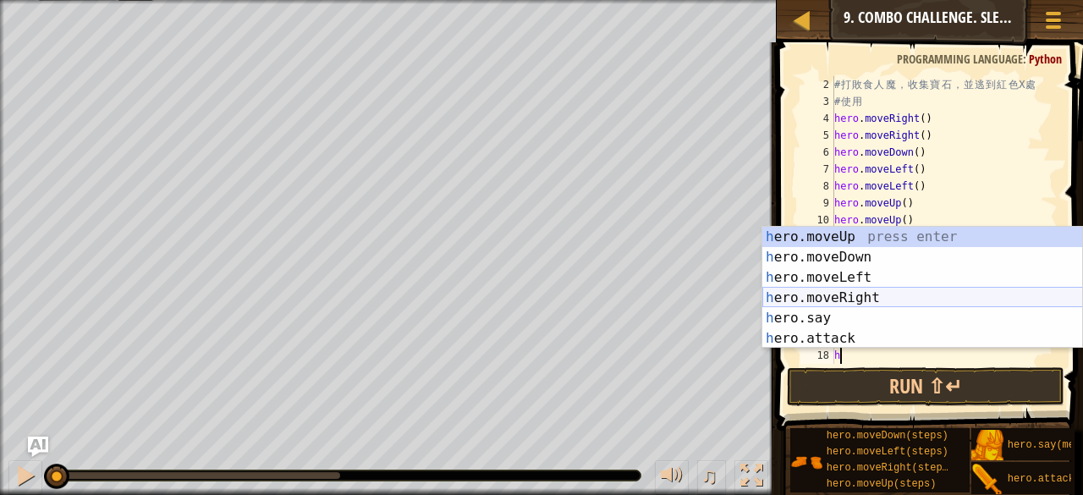
click at [843, 305] on div "h ero.moveUp press enter h ero.moveDown press enter h ero.moveLeft press enter …" at bounding box center [922, 308] width 321 height 162
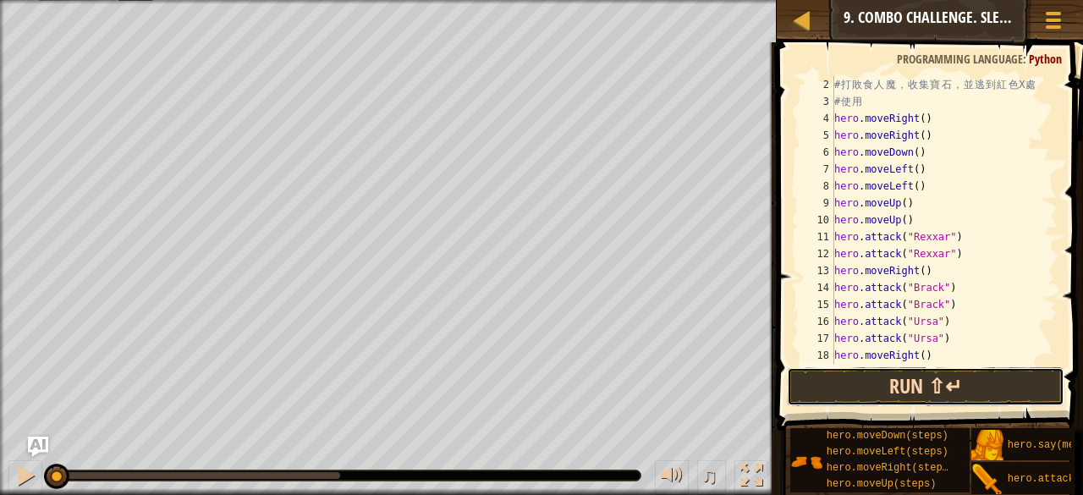
click at [902, 395] on button "Run ⇧↵" at bounding box center [925, 386] width 277 height 39
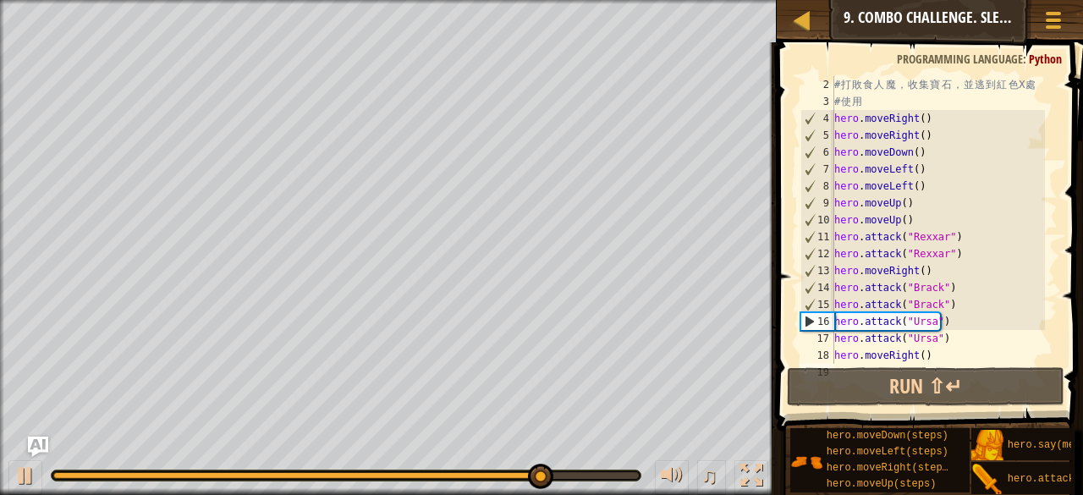
click at [911, 164] on div "# 打 敗 食 人 魔 ， 收 集 寶 石 ， 並 逃 到 紅 色 X 處 # 使 用 hero . moveRight ( ) hero . moveRig…" at bounding box center [938, 236] width 214 height 321
drag, startPoint x: 898, startPoint y: 156, endPoint x: 891, endPoint y: 162, distance: 9.6
click at [898, 159] on div "# 打 敗 食 人 魔 ， 收 集 寶 石 ， 並 逃 到 紅 色 X 處 # 使 用 hero . moveRight ( ) hero . moveRig…" at bounding box center [938, 236] width 214 height 321
click at [34, 471] on div at bounding box center [25, 475] width 22 height 22
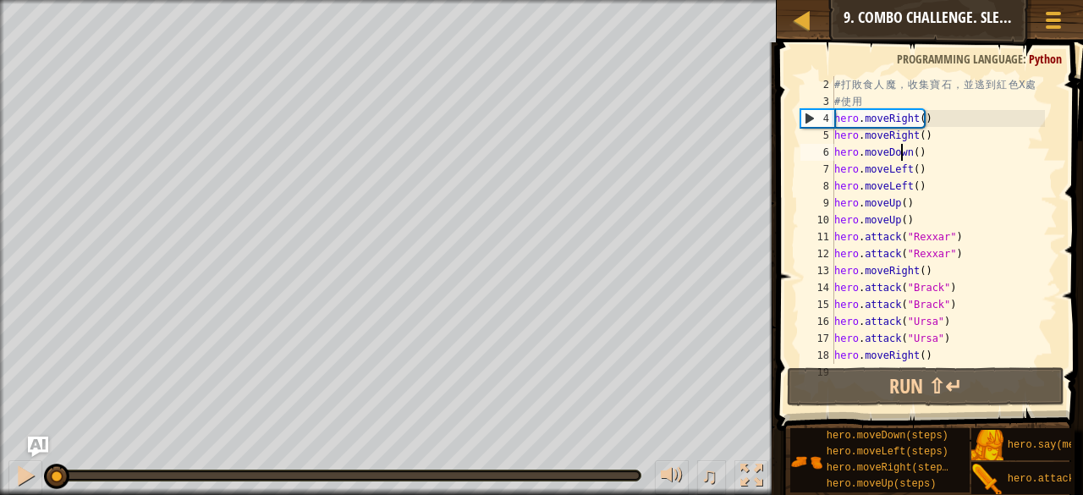
drag, startPoint x: 568, startPoint y: 464, endPoint x: 0, endPoint y: 535, distance: 572.8
click at [0, 0] on html "Map Introduction to Computer Science 9. Combo Challenge. Sleep Hour Game Menu D…" at bounding box center [541, 0] width 1083 height 0
click at [898, 130] on div "# 打 敗 食 人 魔 ， 收 集 寶 石 ， 並 逃 到 紅 色 X 處 # 使 用 hero . moveRight ( ) hero . moveRig…" at bounding box center [938, 236] width 214 height 321
click at [915, 118] on div "# 打 敗 食 人 魔 ， 收 集 寶 石 ， 並 逃 到 紅 色 X 處 # 使 用 hero . moveRight ( ) hero . moveRig…" at bounding box center [938, 236] width 214 height 321
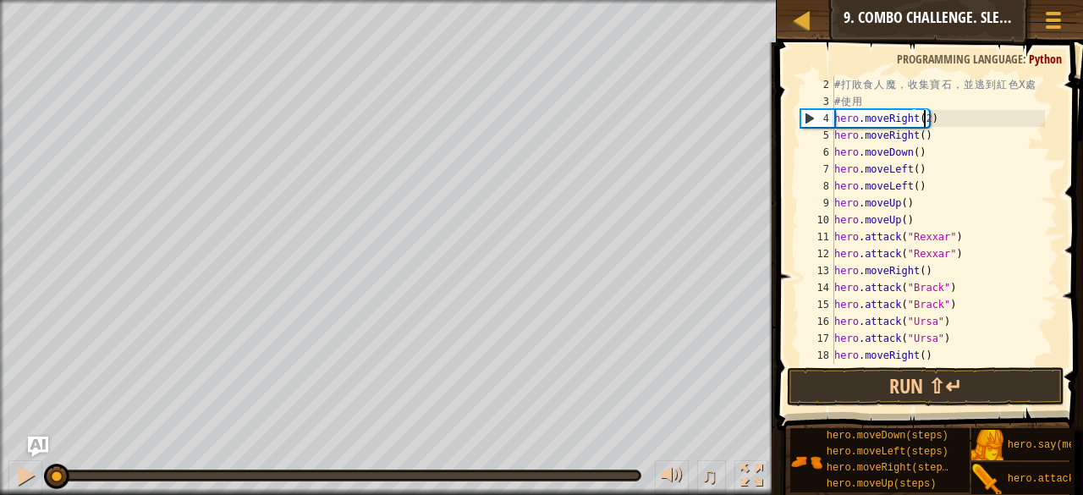
scroll to position [8, 7]
click at [924, 136] on div "# 打 敗 食 人 魔 ， 收 集 寶 石 ， 並 逃 到 紅 色 X 處 # 使 用 hero . moveRight ( 2 ) hero . moveR…" at bounding box center [938, 236] width 214 height 321
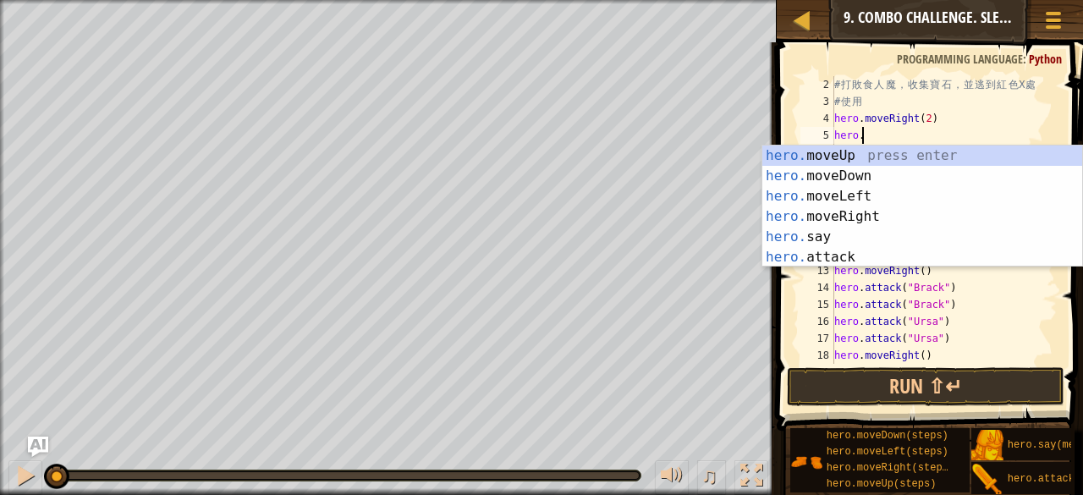
scroll to position [8, 2]
click at [925, 254] on div "hero. moveUp press enter hero. moveDown press enter hero. moveLeft press enter …" at bounding box center [922, 226] width 321 height 162
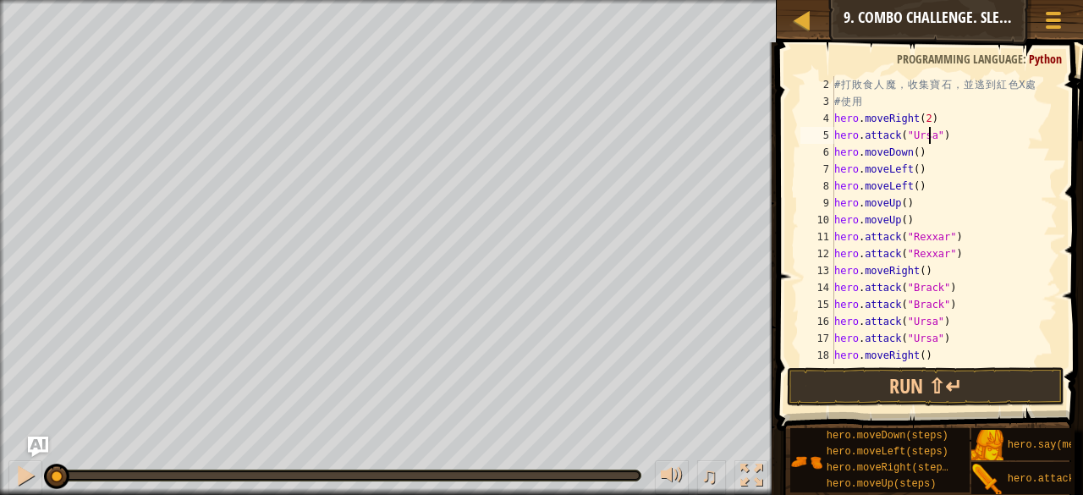
scroll to position [8, 8]
click at [916, 166] on div "# 打 敗 食 人 魔 ， 收 集 寶 石 ， 並 逃 到 紅 色 X 處 # 使 用 hero . moveRight ( 2 ) hero . attac…" at bounding box center [938, 236] width 214 height 321
click at [903, 152] on div "# 打 敗 食 人 魔 ， 收 集 寶 石 ， 並 逃 到 紅 色 X 處 # 使 用 hero . moveRight ( 2 ) hero . attac…" at bounding box center [938, 236] width 214 height 321
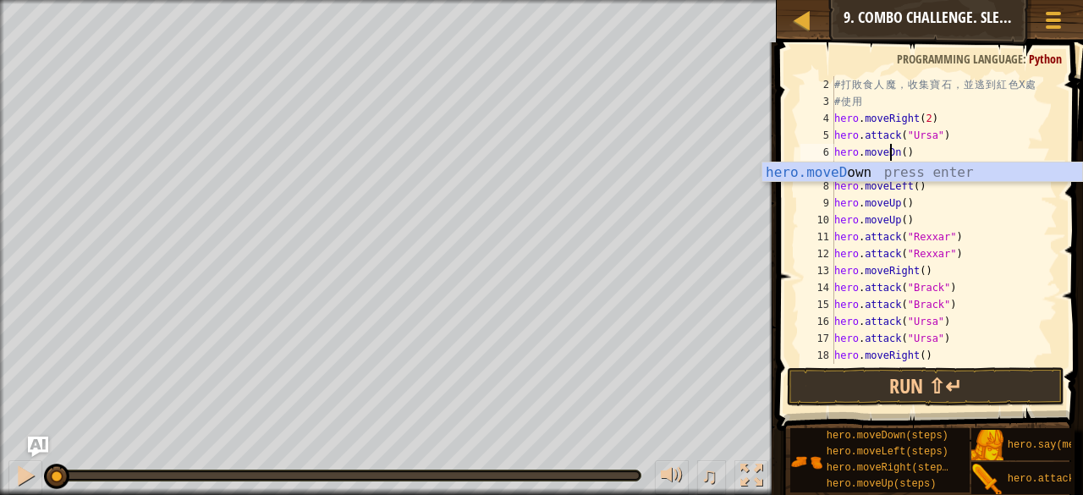
scroll to position [8, 4]
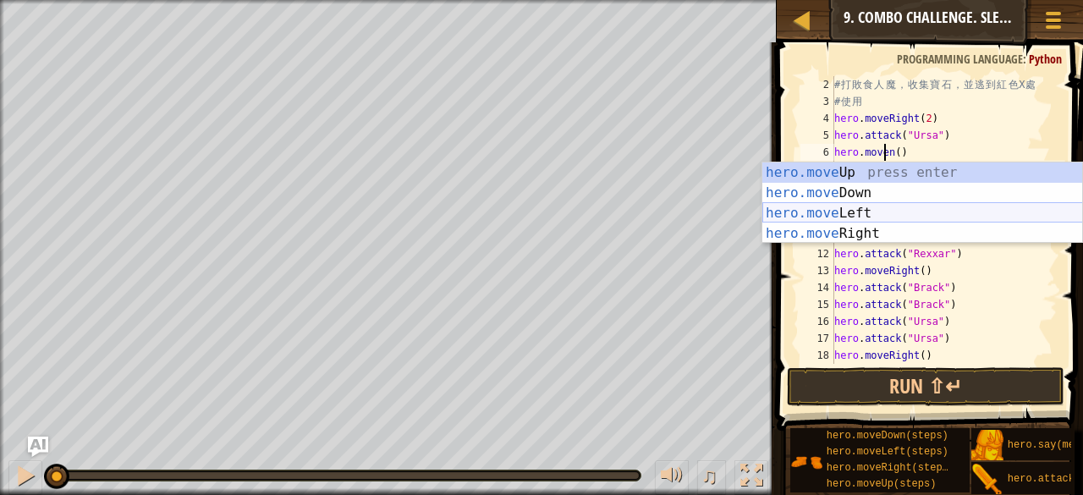
click at [898, 204] on div "hero.move Up press enter hero.move Down press enter hero.move Left press enter …" at bounding box center [922, 223] width 321 height 122
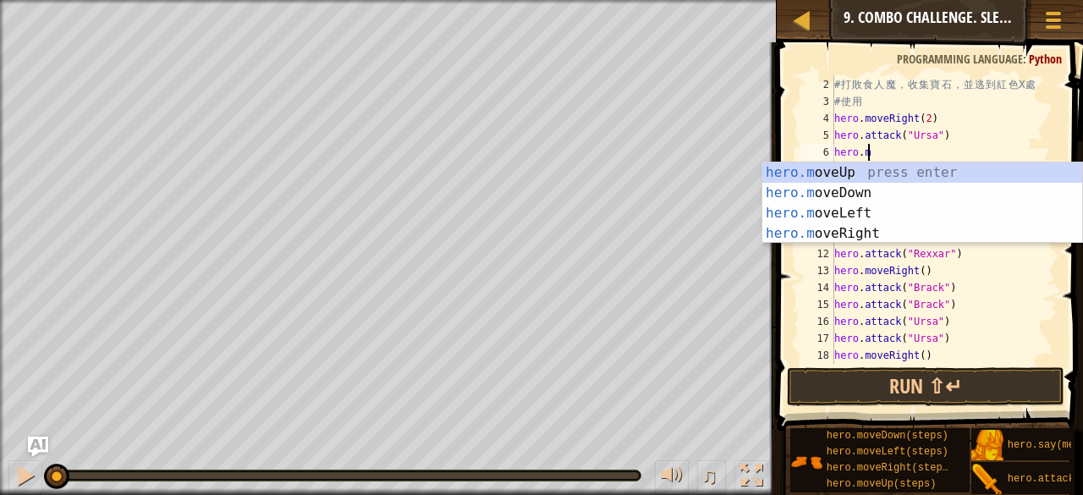
scroll to position [8, 2]
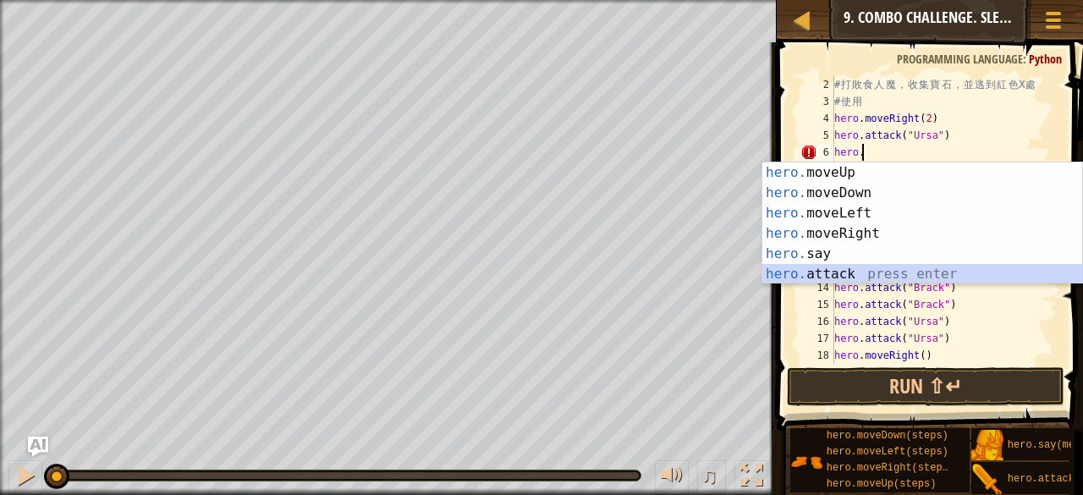
click at [903, 275] on div "hero. moveUp press enter hero. moveDown press enter hero. moveLeft press enter …" at bounding box center [922, 243] width 321 height 162
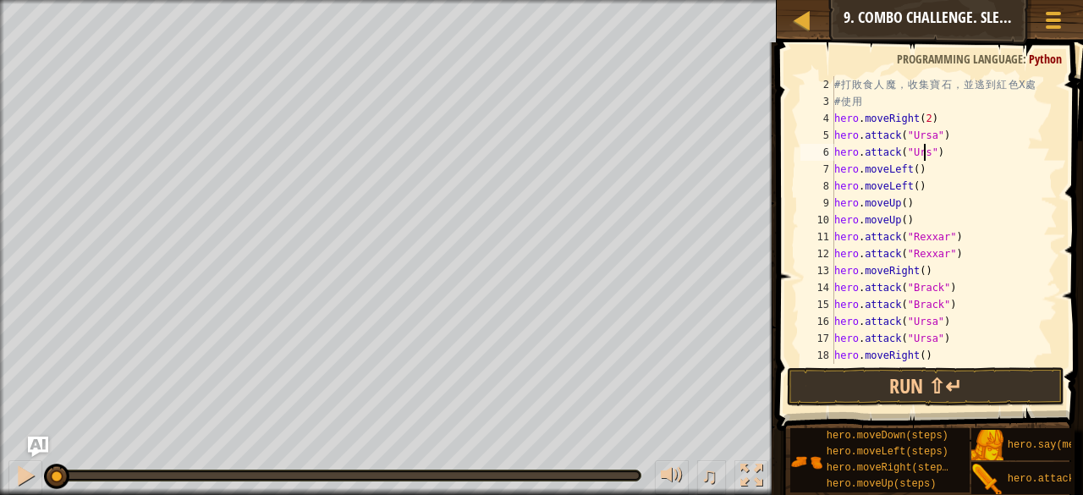
scroll to position [8, 8]
click at [916, 173] on div "# 打 敗 食 人 魔 ， 收 集 寶 石 ， 並 逃 到 紅 色 X 處 # 使 用 hero . moveRight ( 2 ) hero . attac…" at bounding box center [938, 236] width 214 height 321
click at [909, 187] on div "# 打 敗 食 人 魔 ， 收 集 寶 石 ， 並 逃 到 紅 色 X 處 # 使 用 hero . moveRight ( 2 ) hero . attac…" at bounding box center [938, 236] width 214 height 321
click at [911, 189] on div "# 打 敗 食 人 魔 ， 收 集 寶 石 ， 並 逃 到 紅 色 X 處 # 使 用 hero . moveRight ( 2 ) hero . attac…" at bounding box center [938, 236] width 214 height 321
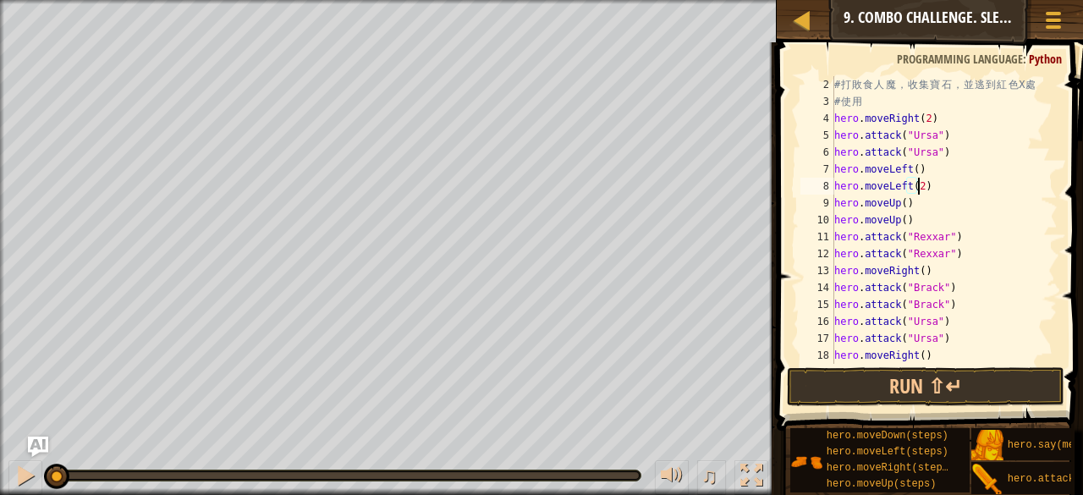
scroll to position [8, 7]
click at [916, 170] on div "# 打 敗 食 人 魔 ， 收 集 寶 石 ， 並 逃 到 紅 色 X 處 # 使 用 hero . moveRight ( 2 ) hero . attac…" at bounding box center [938, 236] width 214 height 321
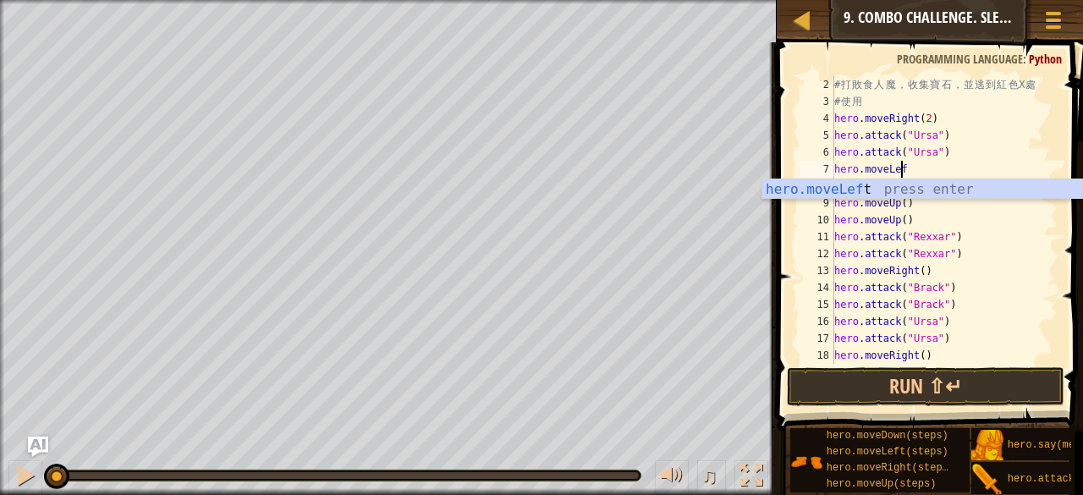
scroll to position [8, 4]
type textarea "hero.move"
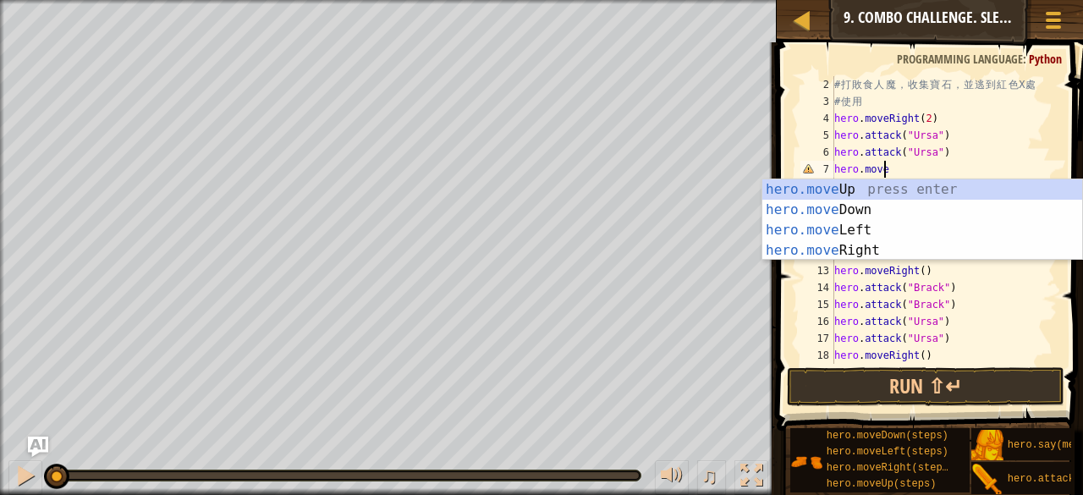
scroll to position [8, 3]
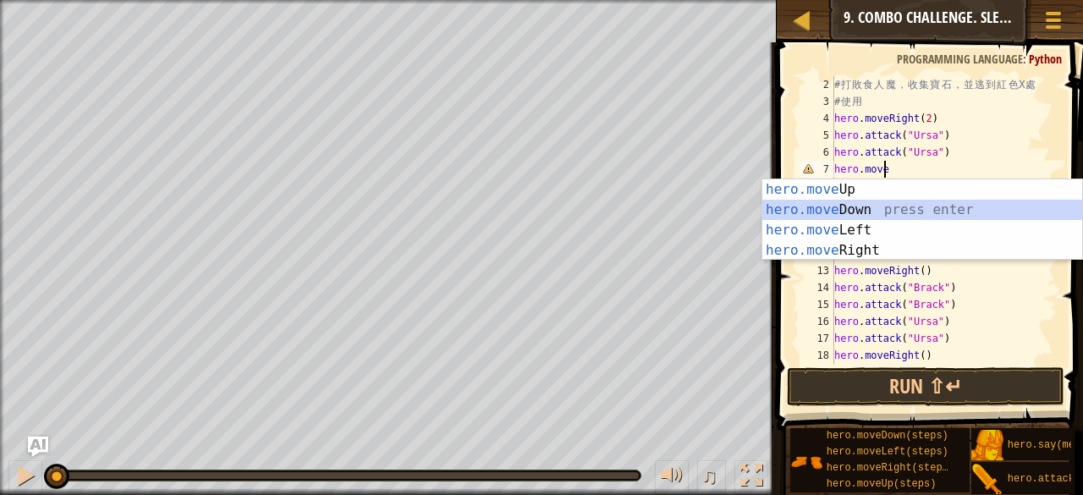
click at [903, 213] on div "hero.move Up press enter hero.move Down press enter hero.move Left press enter …" at bounding box center [922, 240] width 321 height 122
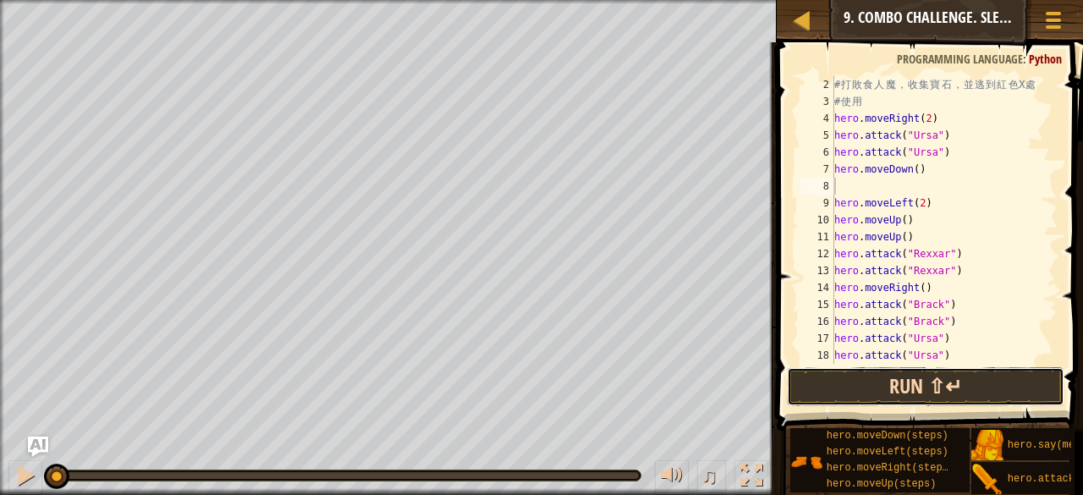
click at [849, 376] on button "Run ⇧↵" at bounding box center [925, 386] width 277 height 39
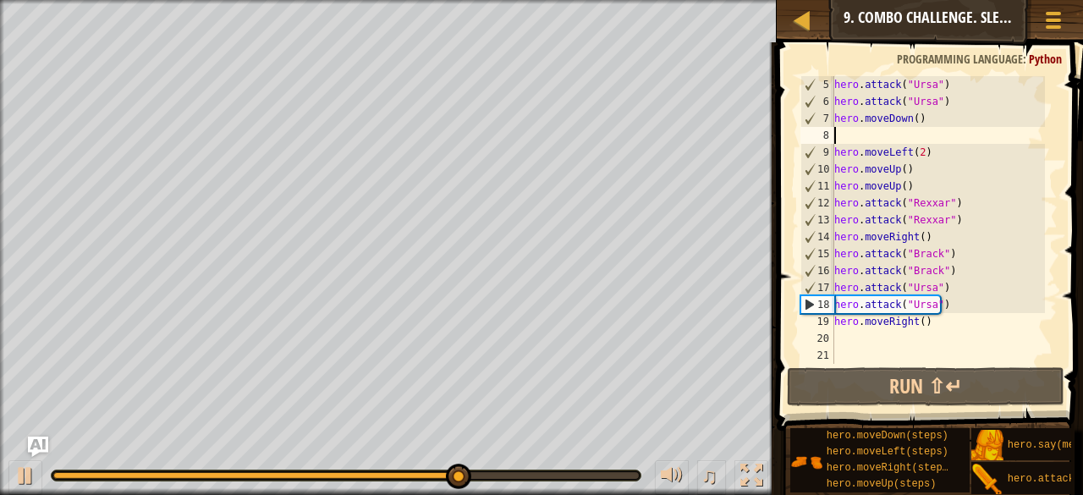
scroll to position [68, 0]
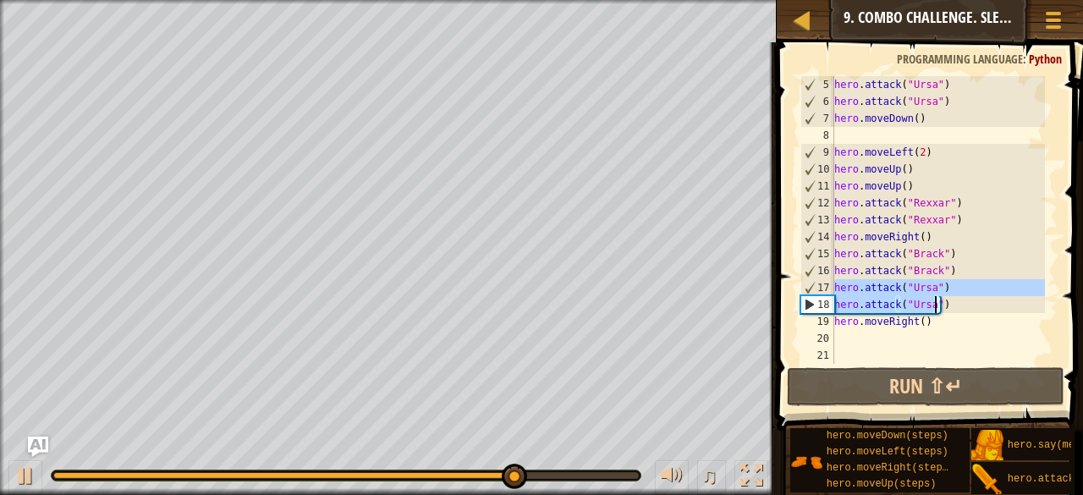
drag, startPoint x: 835, startPoint y: 285, endPoint x: 936, endPoint y: 304, distance: 102.4
click at [936, 304] on div "hero . attack ( "Ursa" ) hero . attack ( "Ursa" ) hero . moveDown ( ) hero . mo…" at bounding box center [938, 236] width 214 height 321
type textarea ")"
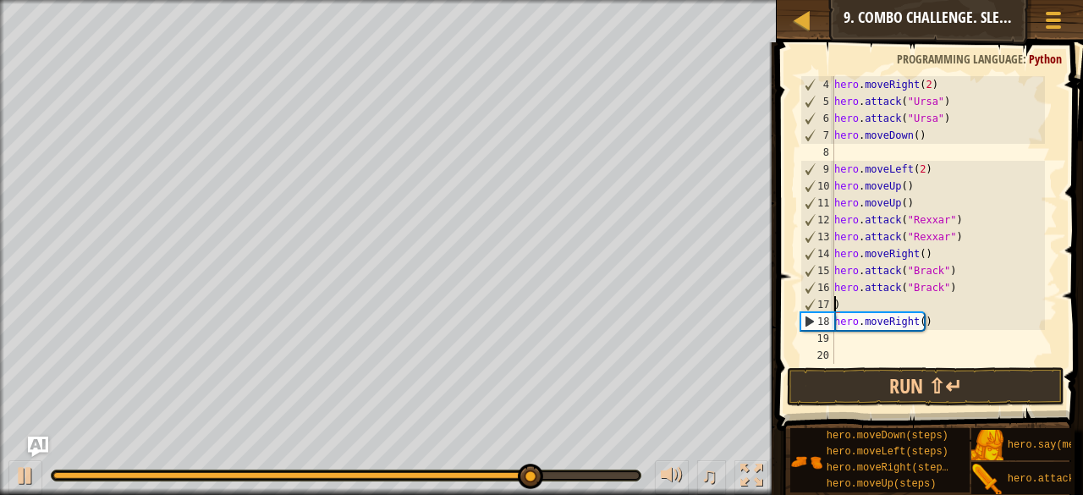
scroll to position [51, 0]
click at [840, 302] on div "hero . moveRight ( 2 ) hero . attack ( "Ursa" ) hero . attack ( "Ursa" ) hero .…" at bounding box center [938, 236] width 214 height 321
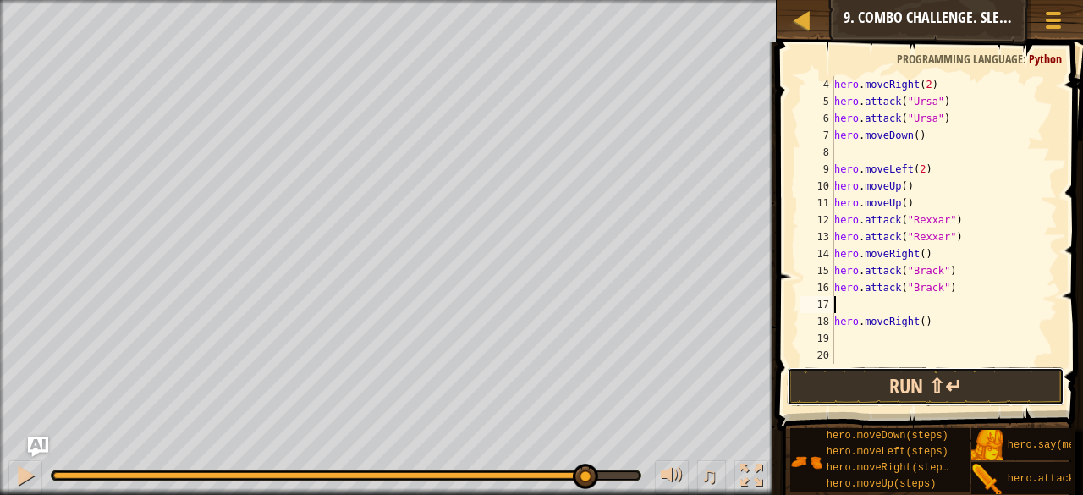
click at [826, 384] on button "Run ⇧↵" at bounding box center [925, 386] width 277 height 39
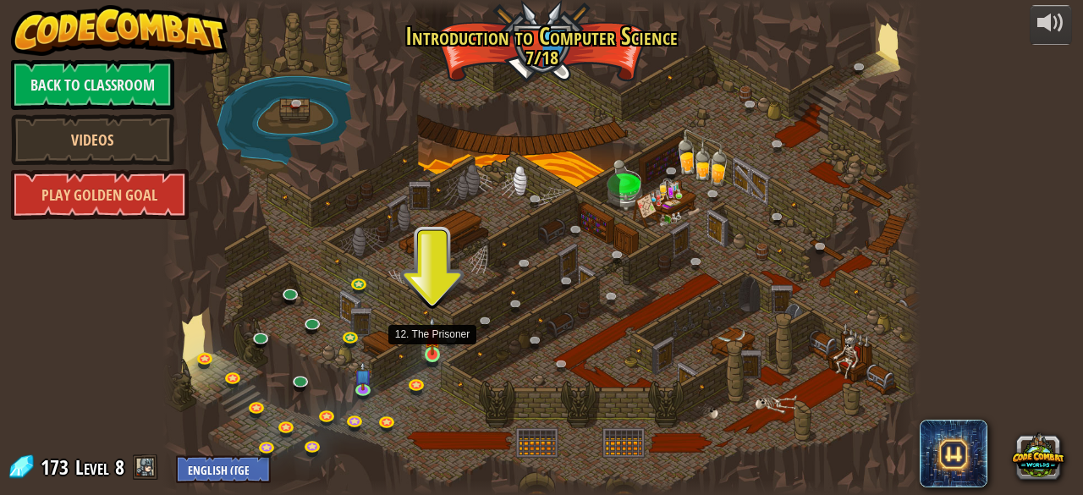
click at [436, 352] on img at bounding box center [432, 335] width 17 height 39
